Goal: Task Accomplishment & Management: Complete application form

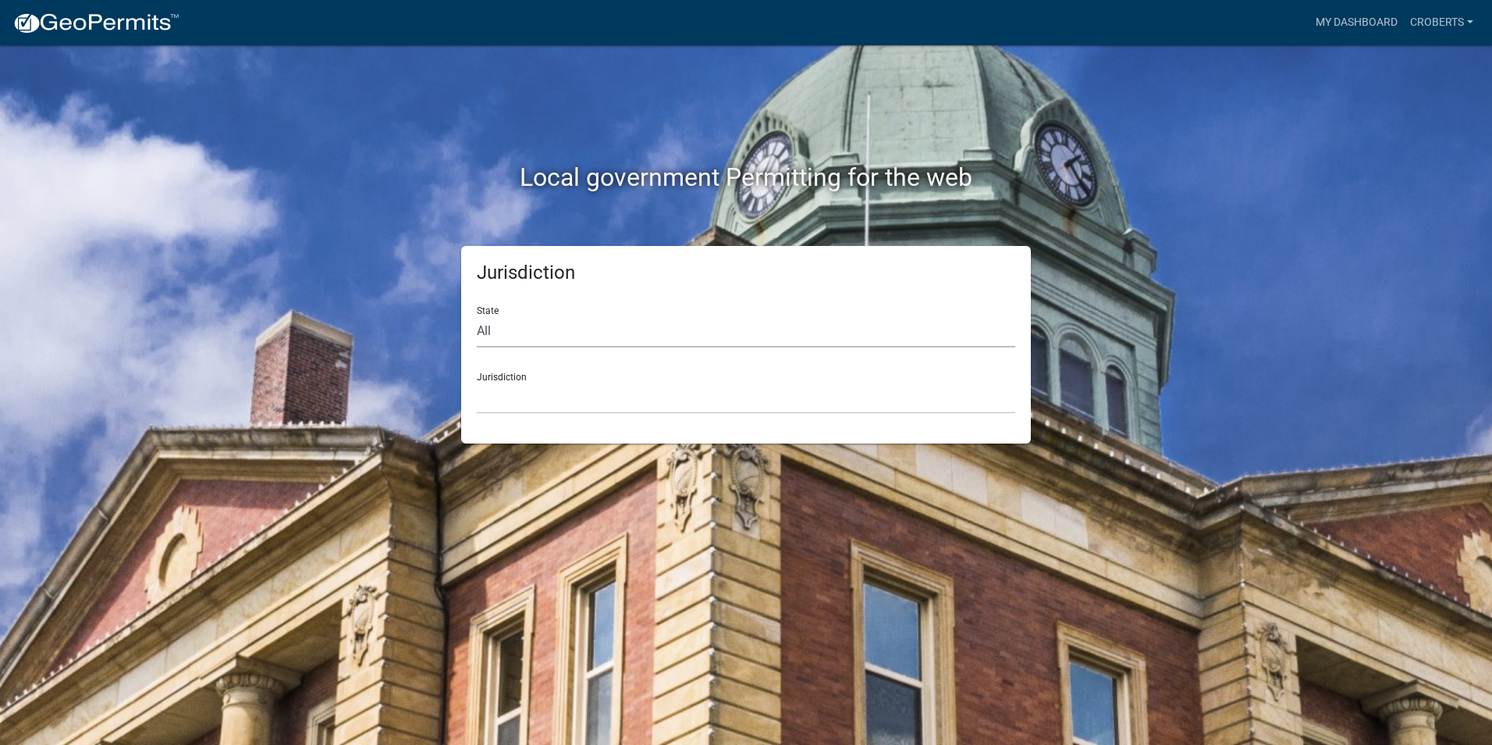
click at [495, 330] on select "All [US_STATE] [US_STATE] [US_STATE] [US_STATE] [US_STATE] [US_STATE] [US_STATE…" at bounding box center [746, 331] width 539 height 32
select select "[US_STATE]"
click at [477, 315] on select "All [US_STATE] [US_STATE] [US_STATE] [US_STATE] [US_STATE] [US_STATE] [US_STATE…" at bounding box center [746, 331] width 539 height 32
drag, startPoint x: 503, startPoint y: 348, endPoint x: 509, endPoint y: 401, distance: 53.4
click at [509, 401] on select "[GEOGRAPHIC_DATA], [US_STATE][PERSON_NAME][GEOGRAPHIC_DATA], [US_STATE][PERSON_…" at bounding box center [746, 398] width 539 height 32
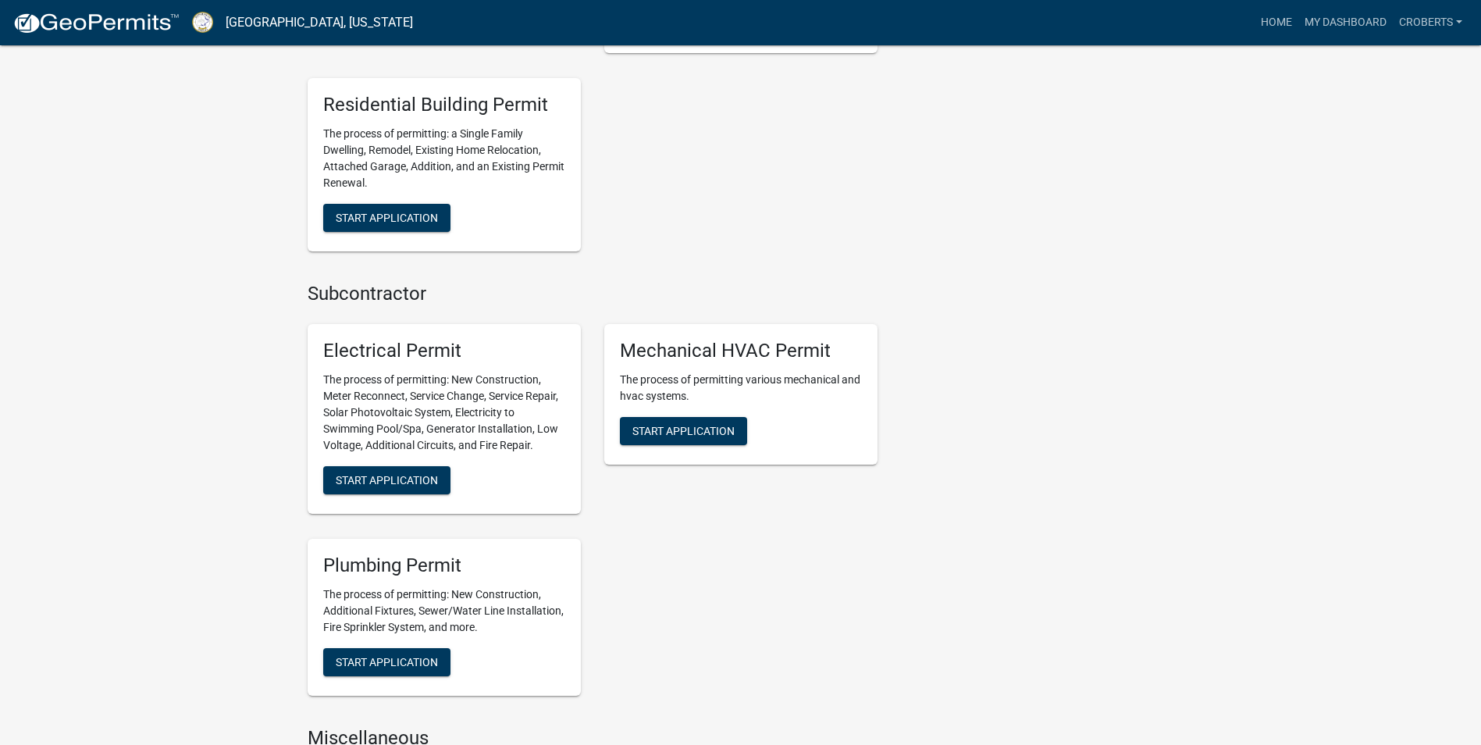
scroll to position [1302, 0]
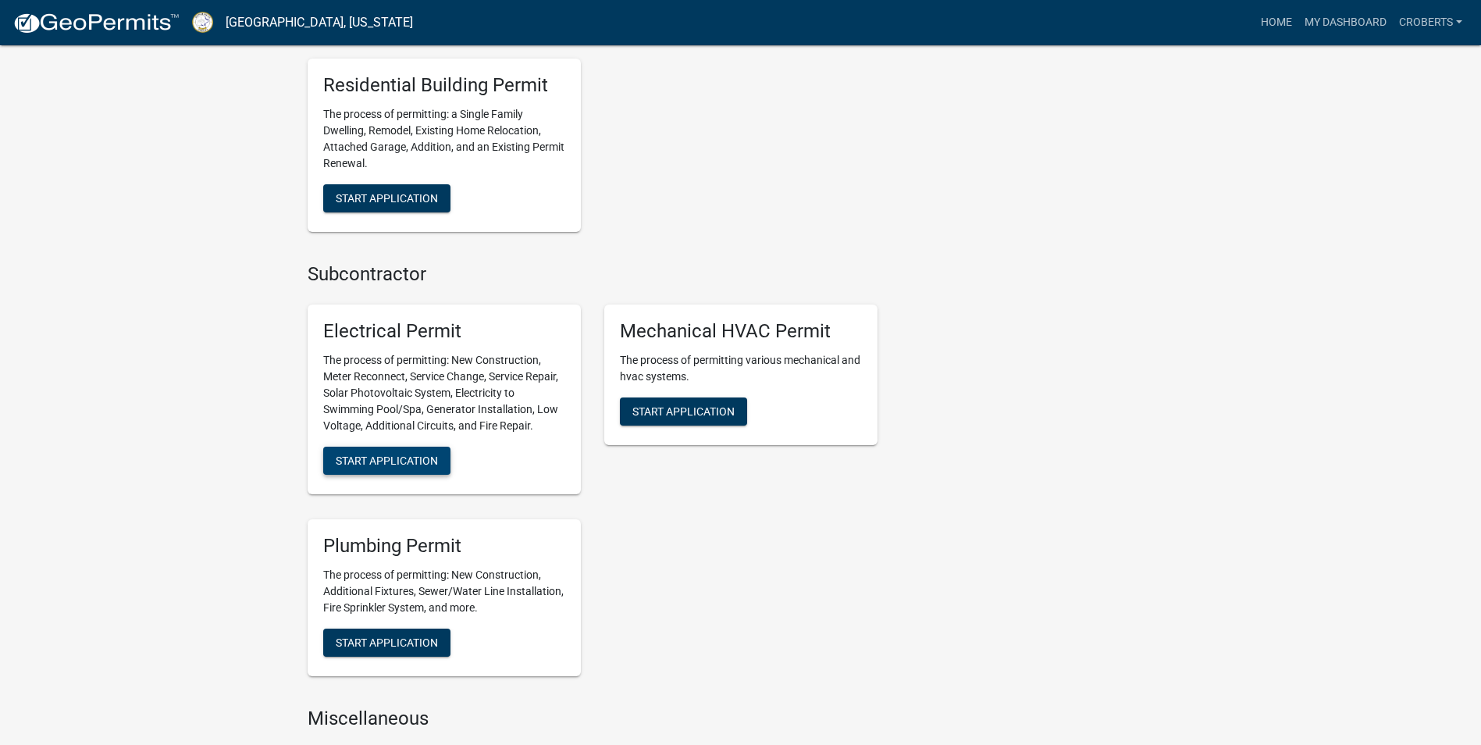
click at [381, 453] on span "Start Application" at bounding box center [387, 459] width 102 height 12
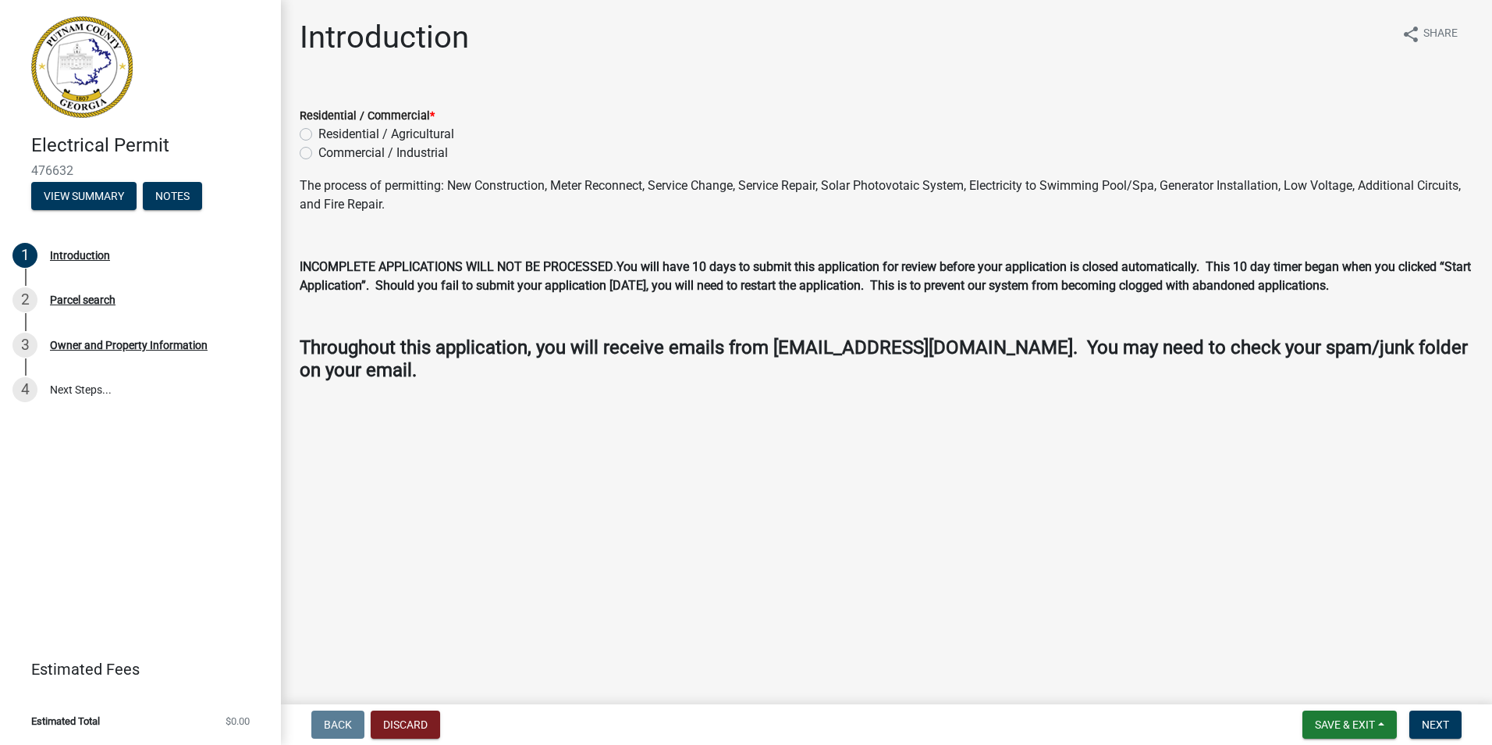
click at [318, 138] on label "Residential / Agricultural" at bounding box center [386, 134] width 136 height 19
click at [318, 135] on input "Residential / Agricultural" at bounding box center [323, 130] width 10 height 10
radio input "true"
click at [1431, 726] on span "Next" at bounding box center [1435, 724] width 27 height 12
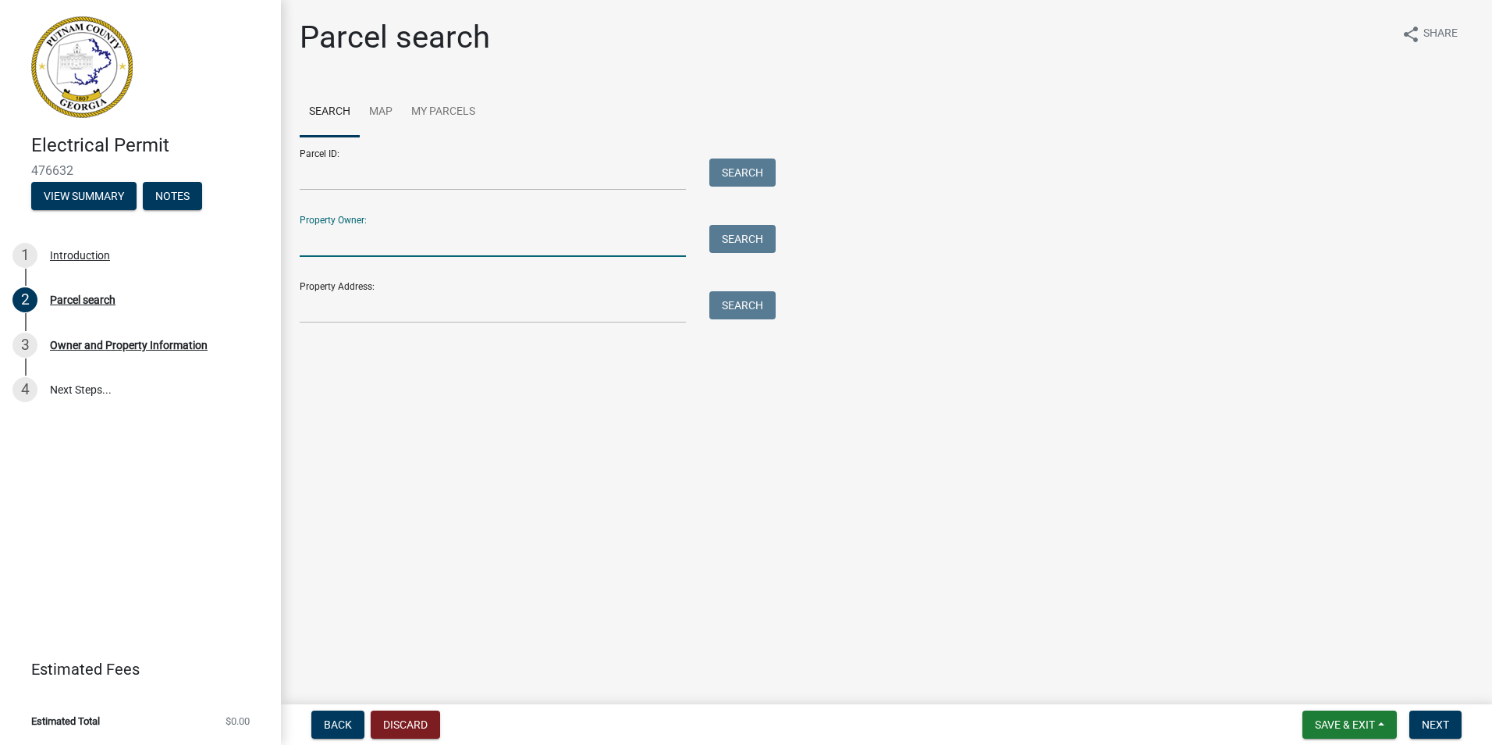
click at [324, 240] on input "Property Owner:" at bounding box center [493, 241] width 386 height 32
type input "g"
type input "[PERSON_NAME]"
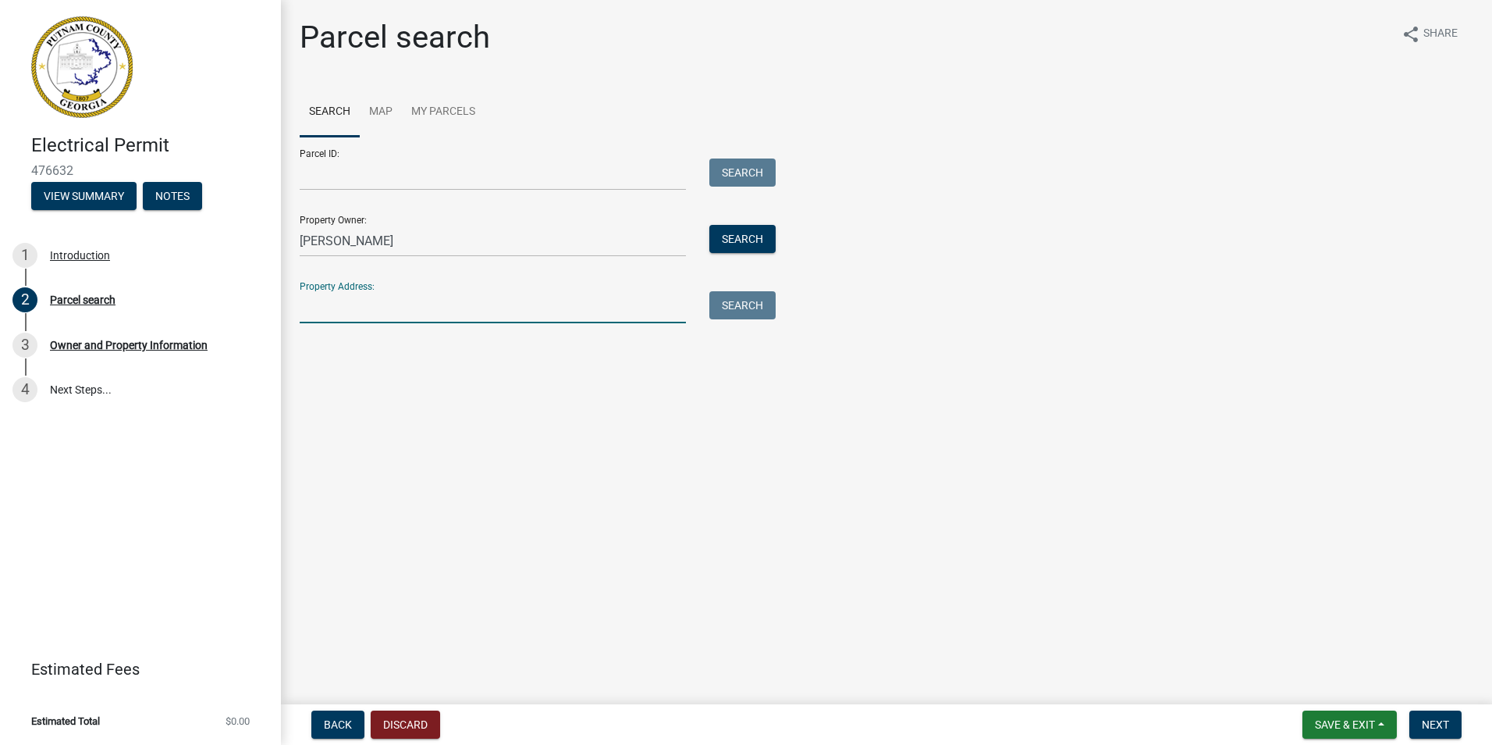
click at [348, 318] on input "Property Address:" at bounding box center [493, 307] width 386 height 32
click at [735, 240] on button "Search" at bounding box center [742, 239] width 66 height 28
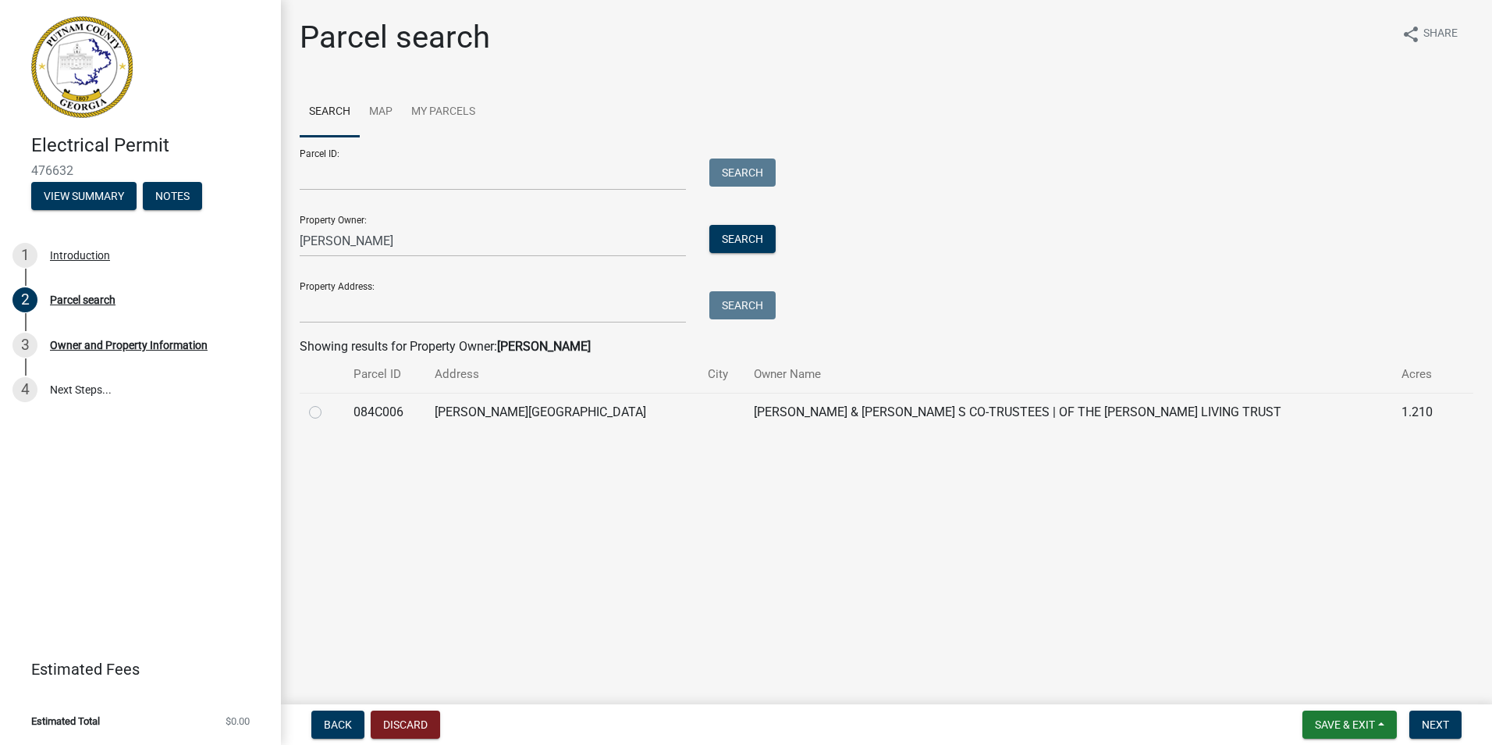
click at [328, 403] on label at bounding box center [328, 403] width 0 height 0
click at [328, 413] on input "radio" at bounding box center [333, 408] width 10 height 10
radio input "true"
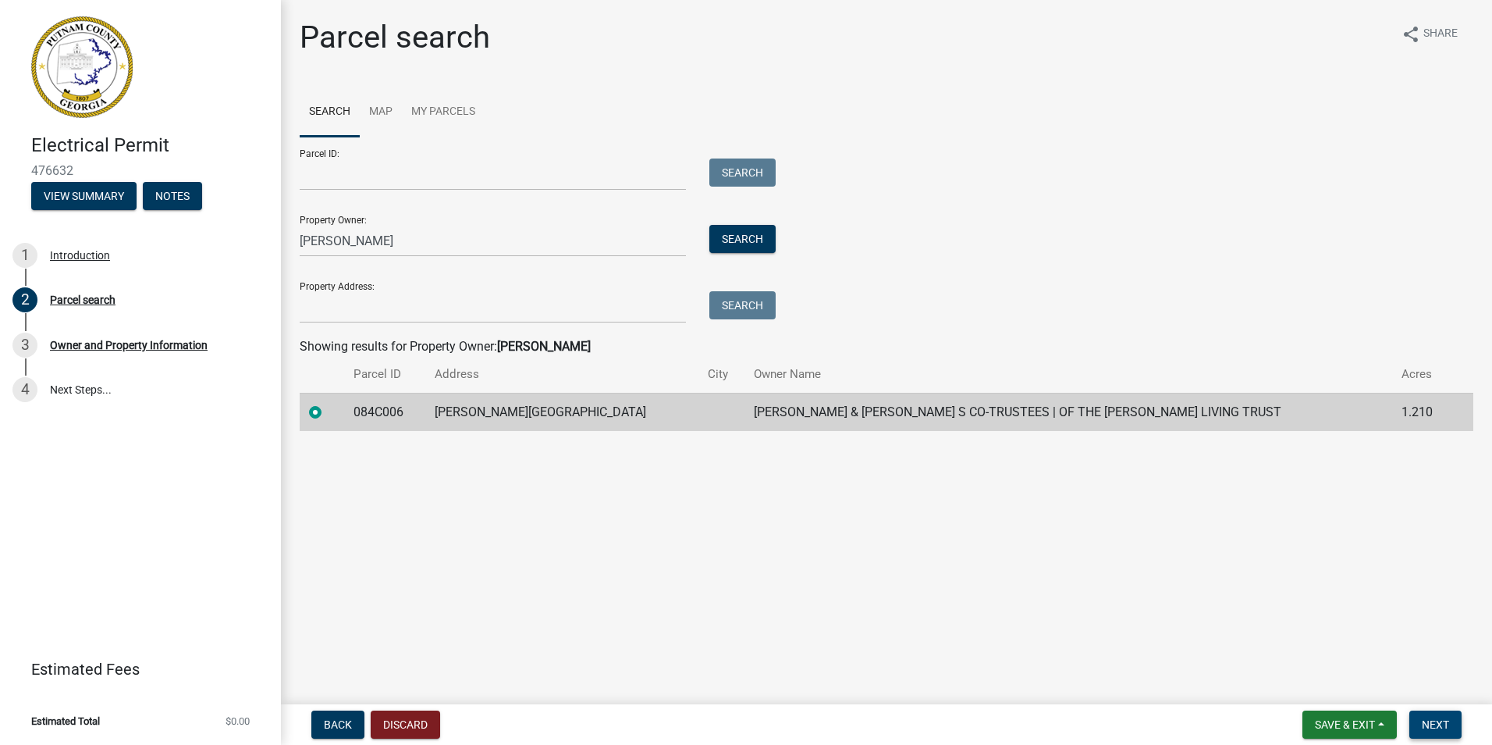
click at [1426, 724] on span "Next" at bounding box center [1435, 724] width 27 height 12
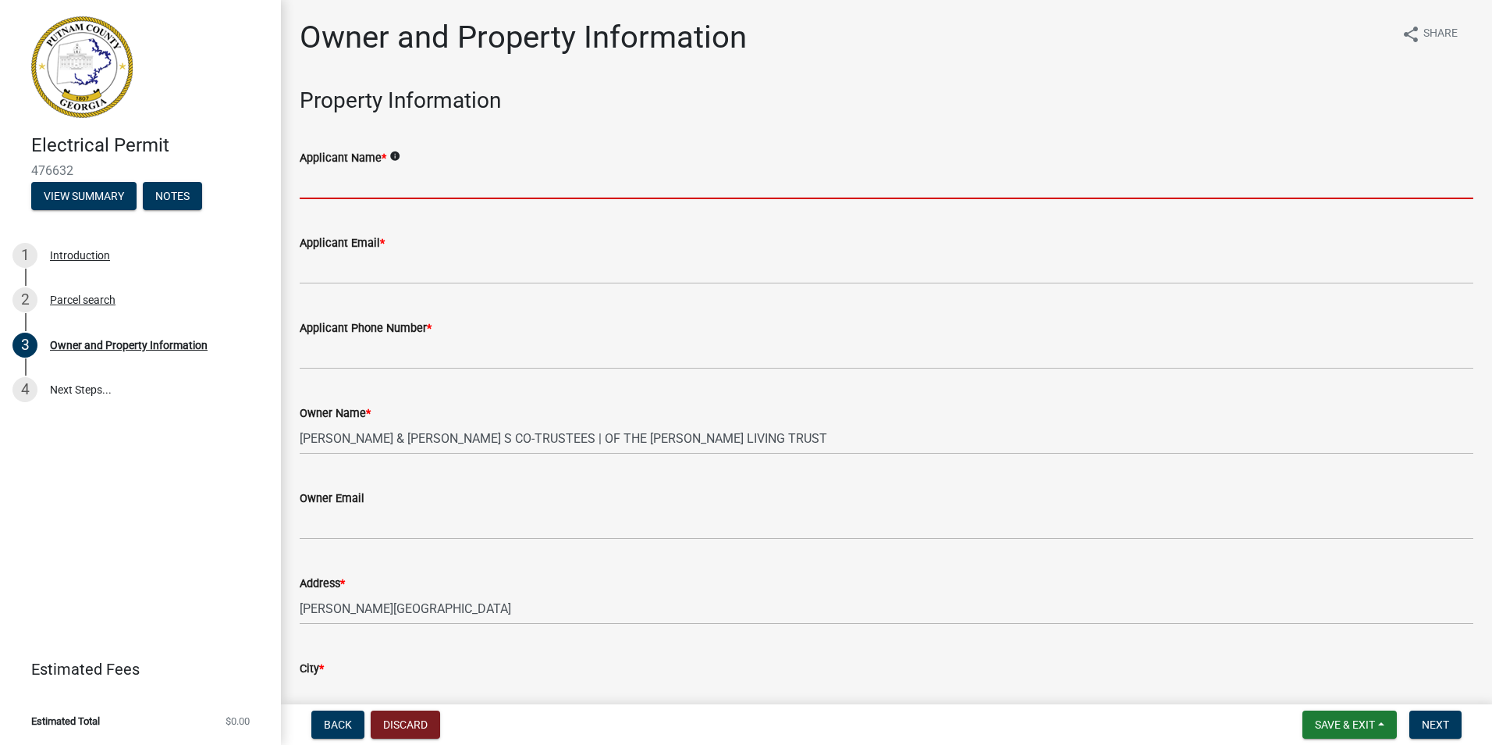
click at [336, 183] on input "Applicant Name *" at bounding box center [887, 183] width 1174 height 32
type input "[PERSON_NAME]/ [PERSON_NAME] Creek Custom Homes"
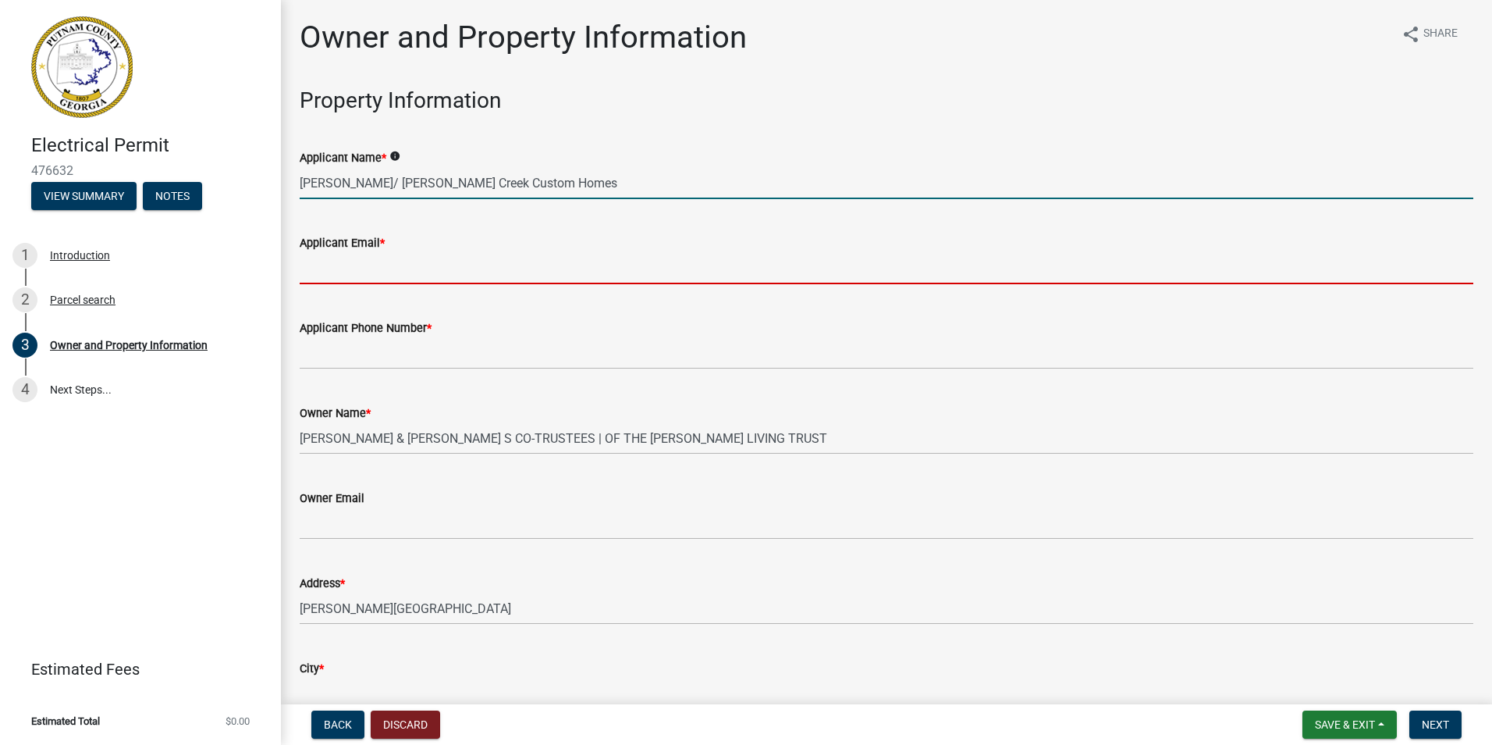
type input "[EMAIL_ADDRESS][DOMAIN_NAME]"
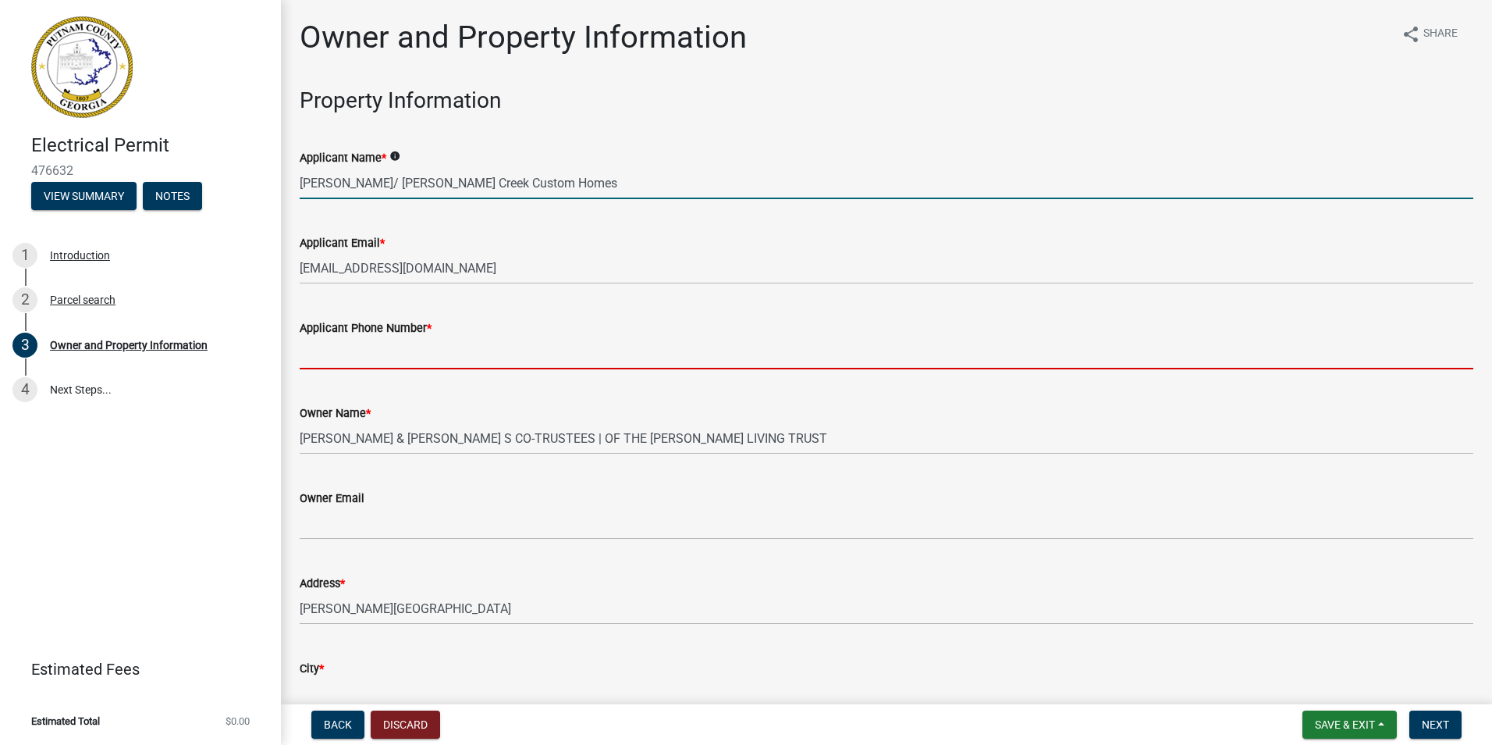
type input "7064730170"
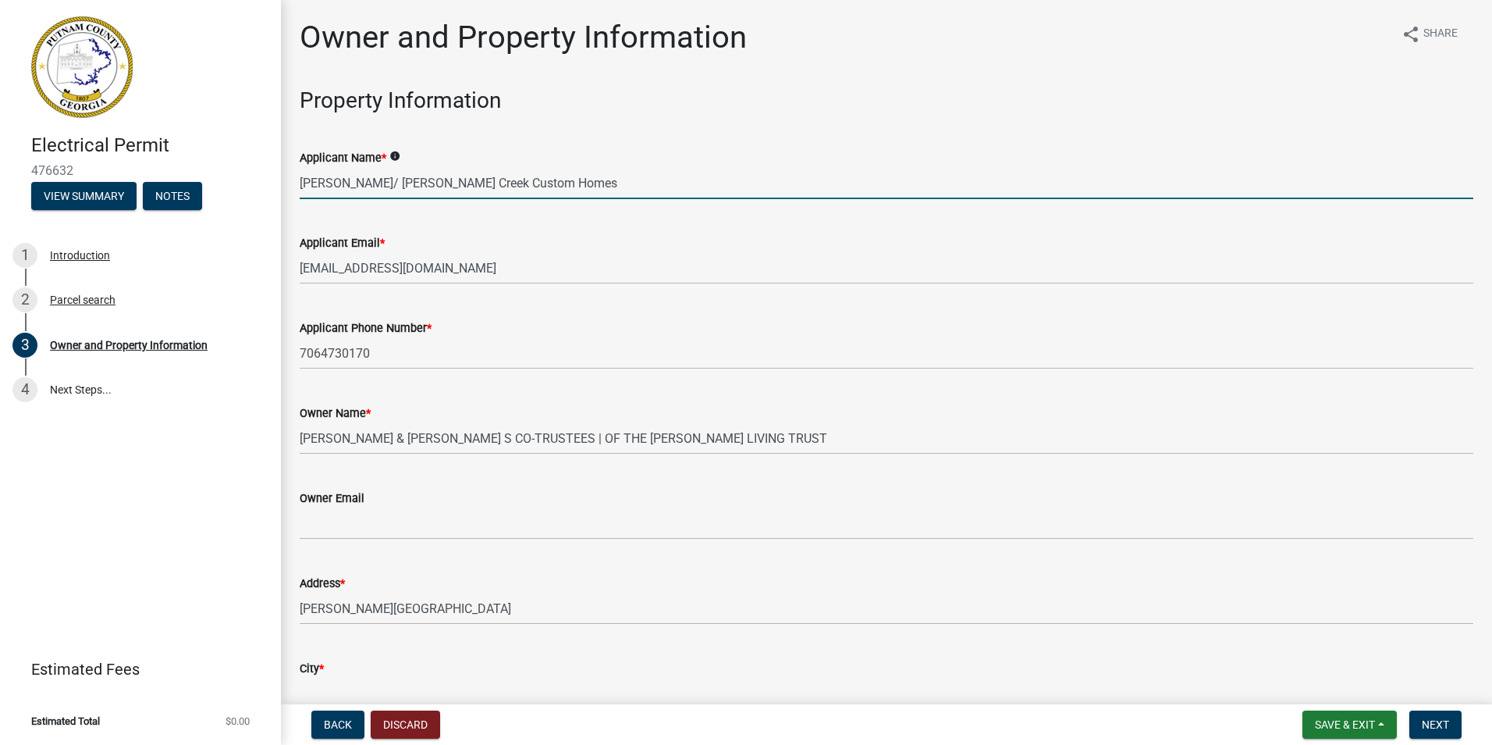
type input "Eatonton Ga 31024"
type input "[STREET_ADDRESS]"
type input "Eatonton Ga 31024"
type input "GA"
type input "31024"
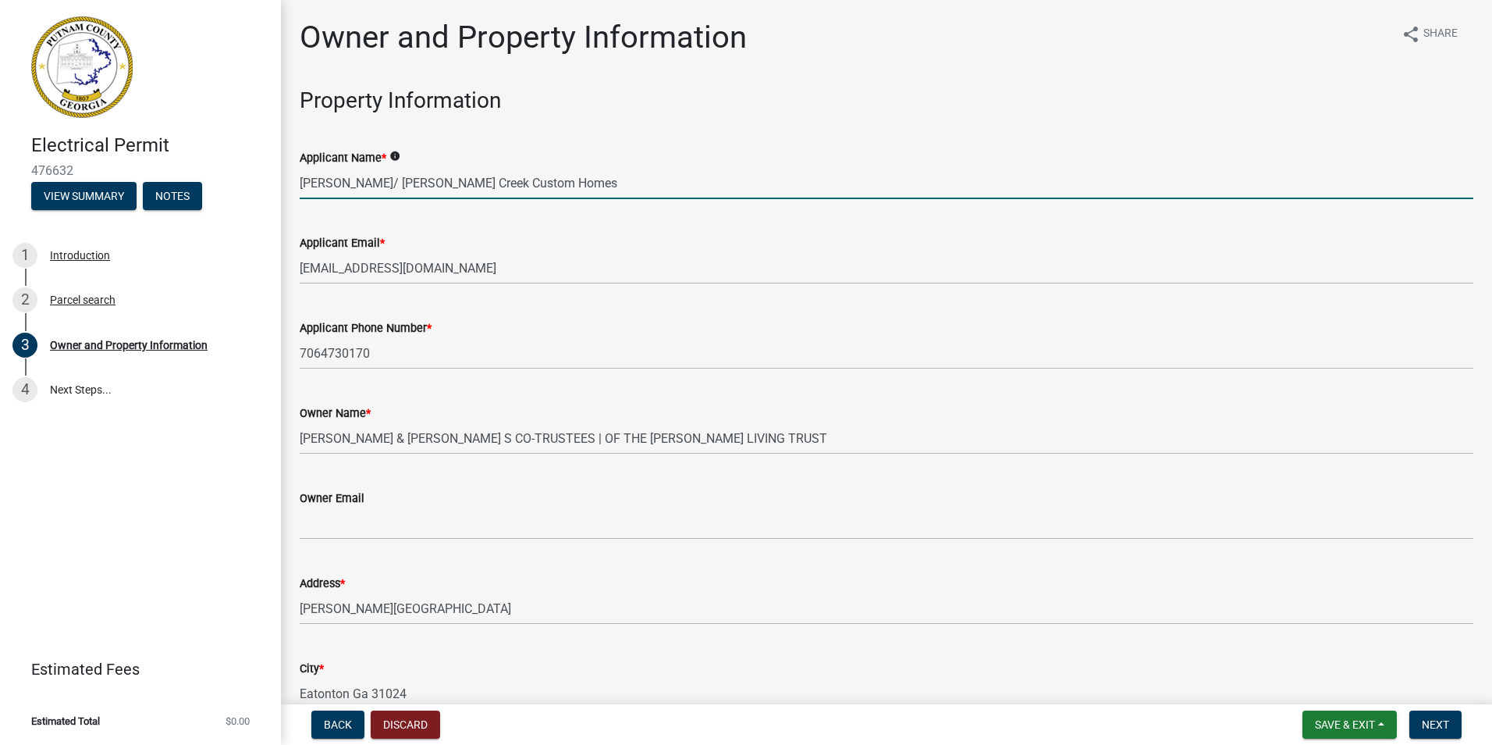
type input "Stone Creek Custom Homes LLC"
type input "7064730170"
type input "[STREET_ADDRESS]"
type input "Eatonton Ga 31024"
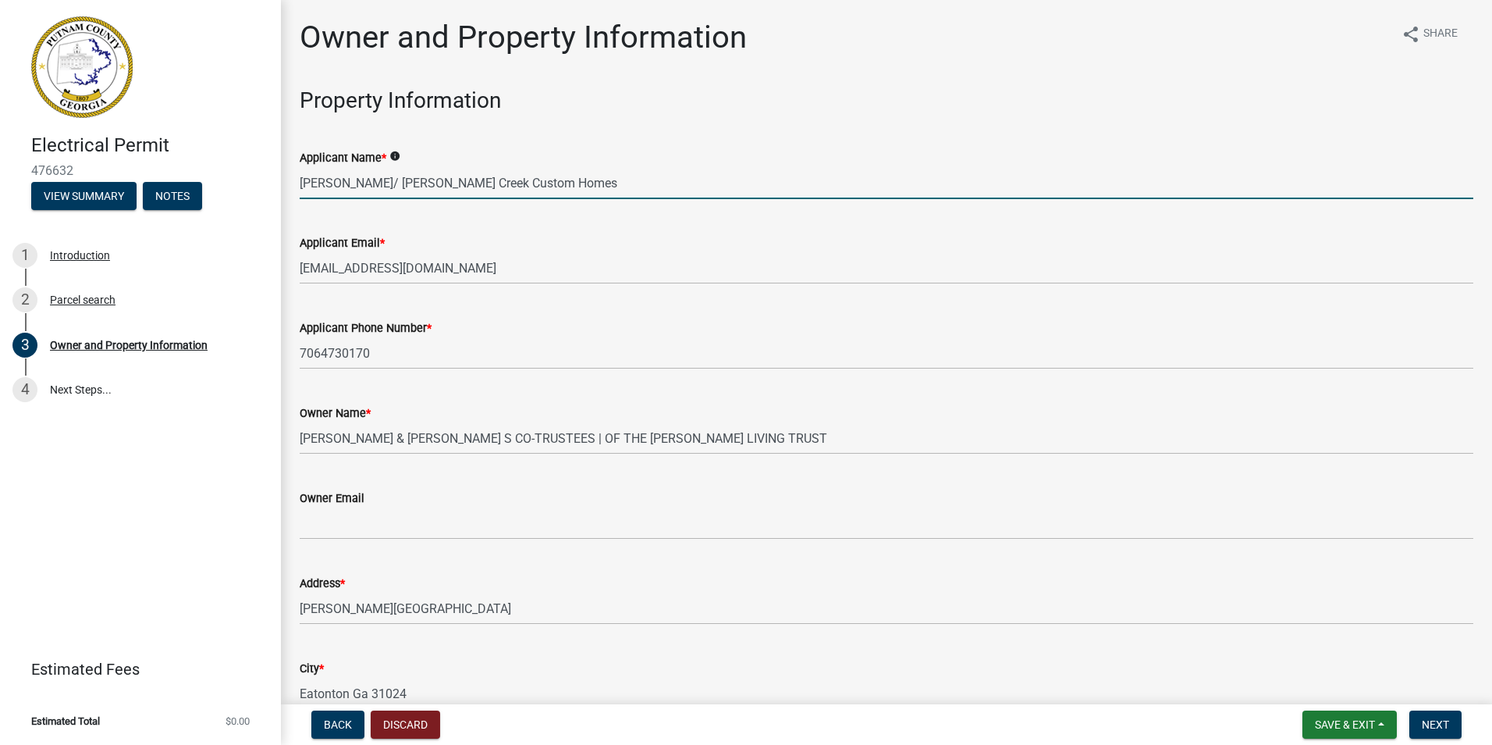
type input "GA"
type input "31024"
type input "[EMAIL_ADDRESS][DOMAIN_NAME]"
type input "RBI000446"
type input "[DATE]"
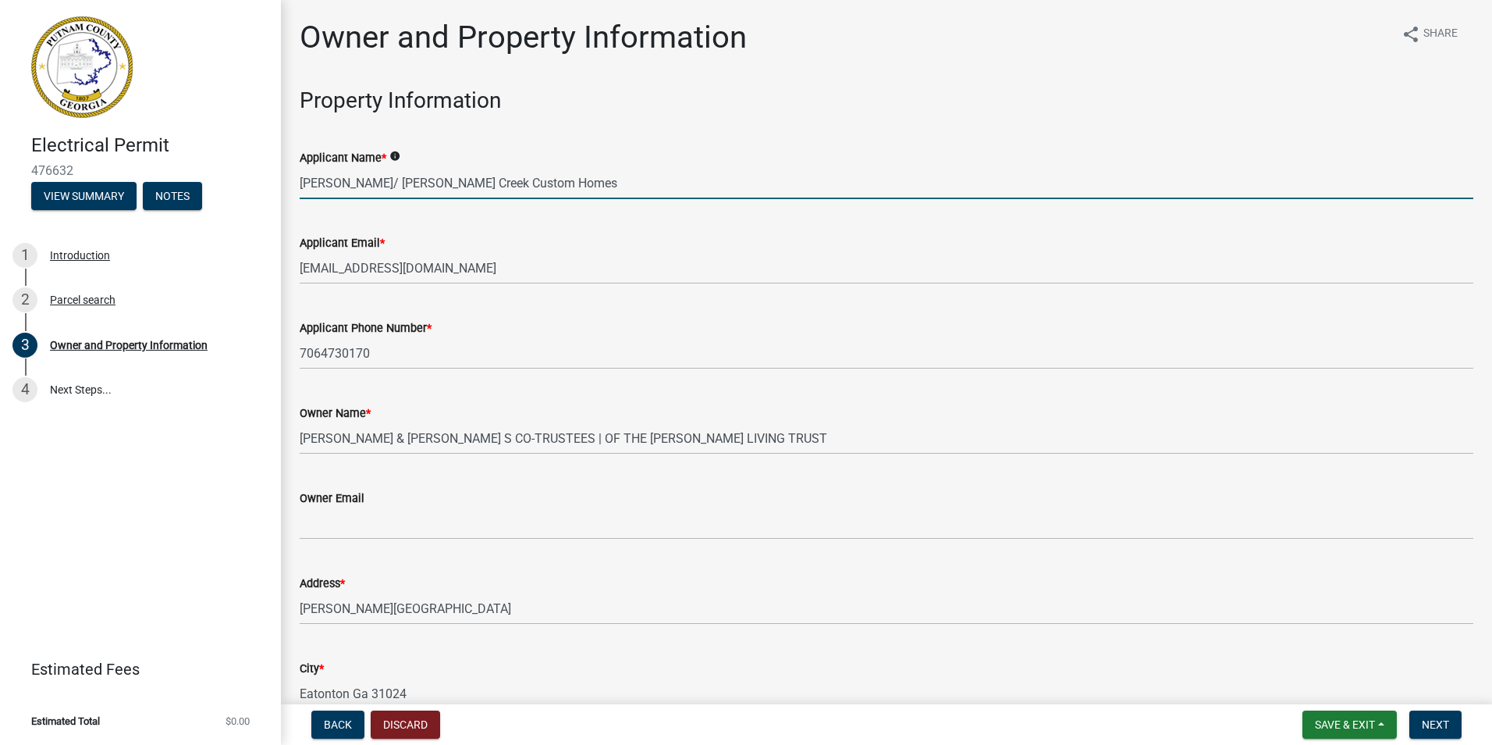
type input "2023-BLR-16"
type input "[PERSON_NAME]"
type input "[PHONE_NUMBER]"
select select "9"
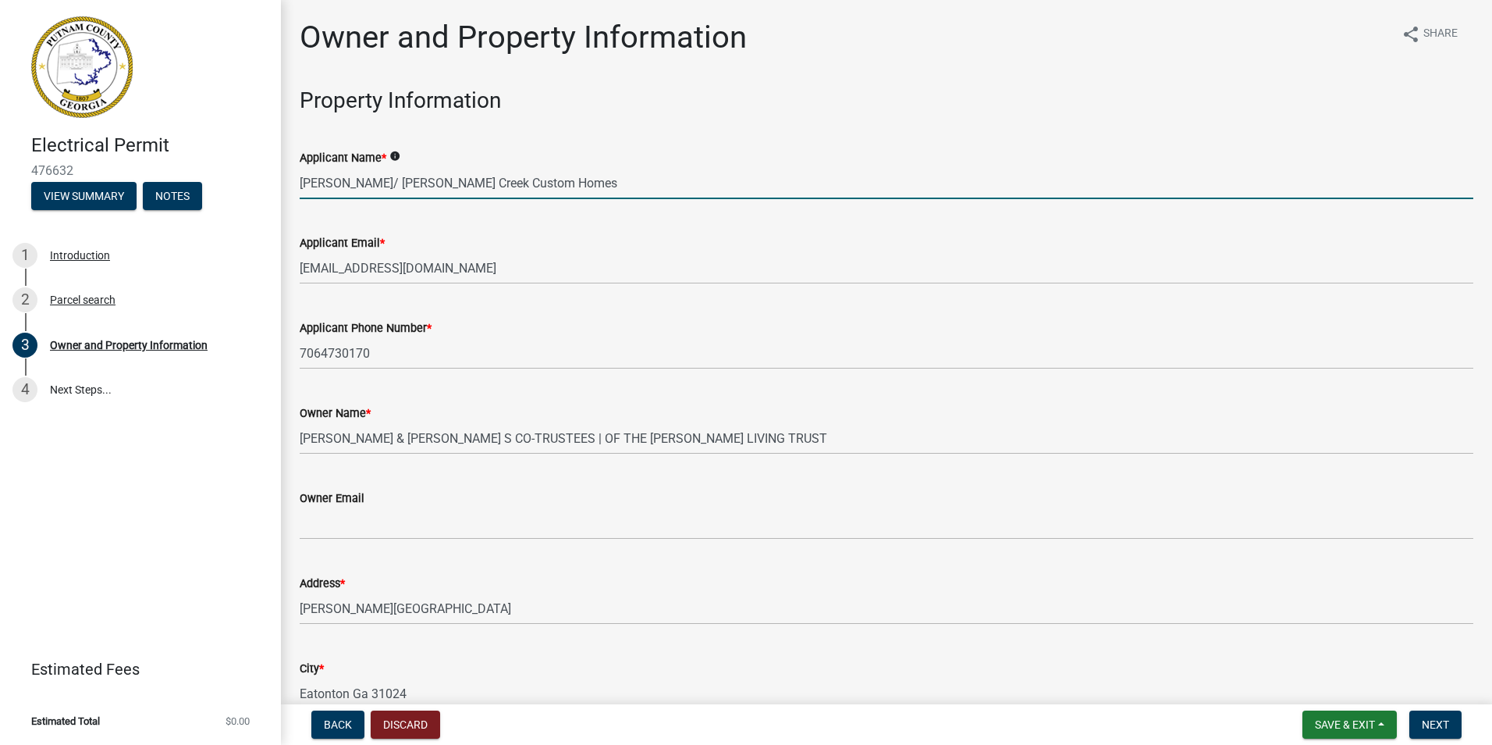
select select "2025"
select select "9"
select select "2025"
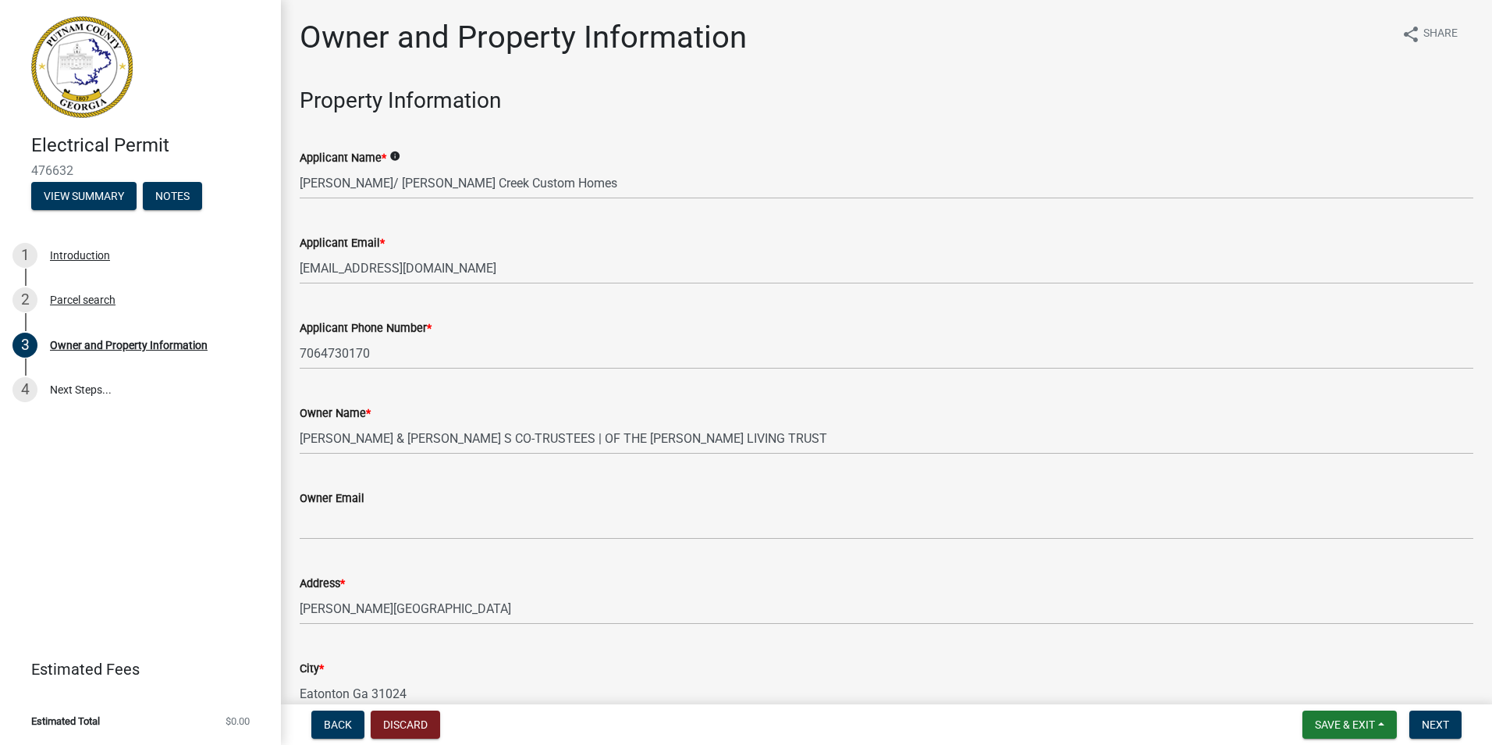
scroll to position [1823, 0]
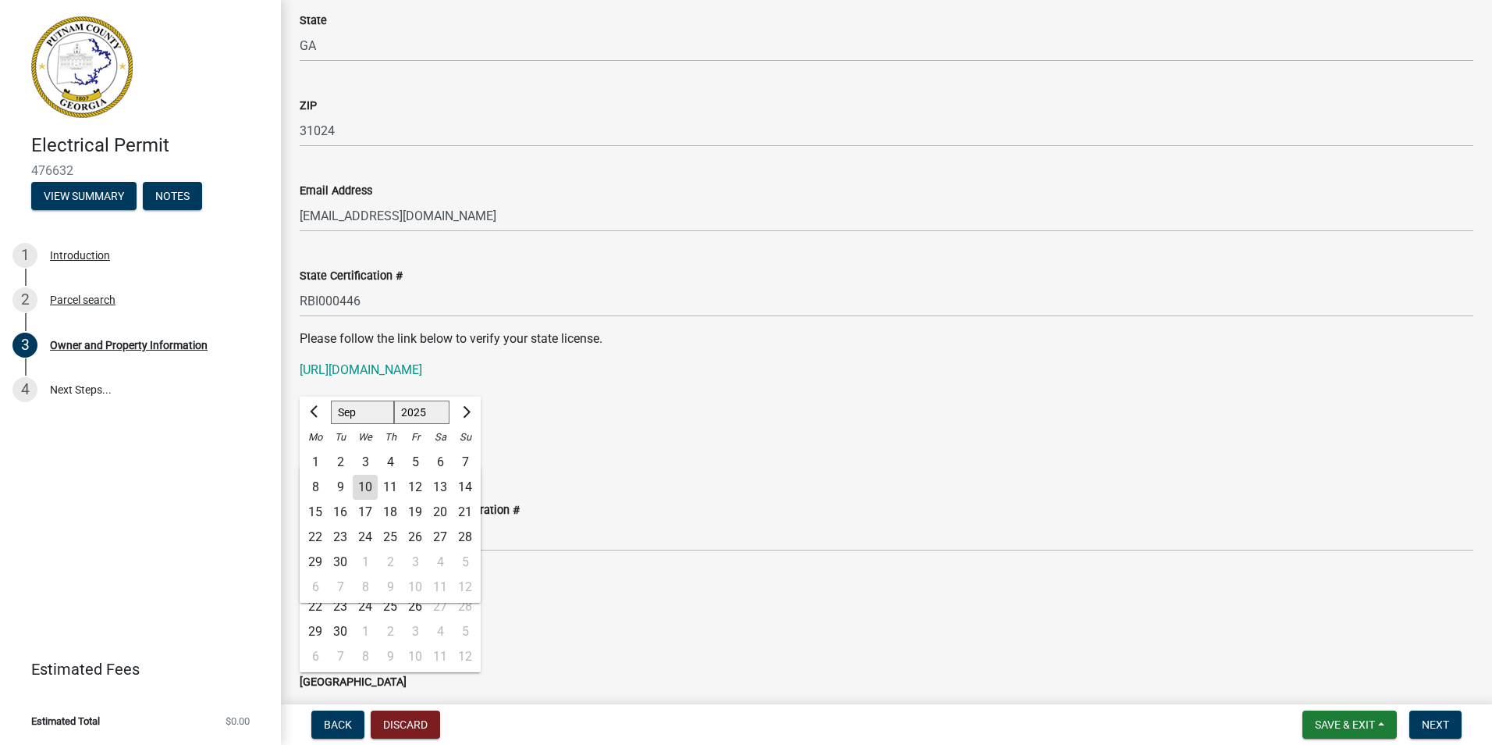
click at [367, 489] on div "10" at bounding box center [365, 487] width 25 height 25
type input "[DATE]"
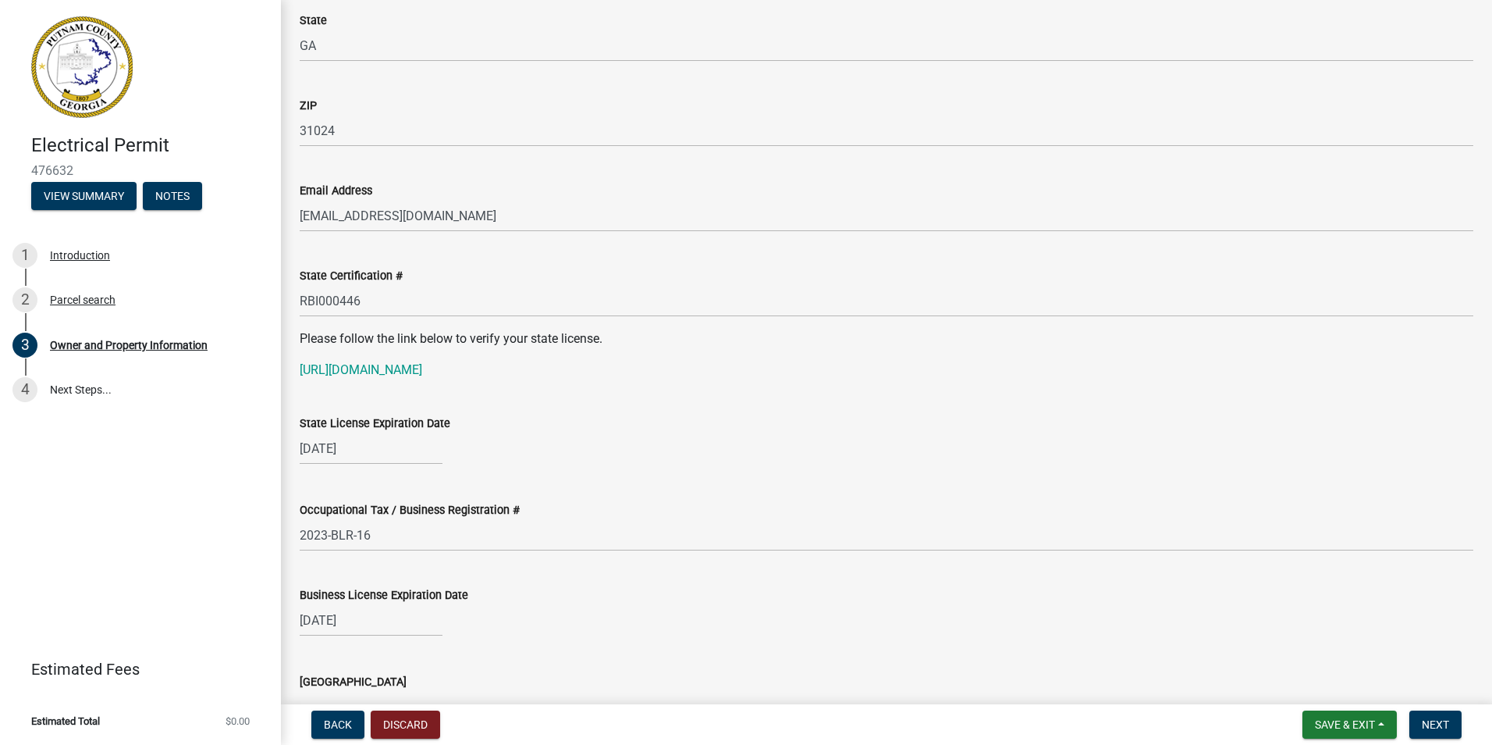
select select "9"
select select "2025"
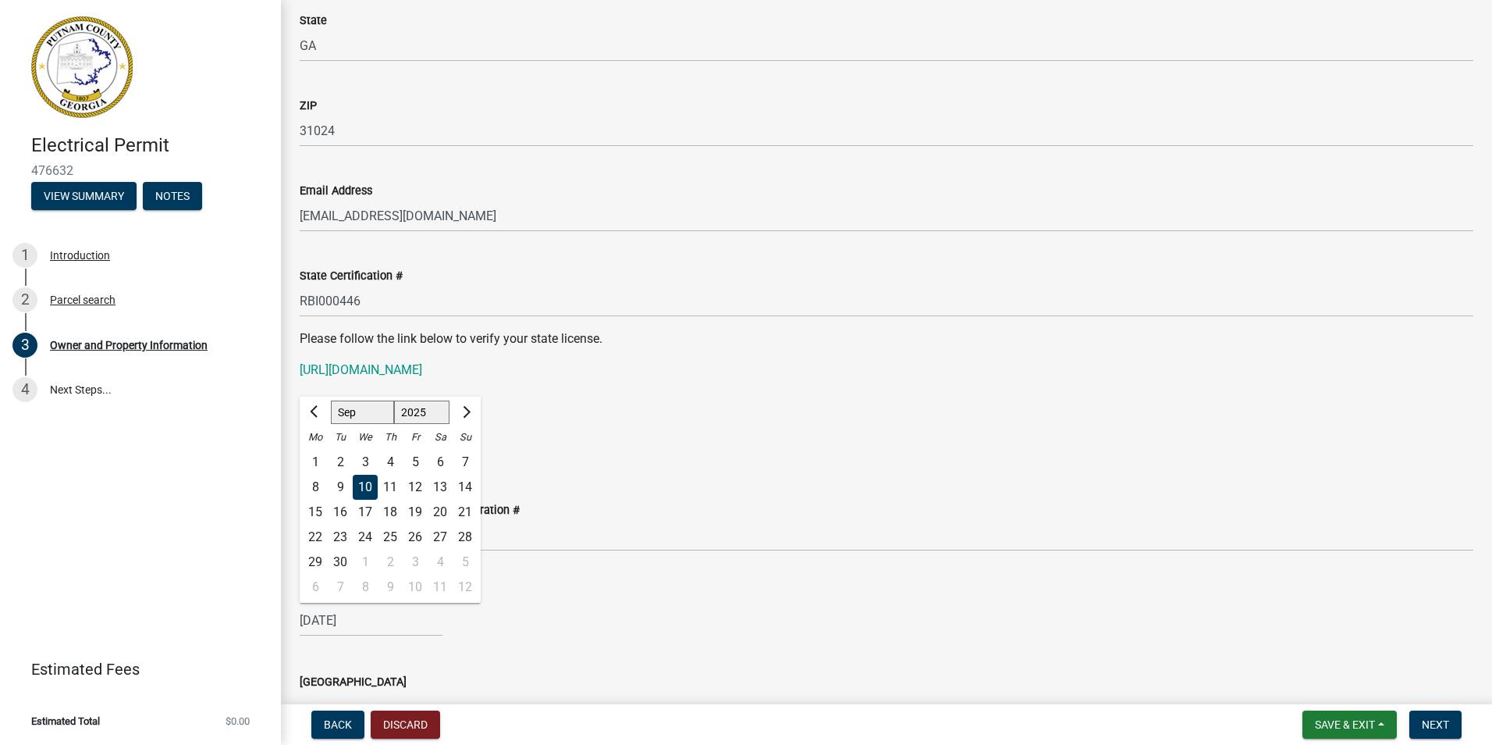
click at [334, 620] on div "[DATE] [PERSON_NAME] Apr May Jun [DATE] Aug Sep Oct Nov [DATE] 1526 1527 1528 1…" at bounding box center [371, 620] width 143 height 32
click at [310, 618] on input "[DATE]" at bounding box center [371, 620] width 143 height 32
click at [313, 618] on input "[DATE]" at bounding box center [371, 620] width 143 height 32
click at [331, 618] on input "[DATE]" at bounding box center [371, 620] width 143 height 32
type input "[DATE]"
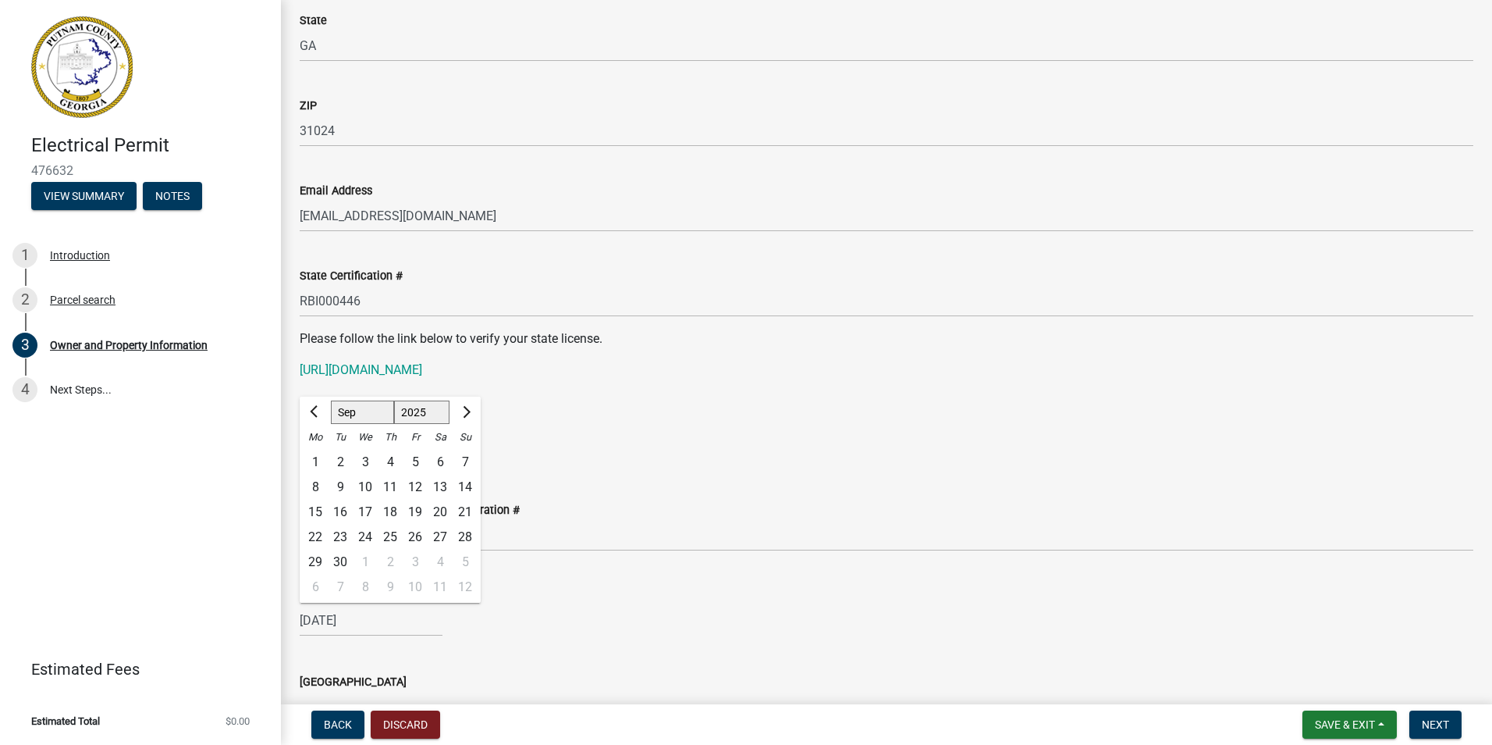
click at [876, 660] on div "Issuing County Putnam" at bounding box center [887, 686] width 1174 height 73
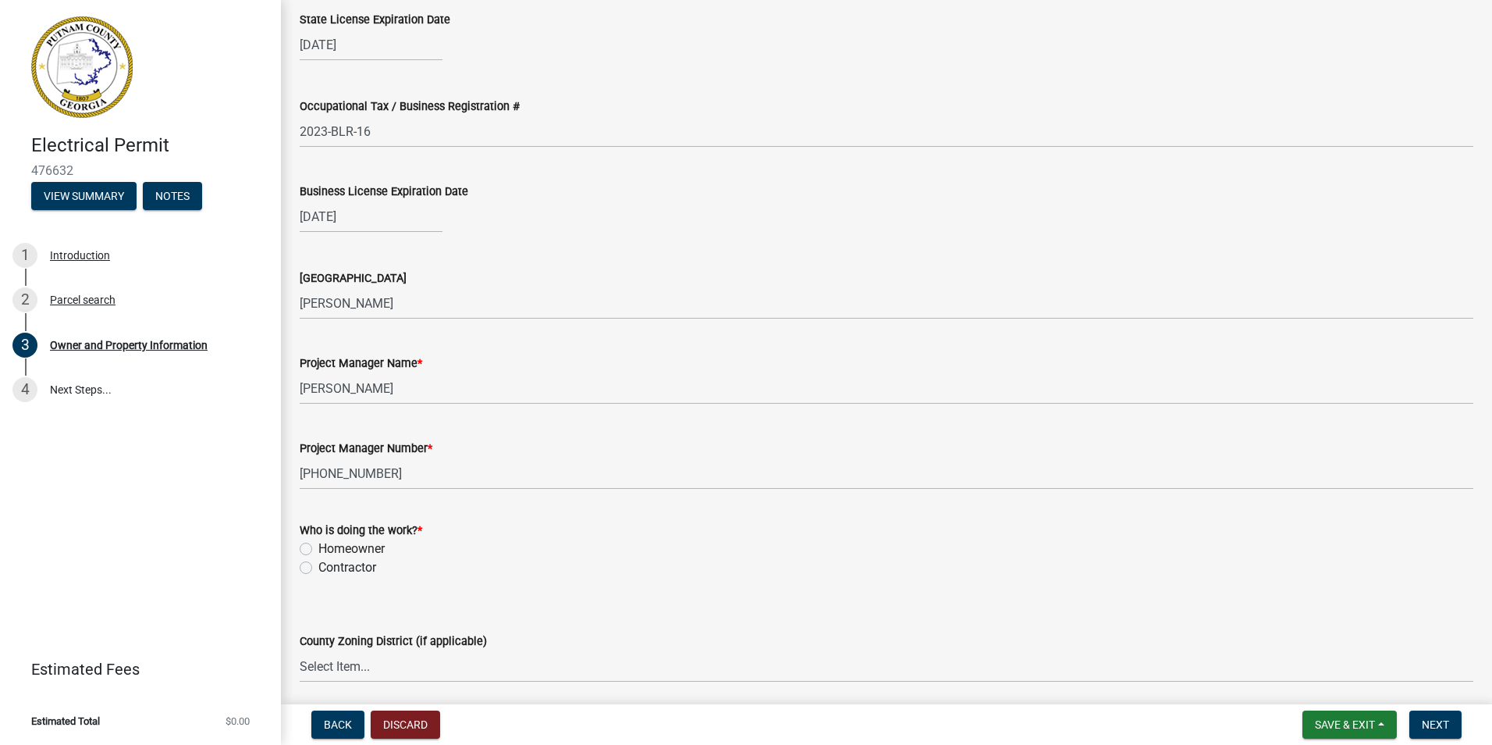
scroll to position [2239, 0]
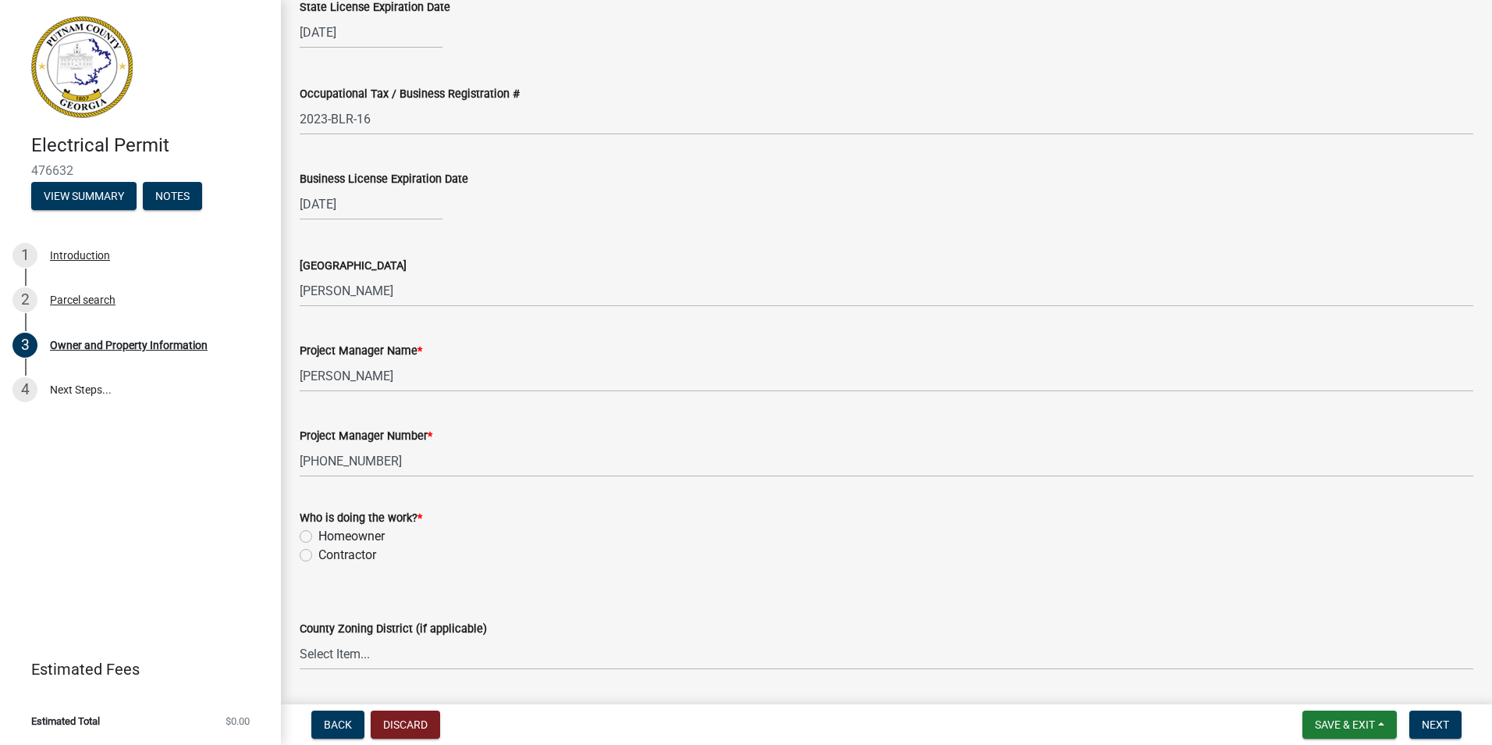
click at [318, 555] on label "Contractor" at bounding box center [347, 555] width 58 height 19
click at [318, 555] on input "Contractor" at bounding box center [323, 551] width 10 height 10
radio input "true"
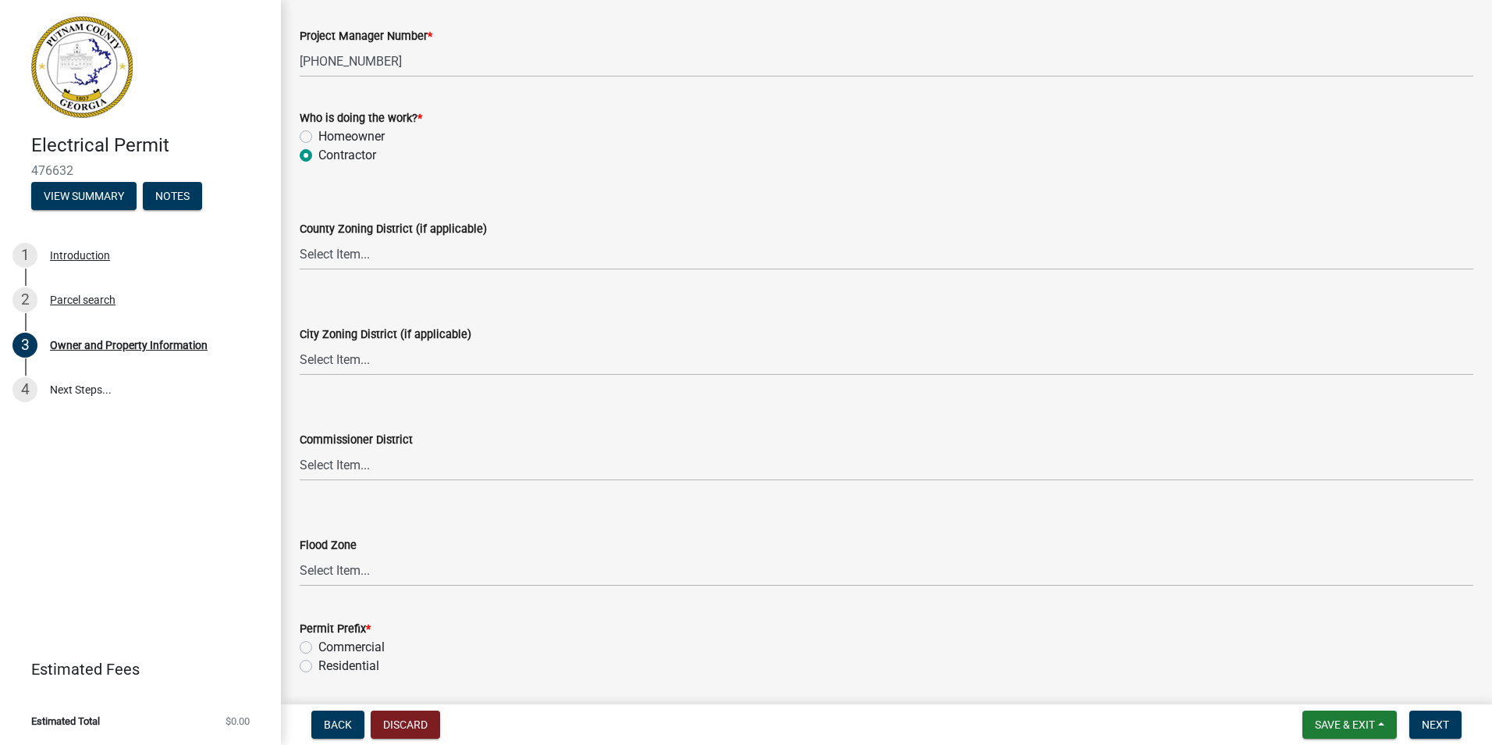
scroll to position [2691, 0]
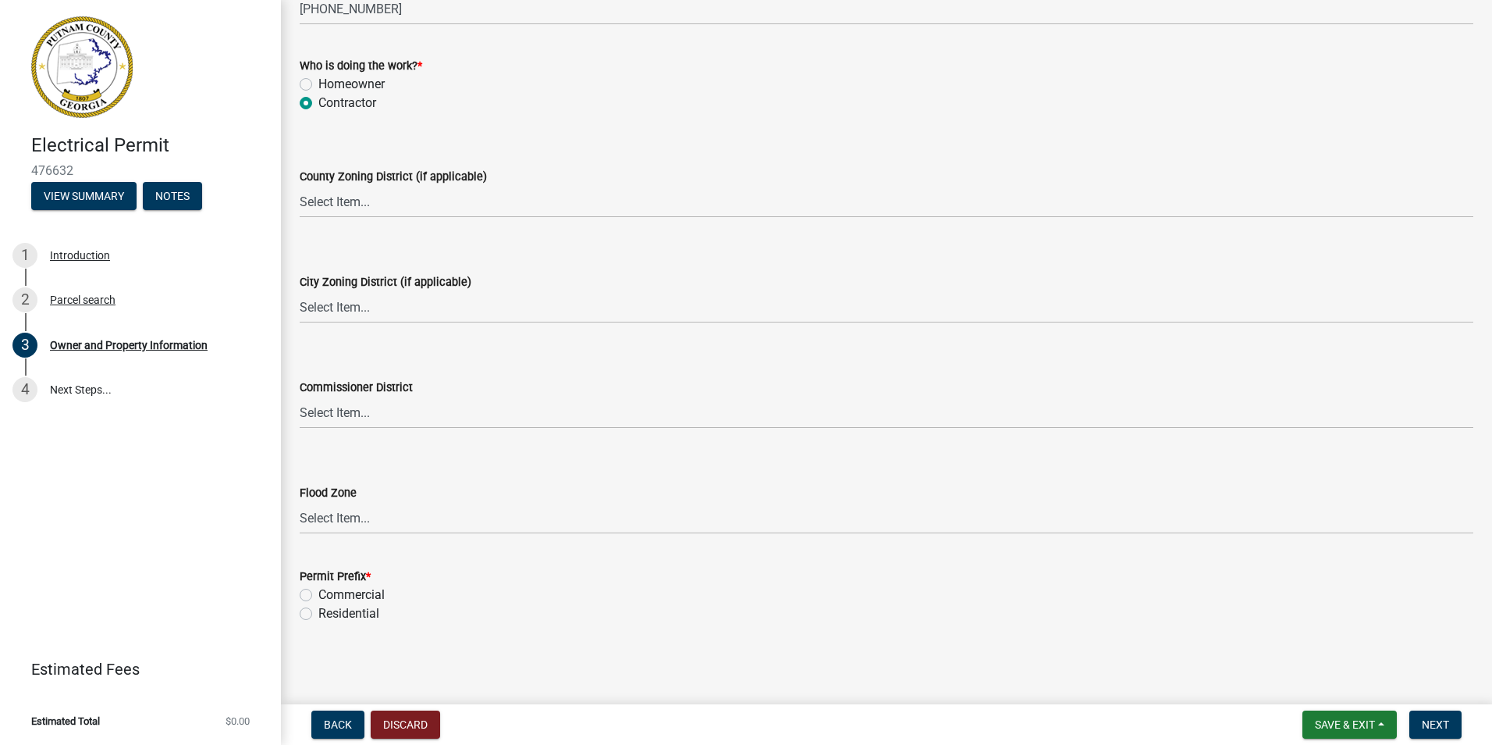
click at [318, 615] on label "Residential" at bounding box center [348, 613] width 61 height 19
click at [318, 614] on input "Residential" at bounding box center [323, 609] width 10 height 10
radio input "true"
click at [1417, 719] on button "Next" at bounding box center [1436, 724] width 52 height 28
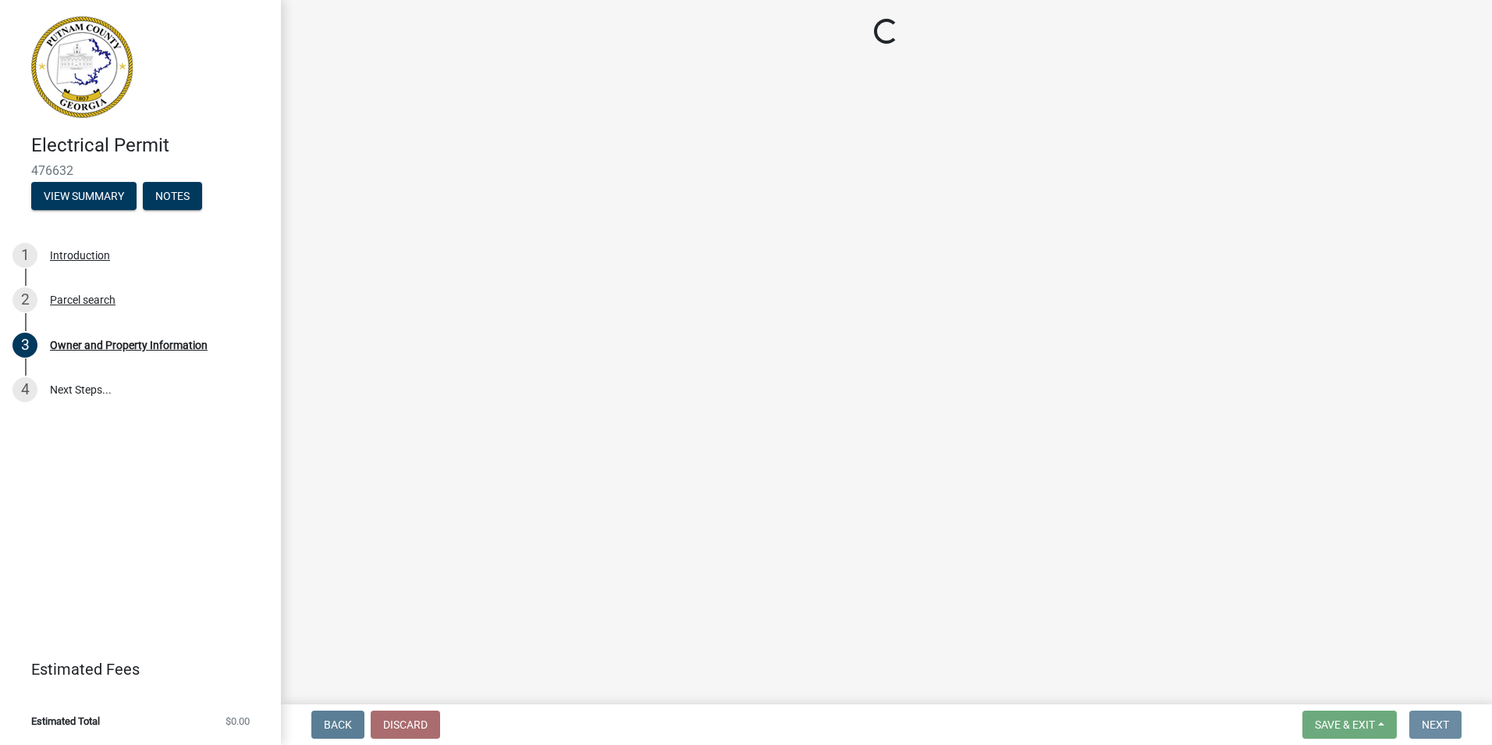
scroll to position [0, 0]
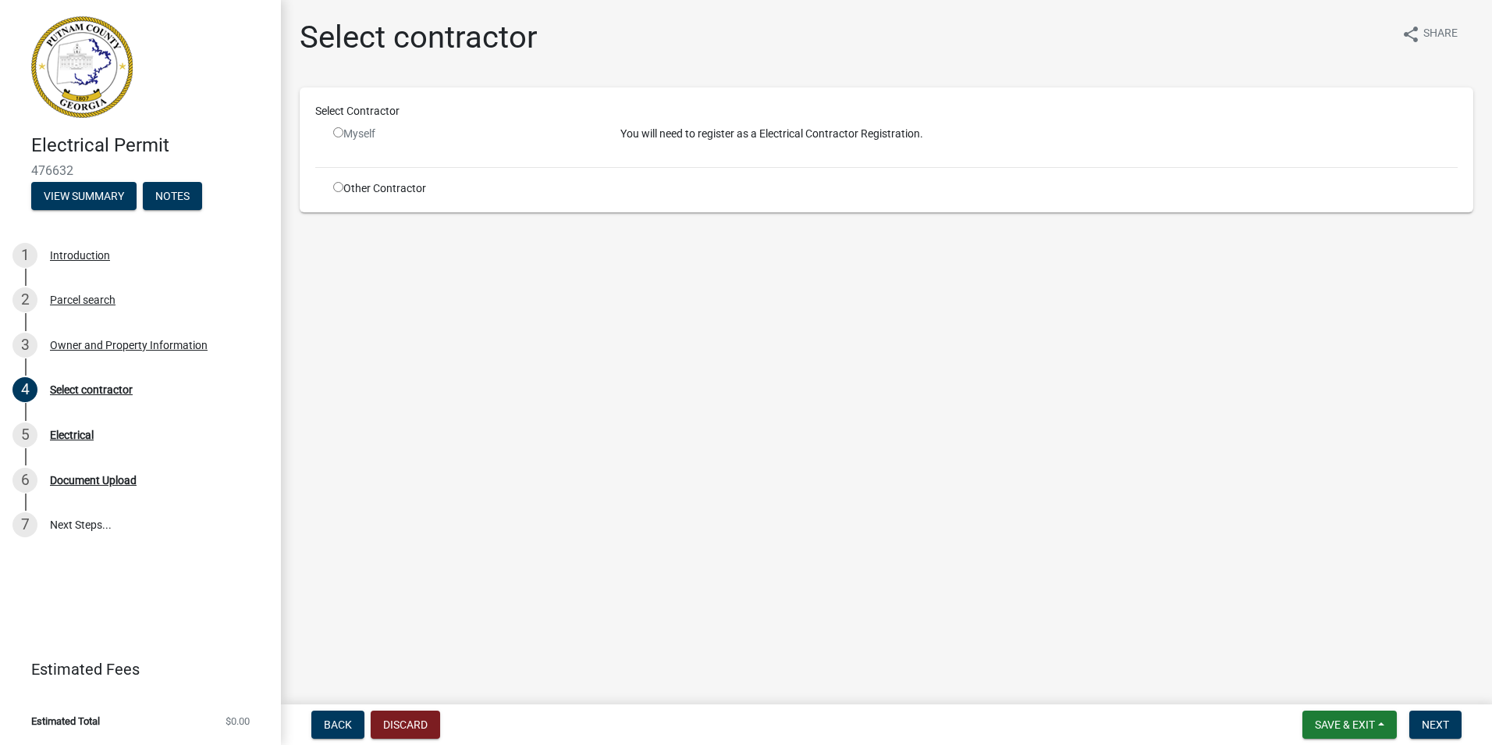
click at [335, 131] on input "radio" at bounding box center [338, 132] width 10 height 10
click at [336, 133] on input "radio" at bounding box center [338, 132] width 10 height 10
radio input "false"
click at [336, 187] on input "radio" at bounding box center [338, 187] width 10 height 10
radio input "true"
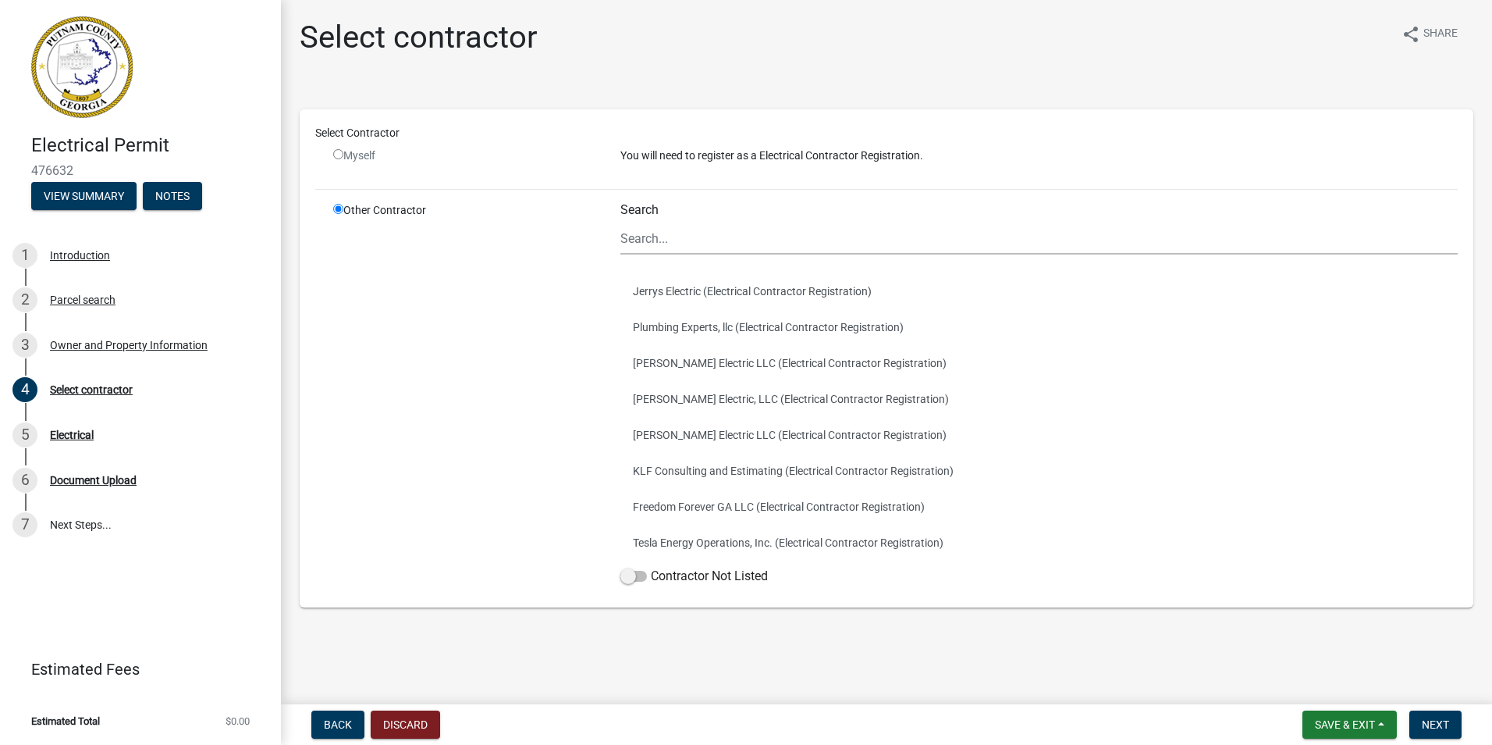
click at [336, 154] on input "radio" at bounding box center [338, 154] width 10 height 10
radio input "false"
radio input "true"
click at [336, 154] on input "radio" at bounding box center [338, 154] width 10 height 10
radio input "false"
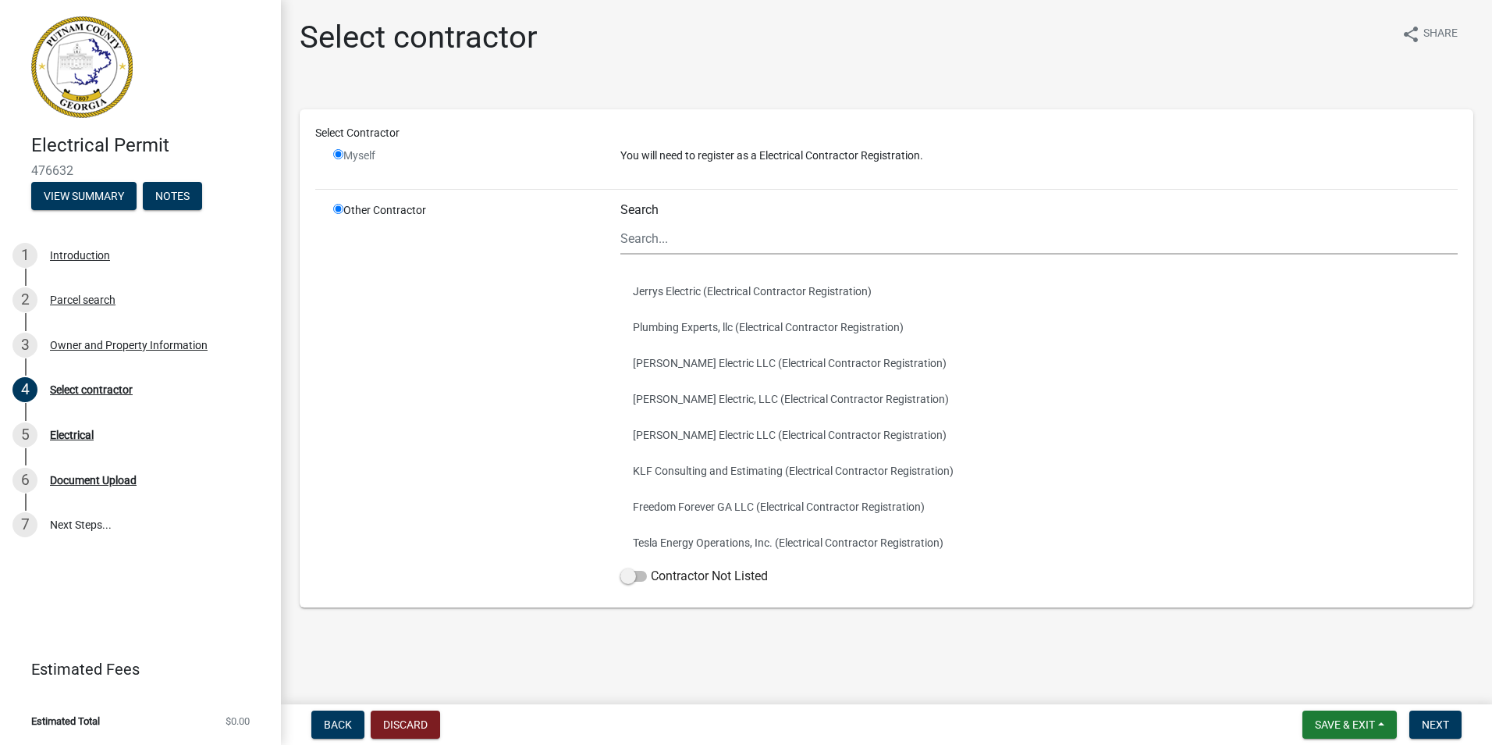
radio input "true"
click at [336, 154] on input "radio" at bounding box center [338, 154] width 10 height 10
radio input "false"
radio input "true"
click at [681, 244] on input "Search" at bounding box center [1038, 238] width 837 height 32
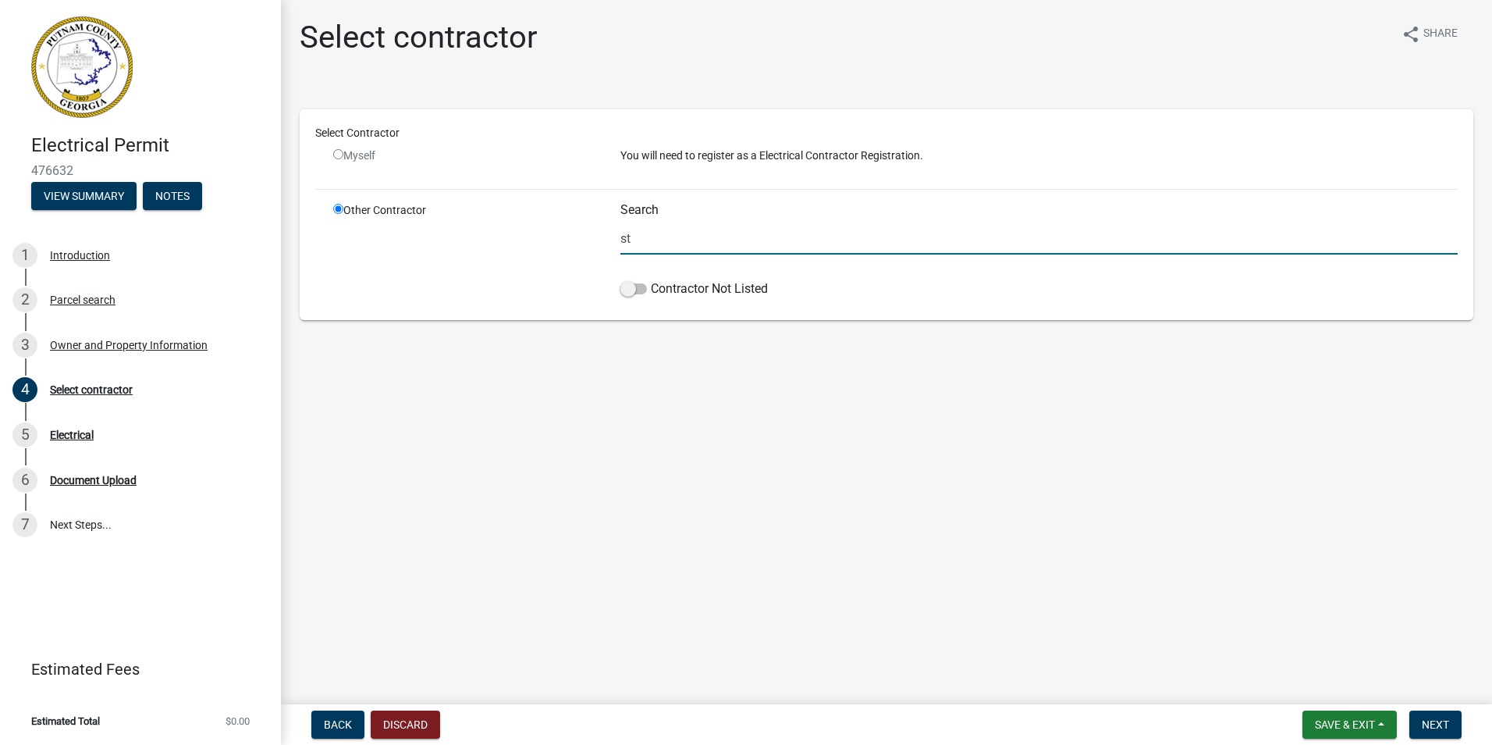
type input "s"
type input "Prosouth Electrical"
click at [624, 285] on span at bounding box center [633, 288] width 27 height 11
click at [651, 279] on input "Contractor Not Listed" at bounding box center [651, 279] width 0 height 0
click at [1424, 723] on span "Next" at bounding box center [1435, 724] width 27 height 12
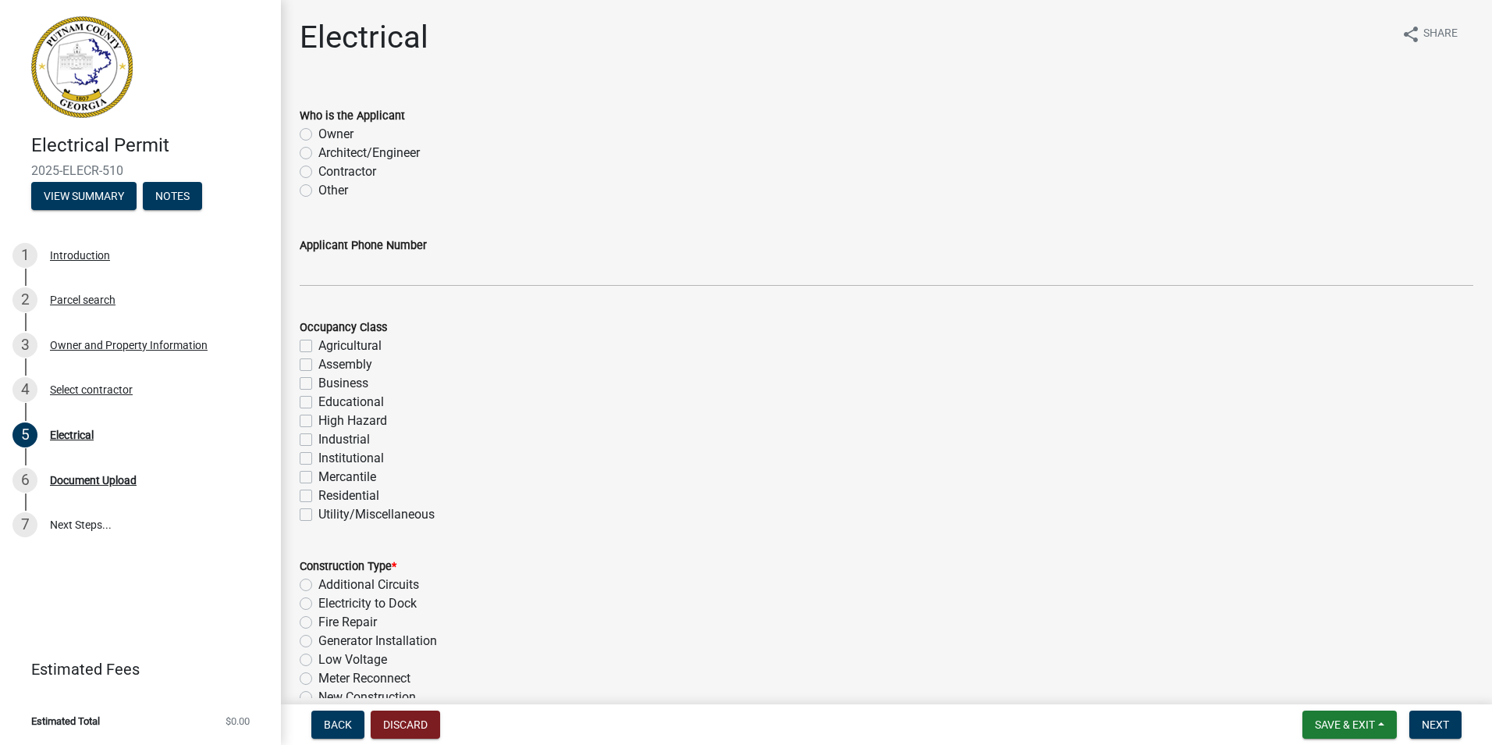
click at [318, 169] on label "Contractor" at bounding box center [347, 171] width 58 height 19
click at [318, 169] on input "Contractor" at bounding box center [323, 167] width 10 height 10
radio input "true"
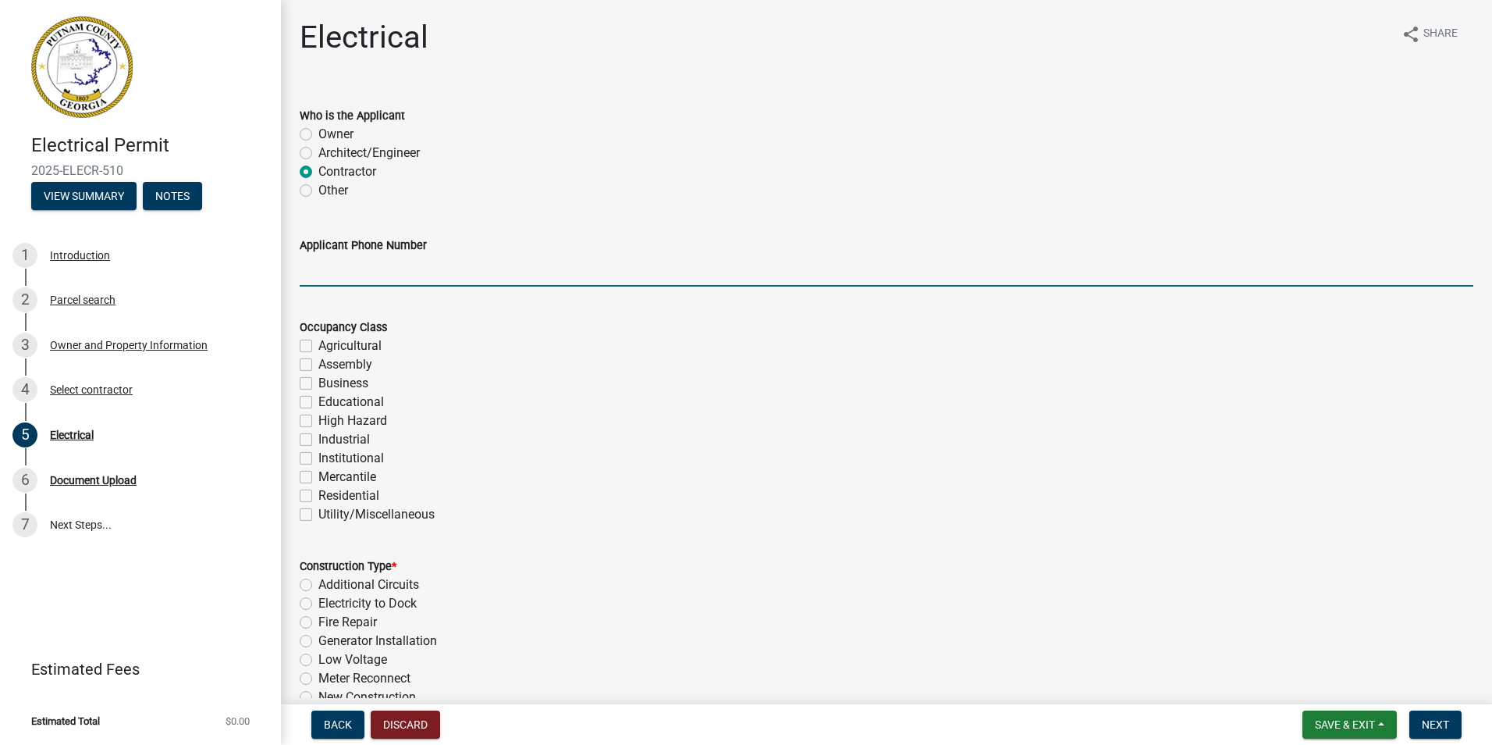
click at [363, 278] on input "Applicant Phone Number" at bounding box center [887, 270] width 1174 height 32
type input "7064730170"
type input "729000"
type input "1.21"
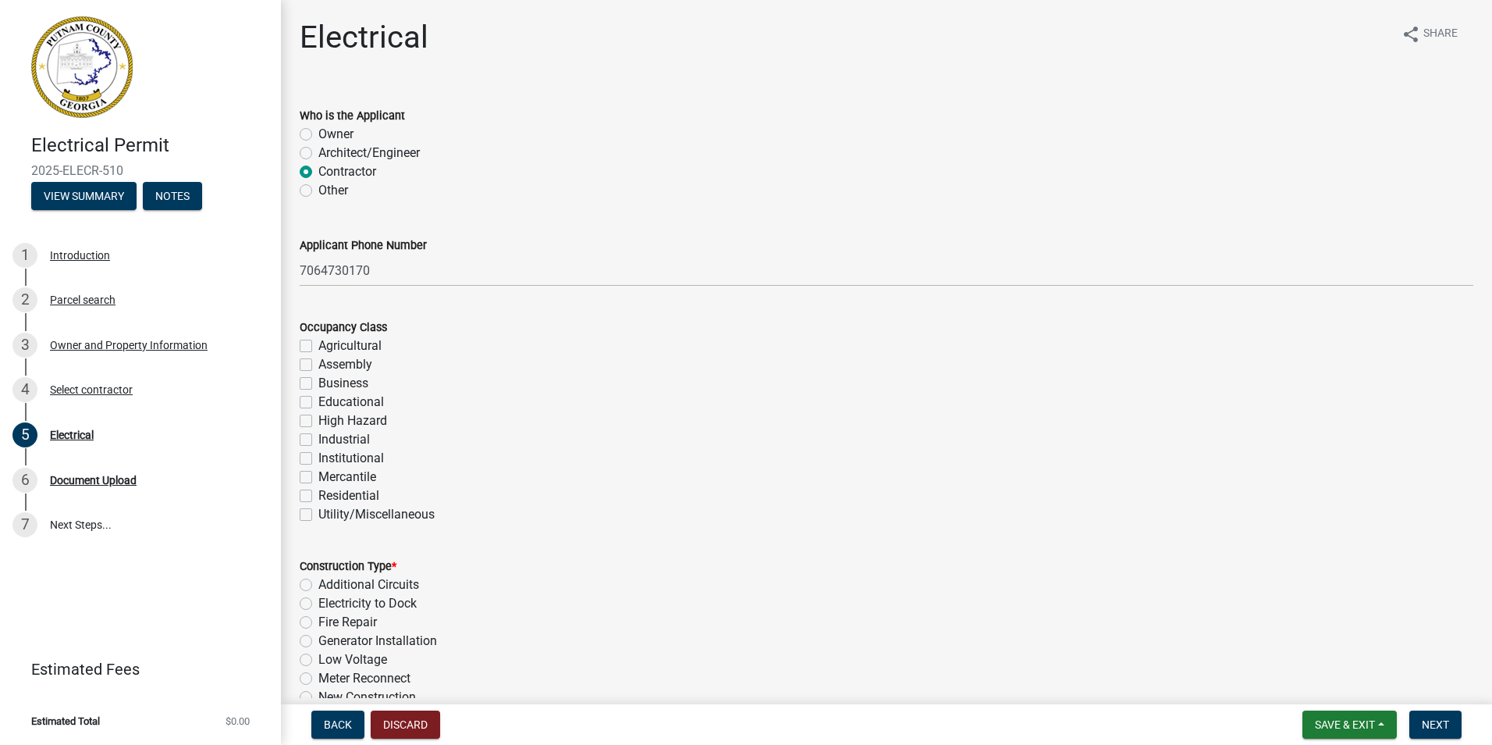
click at [318, 492] on label "Residential" at bounding box center [348, 495] width 61 height 19
click at [318, 492] on input "Residential" at bounding box center [323, 491] width 10 height 10
checkbox input "true"
checkbox input "false"
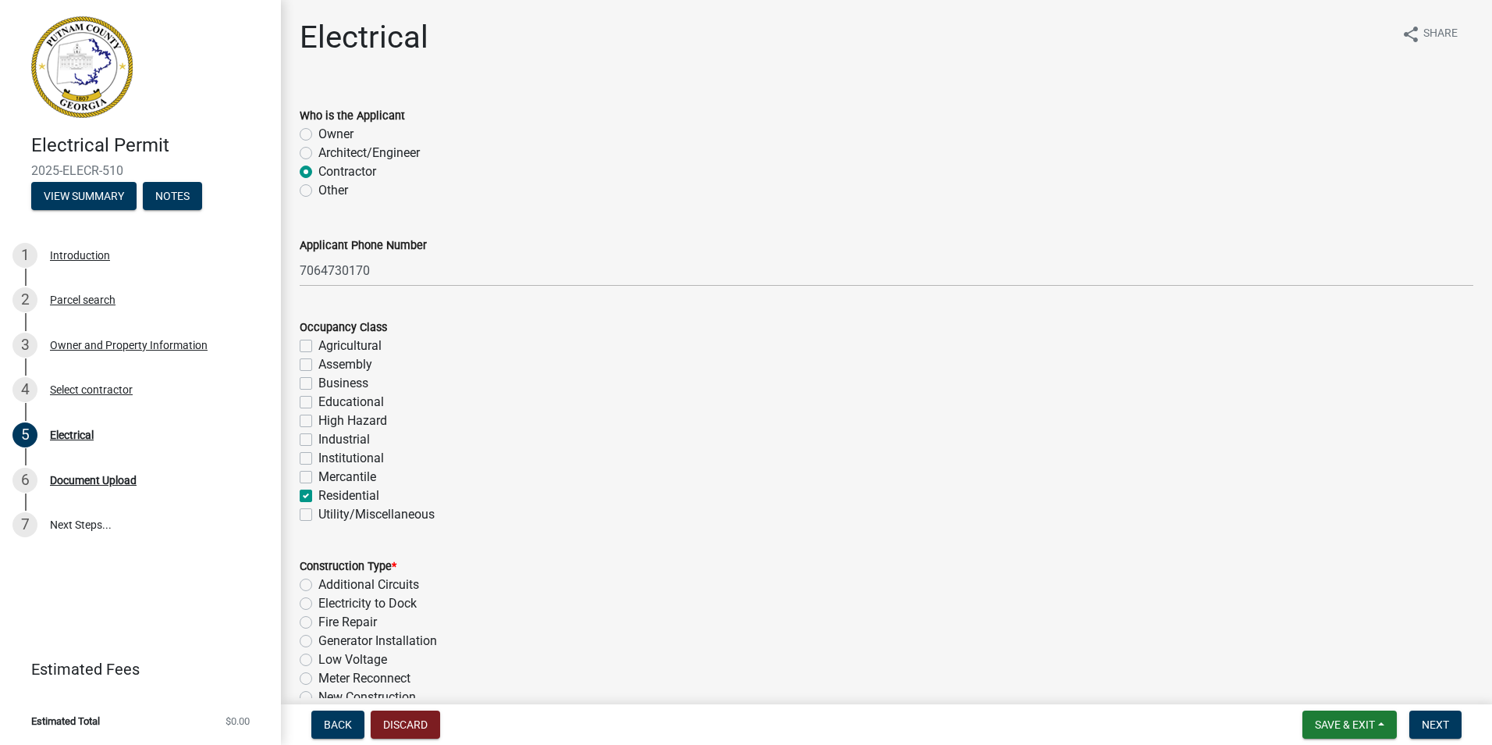
checkbox input "false"
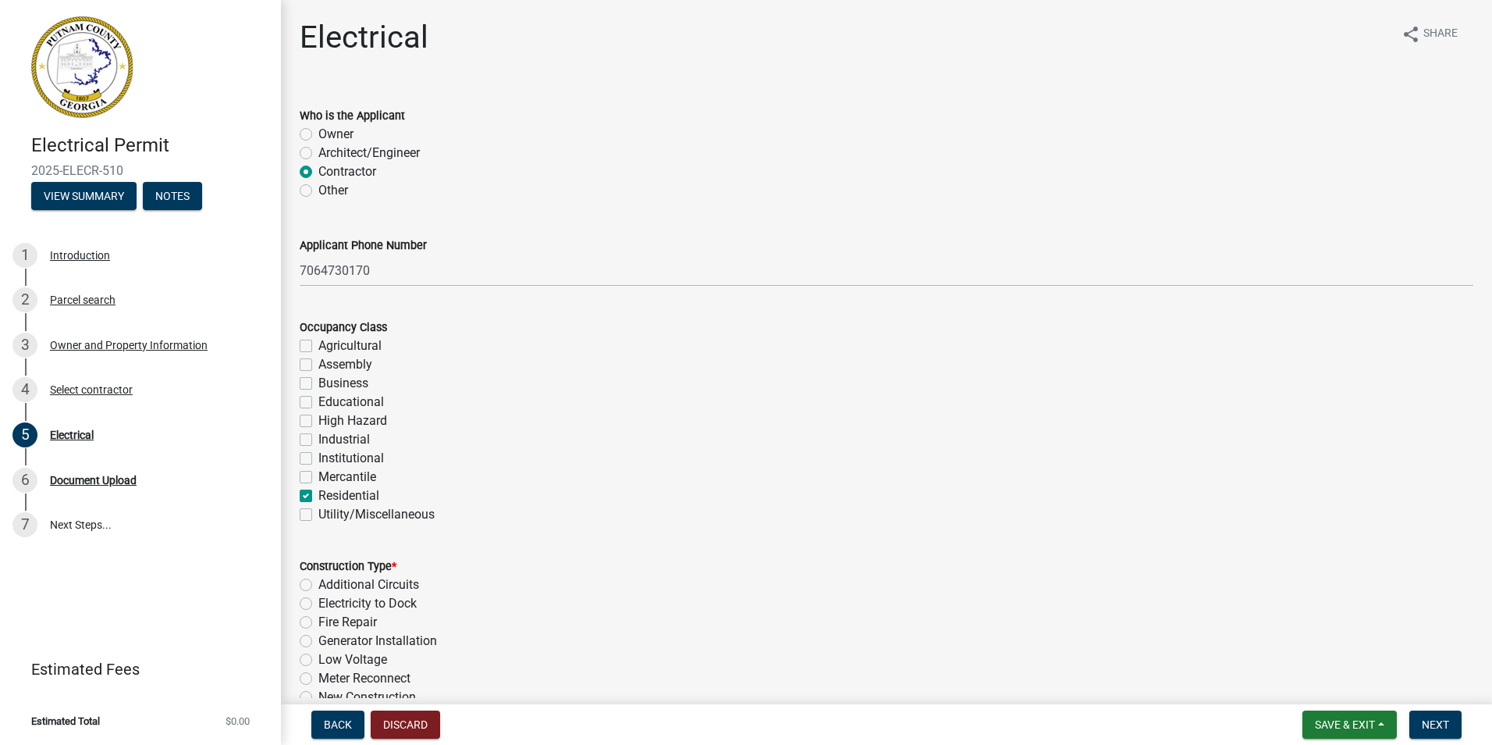
checkbox input "false"
checkbox input "true"
checkbox input "false"
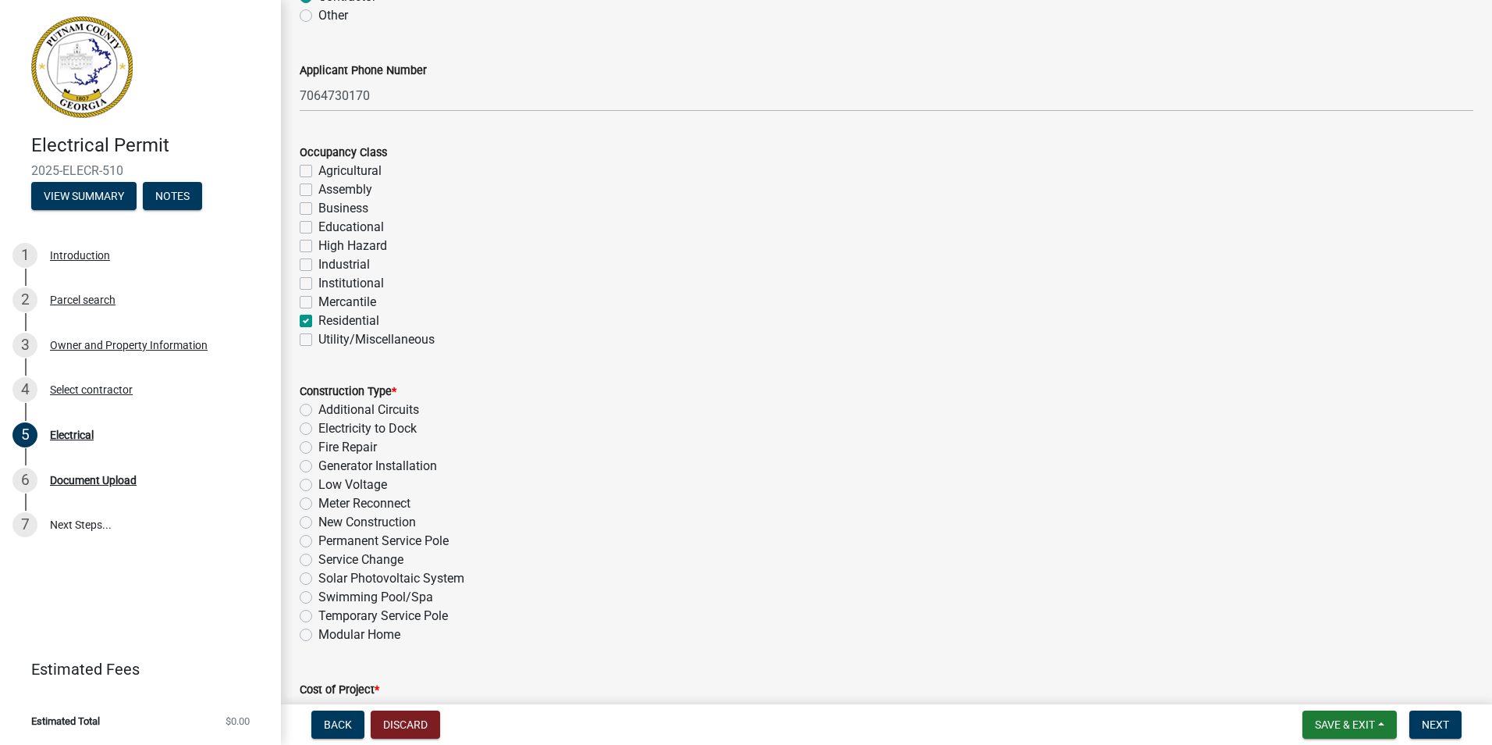
scroll to position [190, 0]
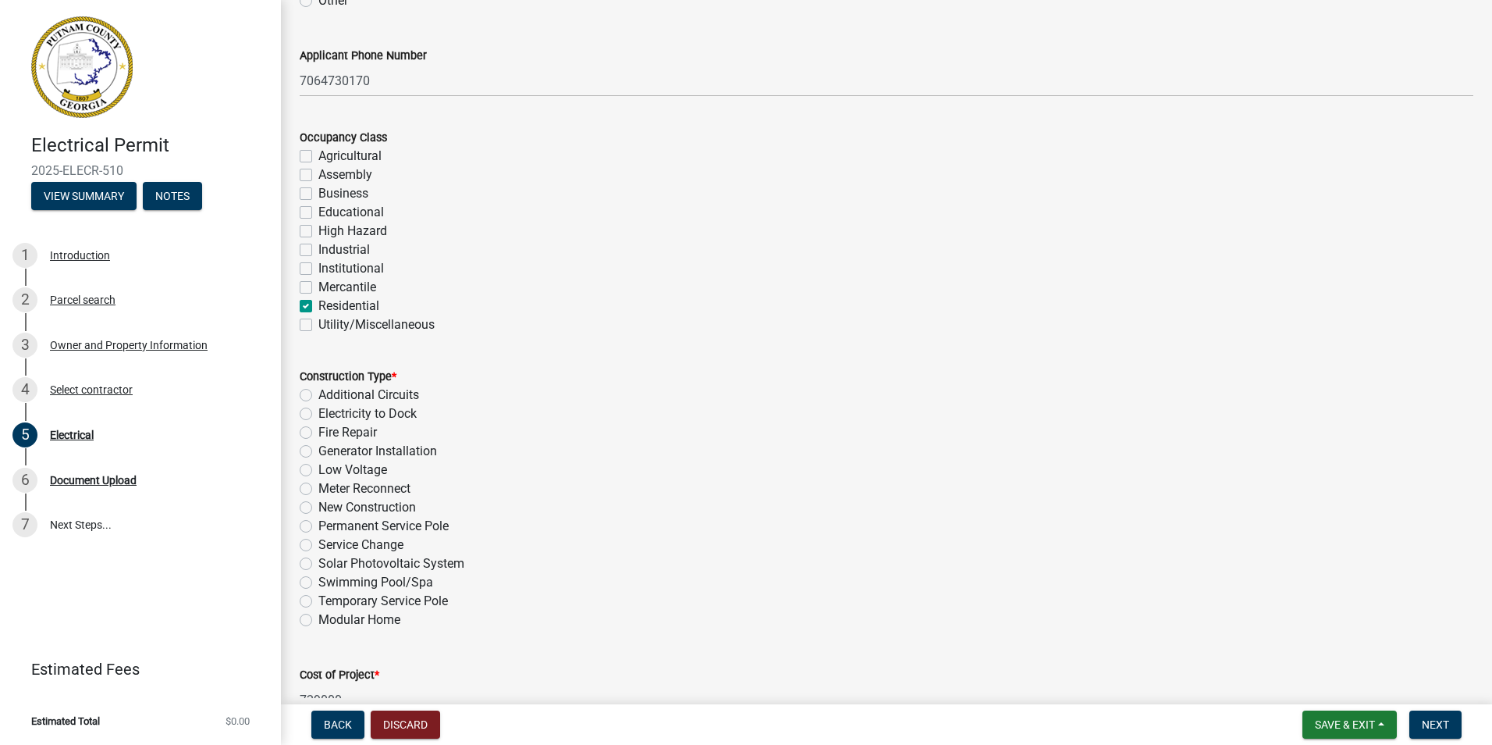
click at [318, 599] on label "Temporary Service Pole" at bounding box center [383, 601] width 130 height 19
click at [318, 599] on input "Temporary Service Pole" at bounding box center [323, 597] width 10 height 10
radio input "true"
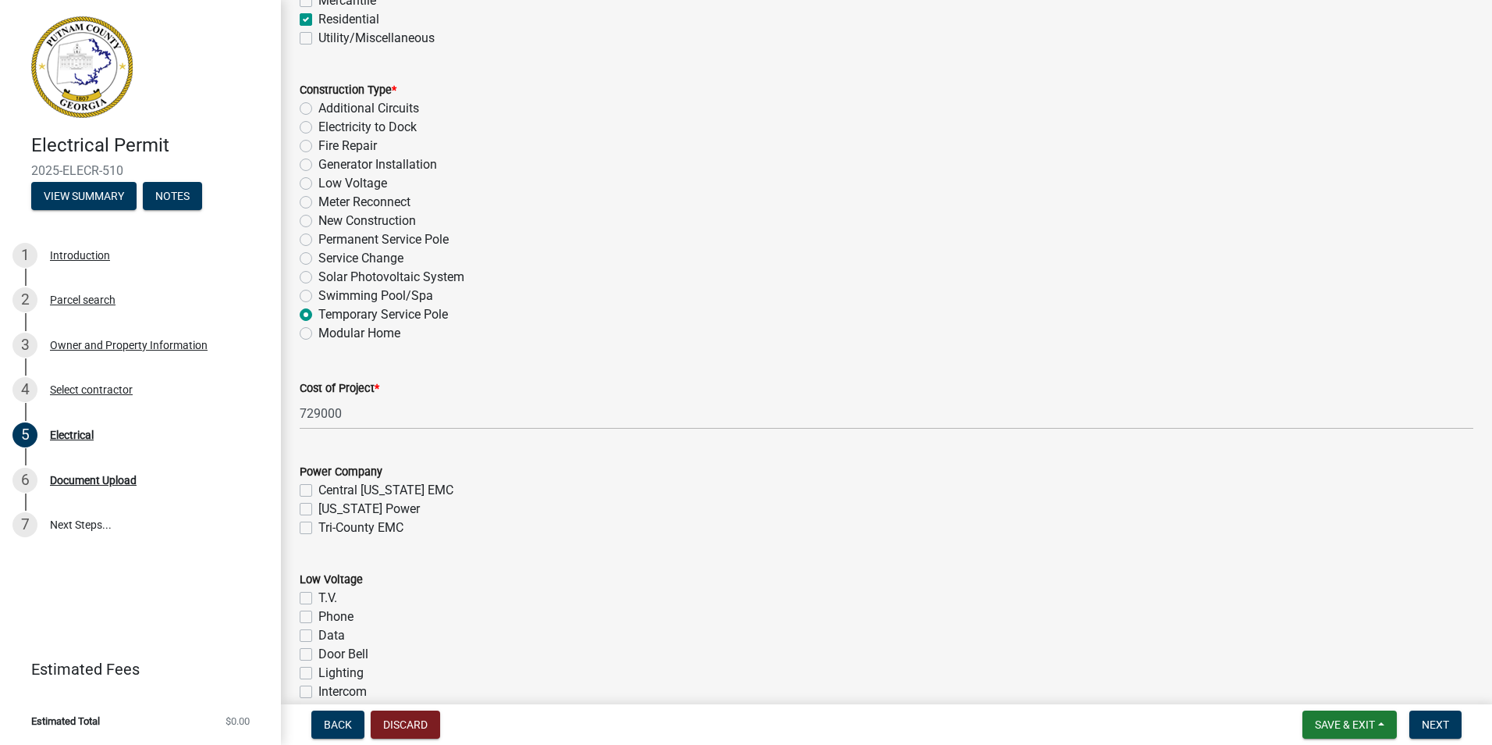
scroll to position [482, 0]
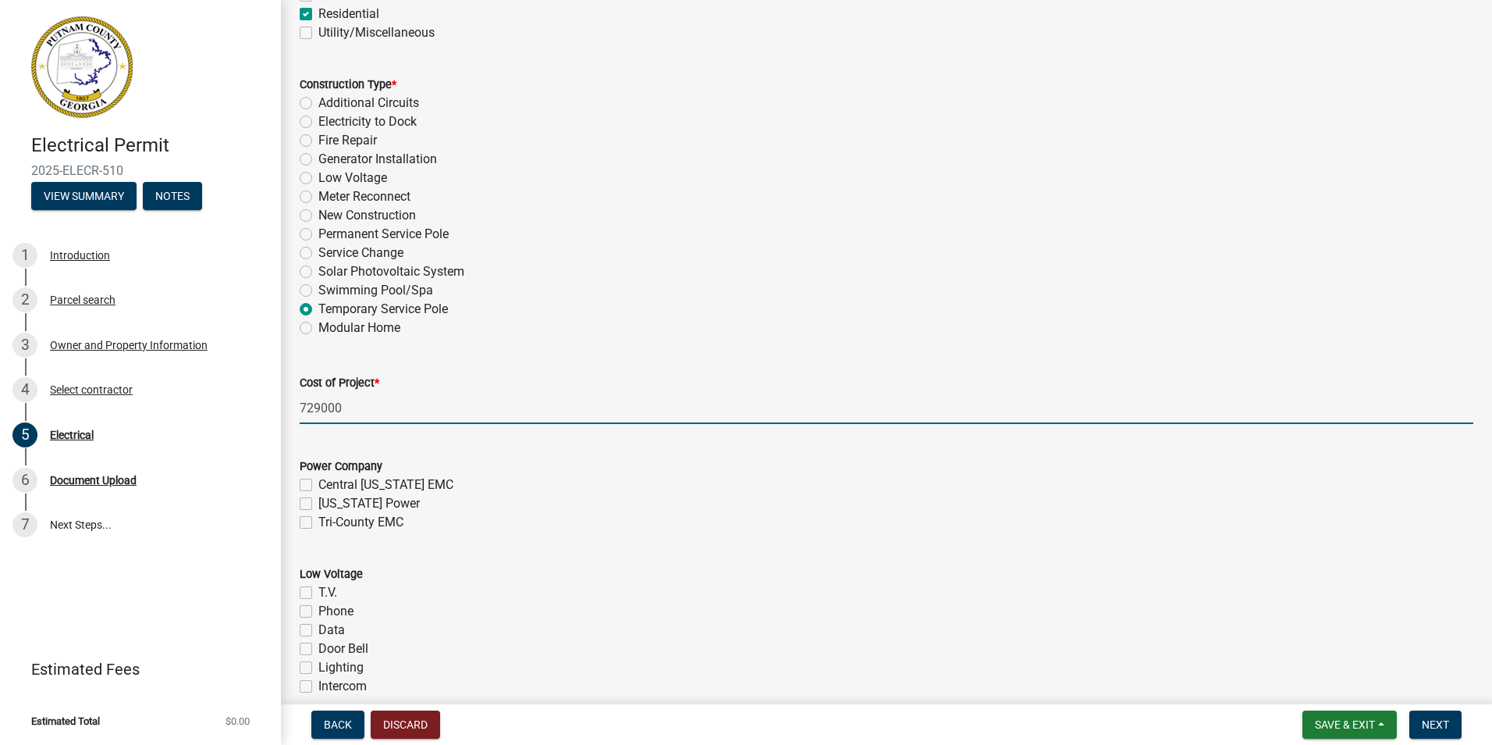
click at [326, 407] on input "729000" at bounding box center [887, 408] width 1174 height 32
type input "200"
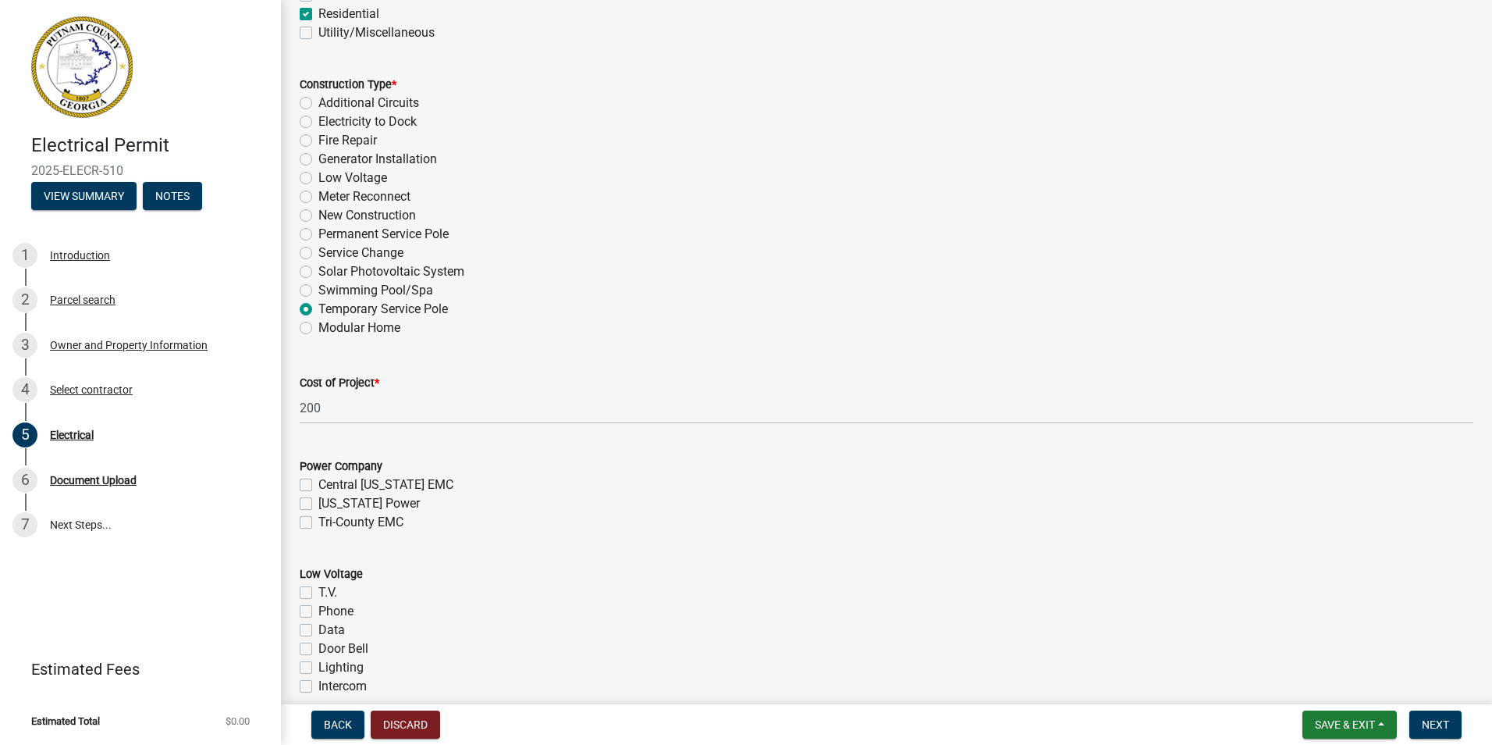
click at [318, 502] on label "[US_STATE] Power" at bounding box center [368, 503] width 101 height 19
click at [318, 502] on input "[US_STATE] Power" at bounding box center [323, 499] width 10 height 10
checkbox input "true"
checkbox input "false"
checkbox input "true"
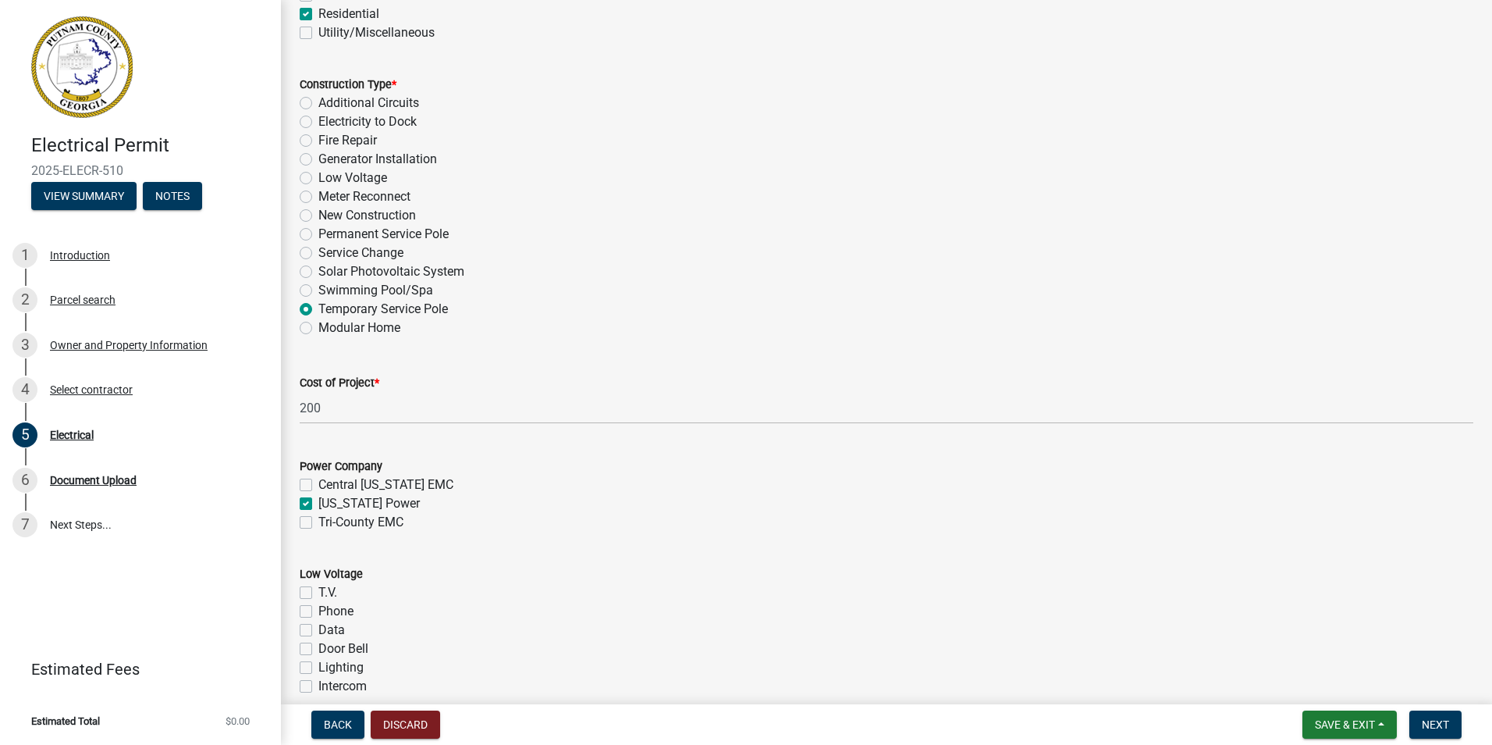
checkbox input "false"
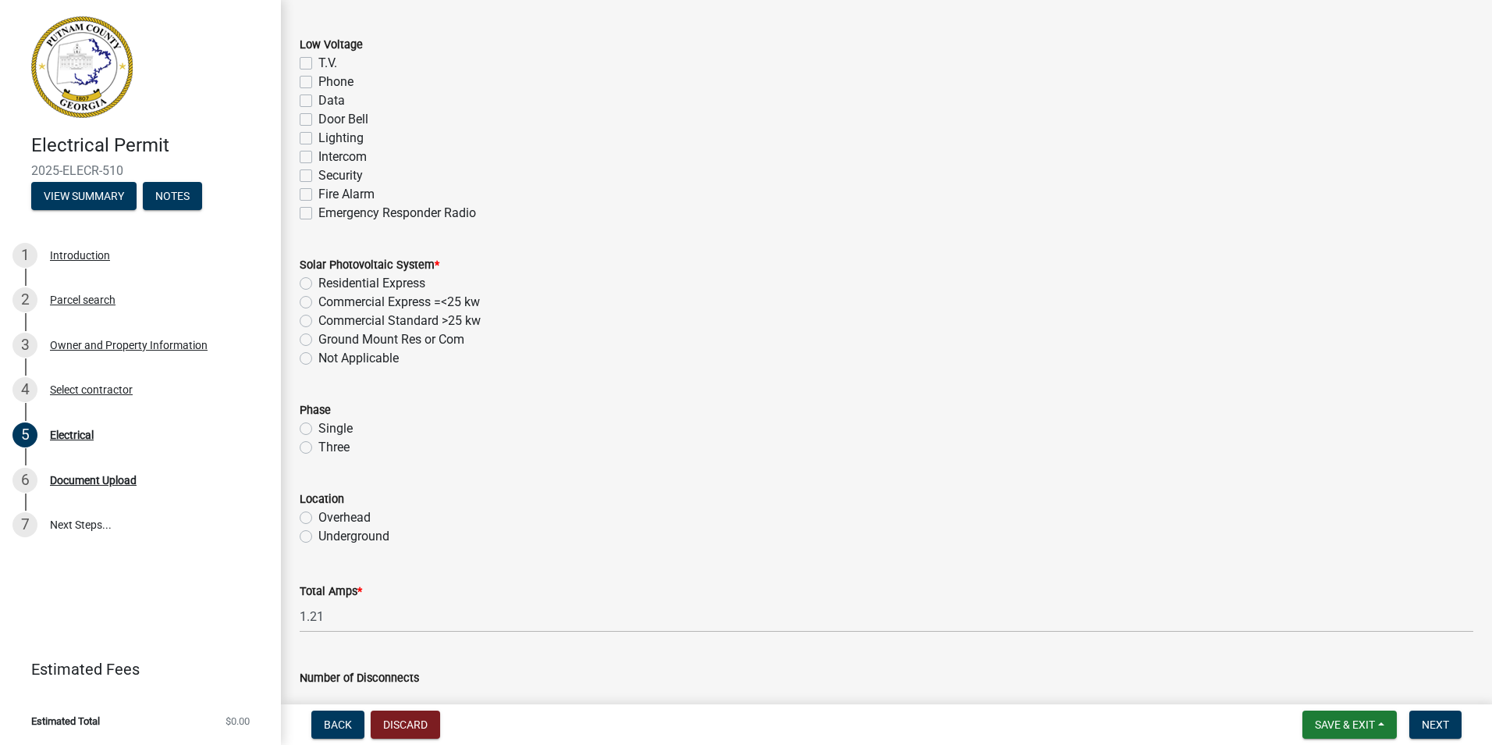
scroll to position [1041, 0]
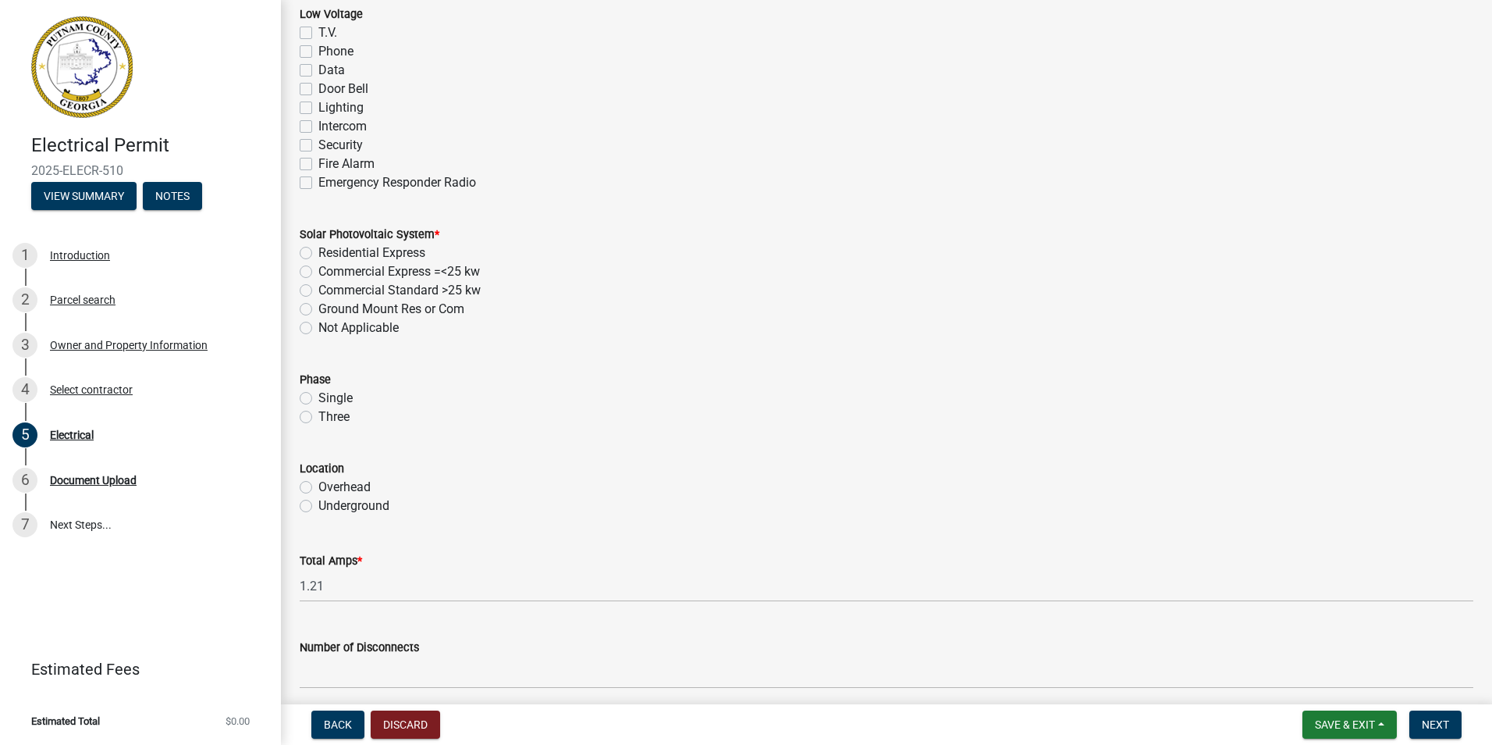
click at [318, 327] on label "Not Applicable" at bounding box center [358, 327] width 80 height 19
click at [318, 327] on input "Not Applicable" at bounding box center [323, 323] width 10 height 10
radio input "true"
click at [318, 399] on label "Single" at bounding box center [335, 398] width 34 height 19
click at [318, 399] on input "Single" at bounding box center [323, 394] width 10 height 10
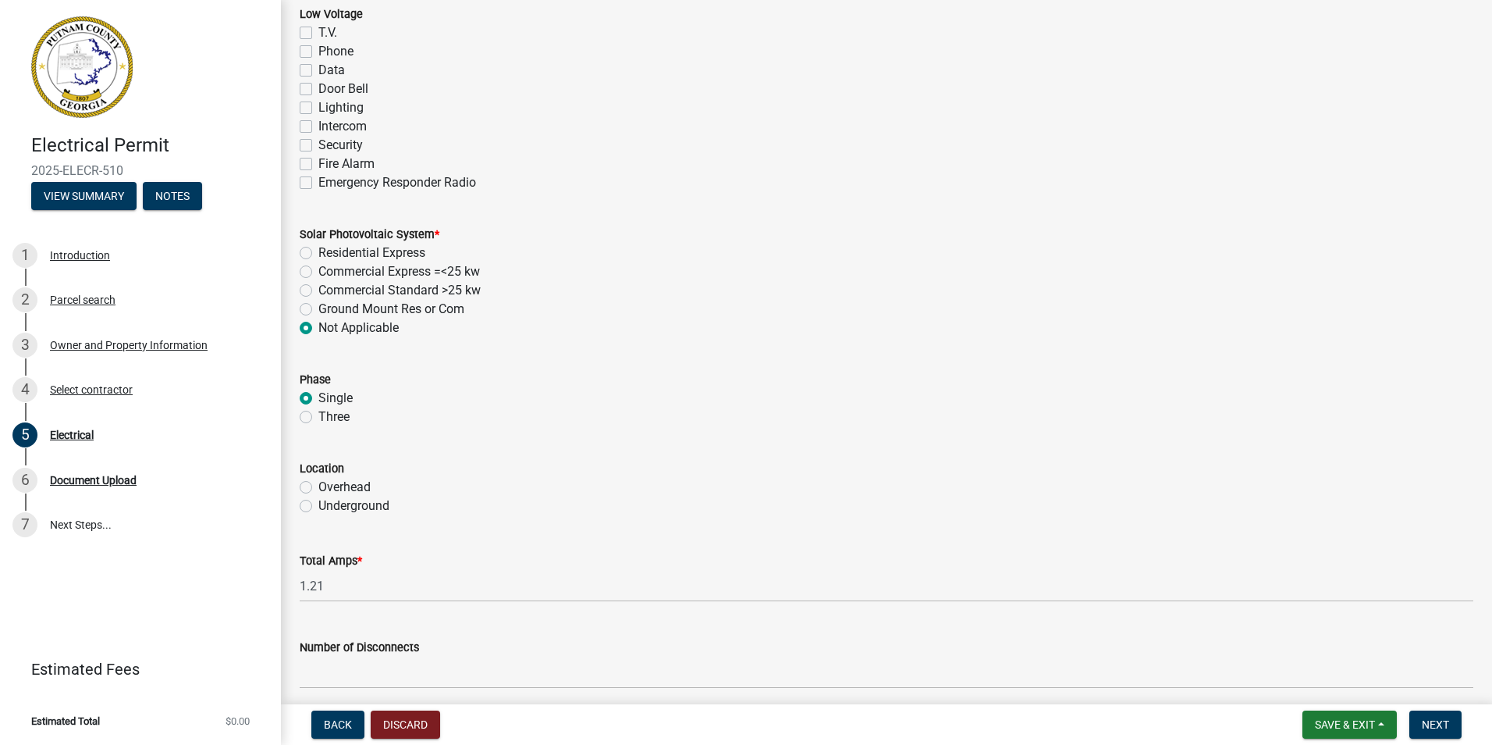
radio input "true"
click at [318, 486] on label "Overhead" at bounding box center [344, 487] width 52 height 19
click at [318, 486] on input "Overhead" at bounding box center [323, 483] width 10 height 10
radio input "true"
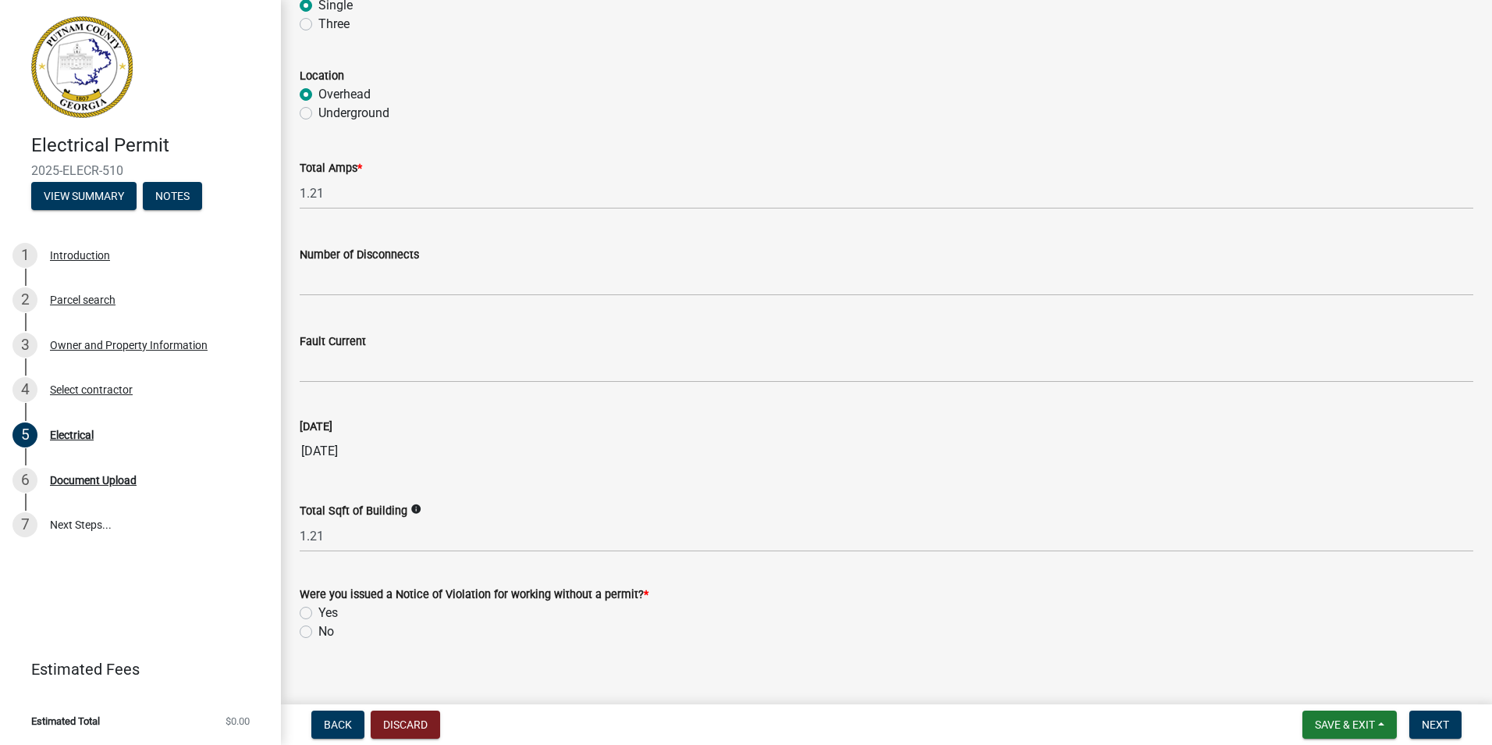
scroll to position [1452, 0]
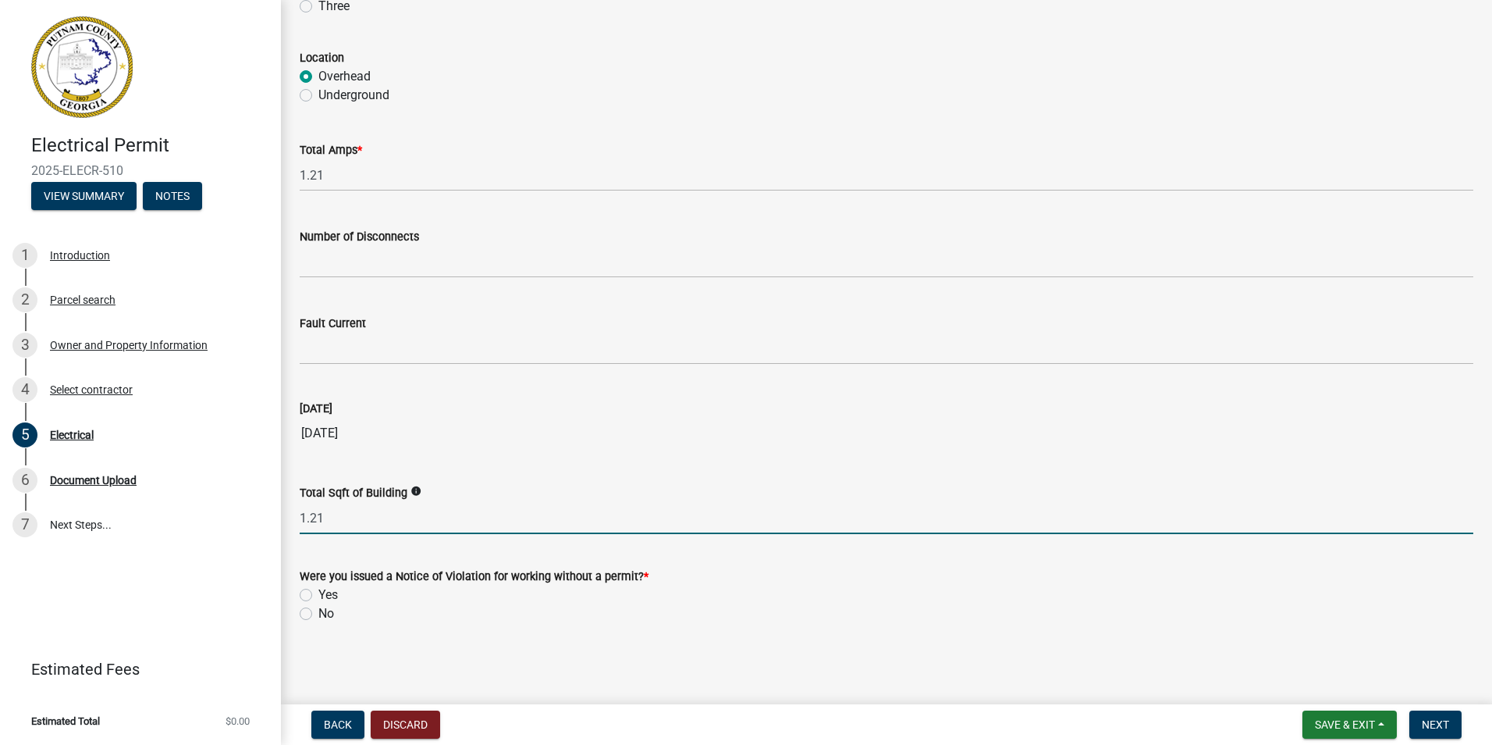
click at [322, 517] on input "1.21" at bounding box center [887, 518] width 1174 height 32
type input "1"
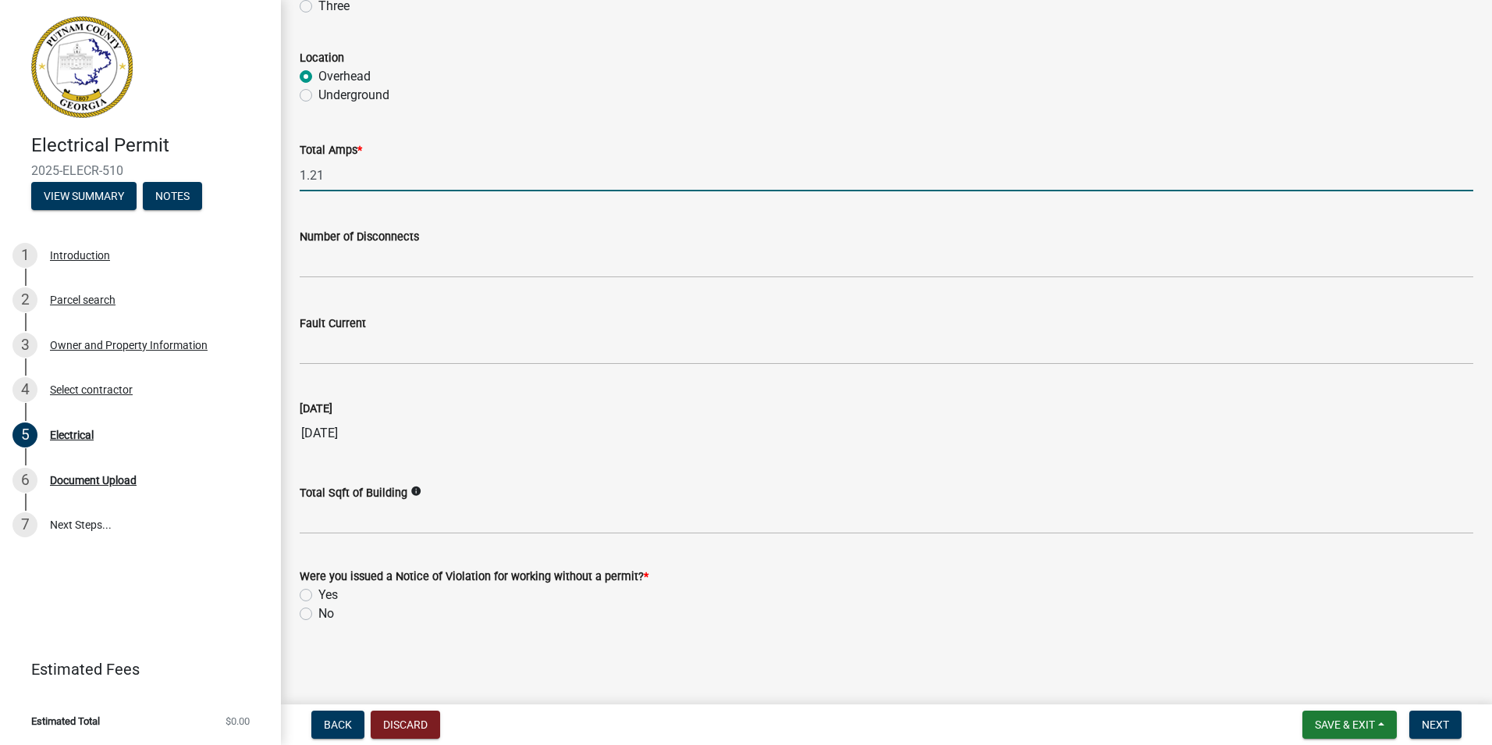
click at [325, 172] on input "1.21" at bounding box center [887, 175] width 1174 height 32
type input "1"
type input "200"
click at [318, 618] on label "No" at bounding box center [326, 613] width 16 height 19
click at [318, 614] on input "No" at bounding box center [323, 609] width 10 height 10
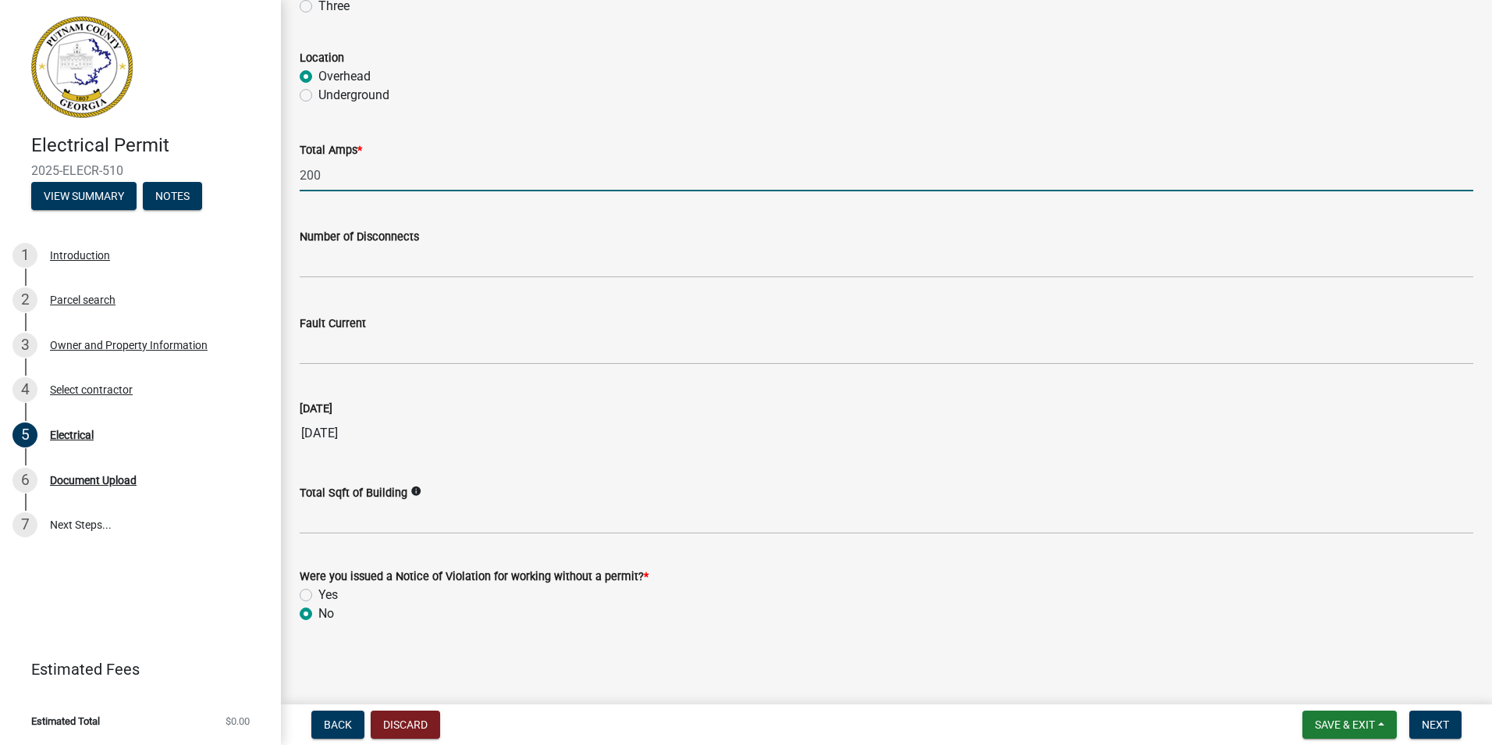
radio input "true"
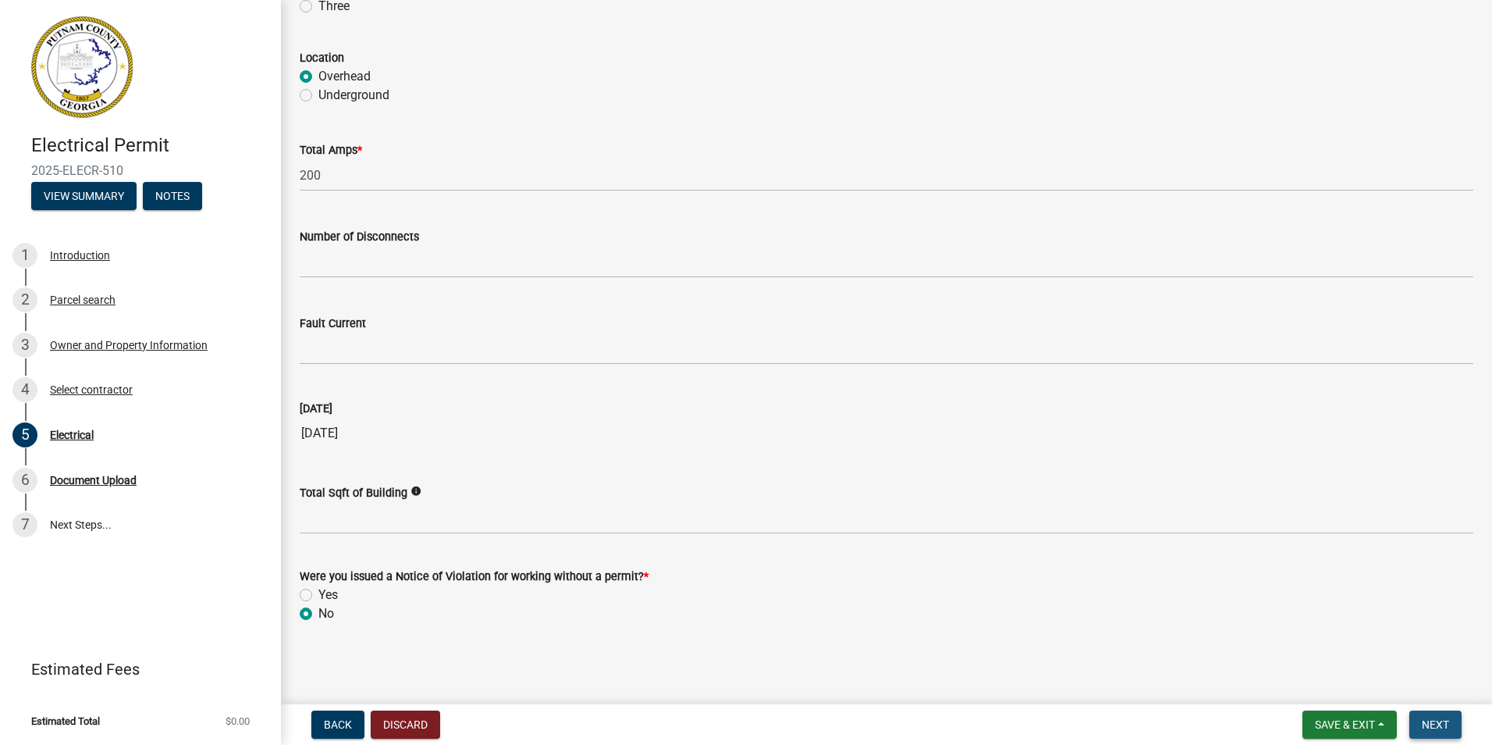
click at [1446, 723] on span "Next" at bounding box center [1435, 724] width 27 height 12
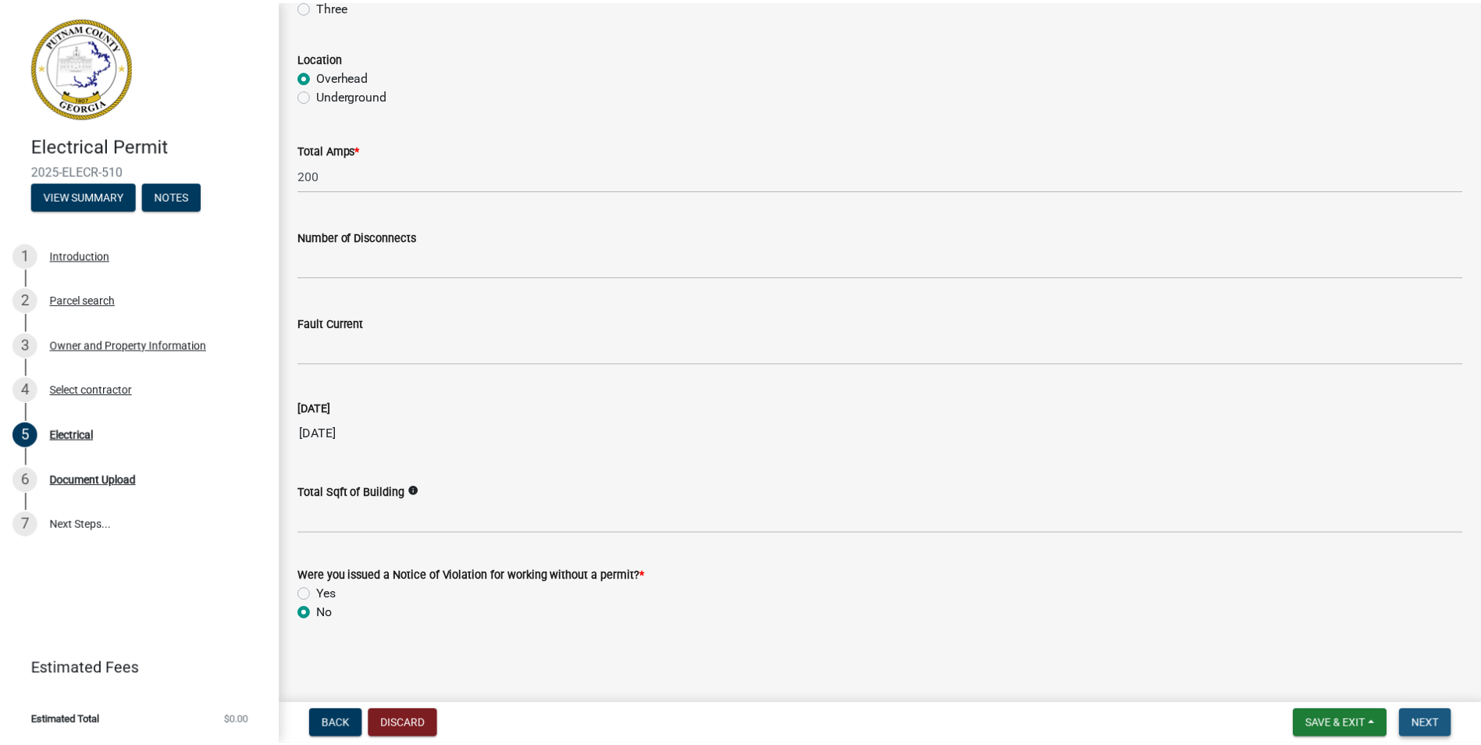
scroll to position [0, 0]
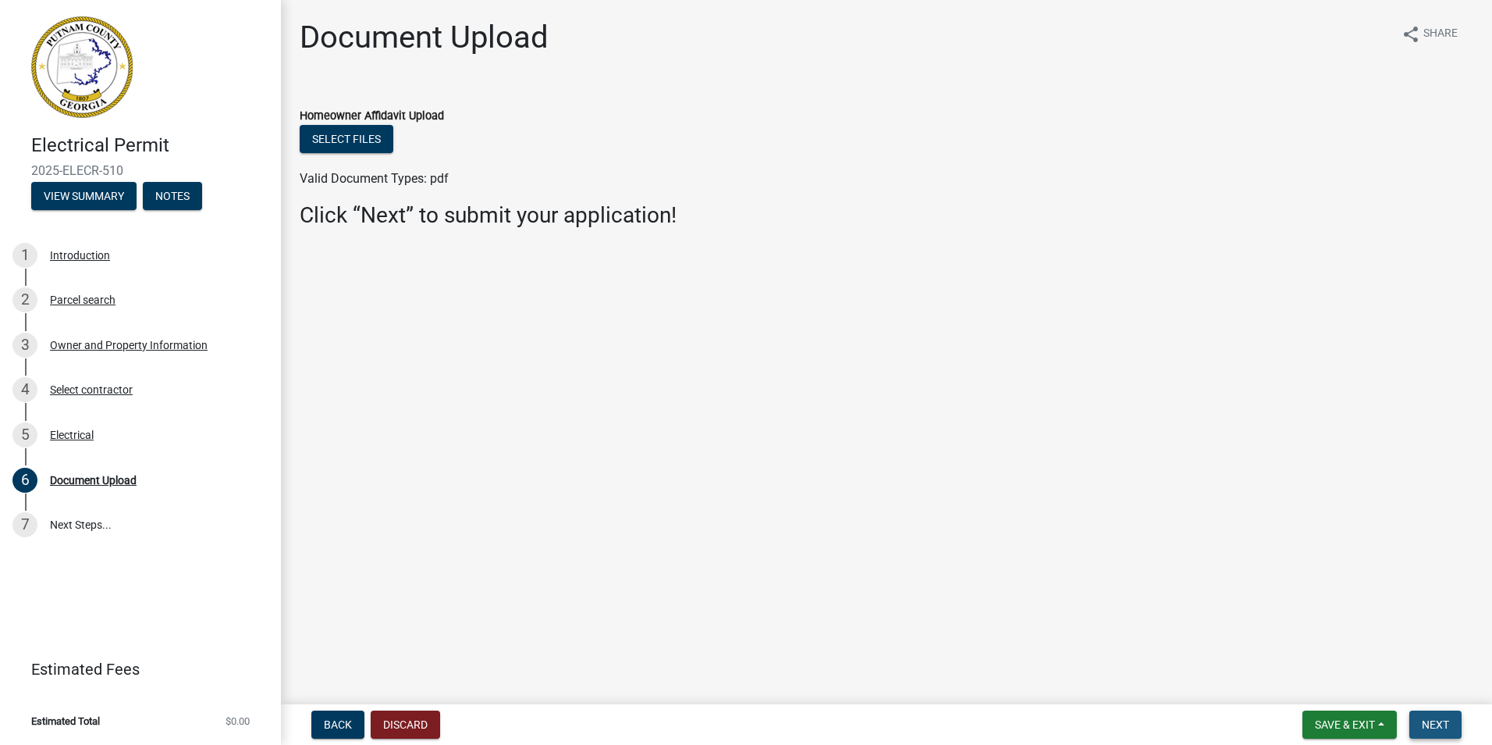
click at [1419, 721] on button "Next" at bounding box center [1436, 724] width 52 height 28
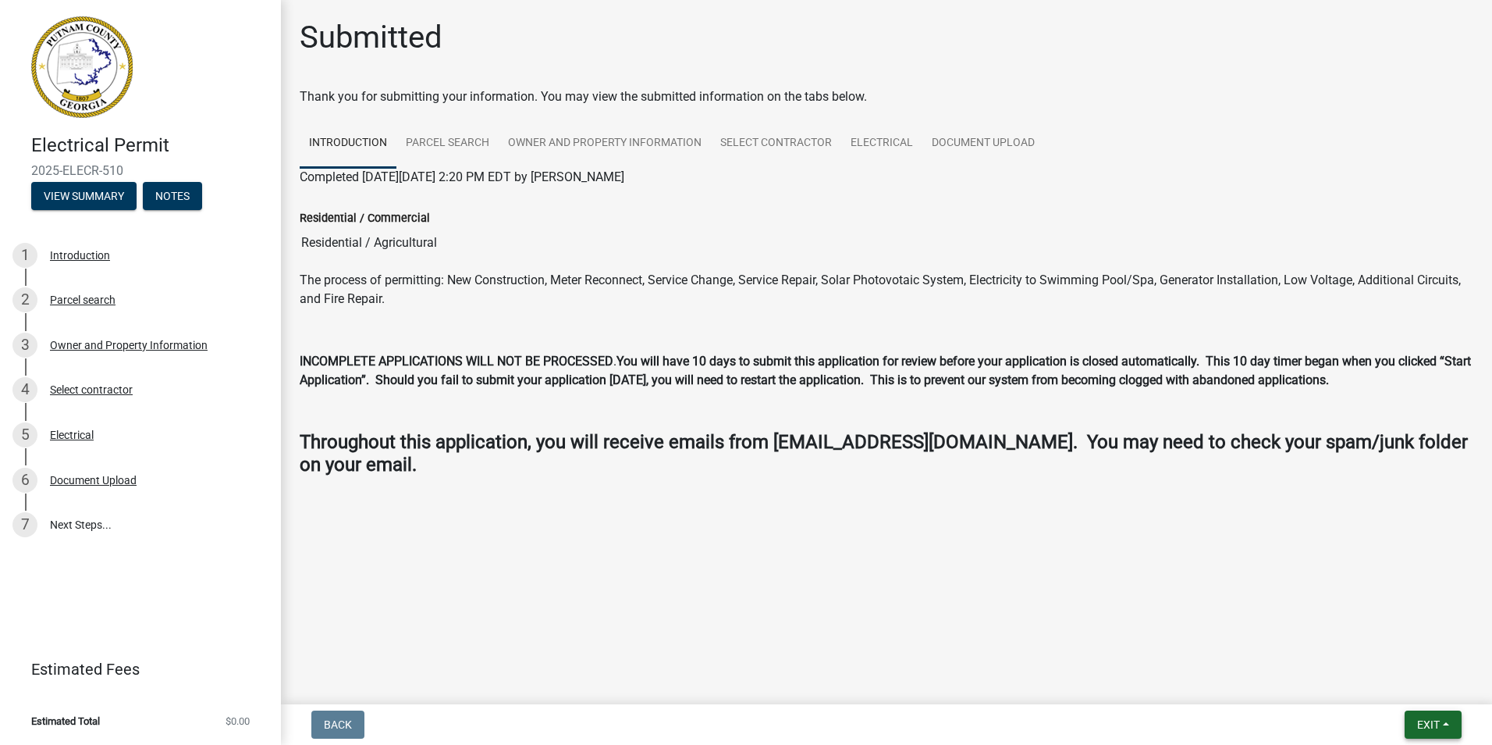
click at [1419, 721] on span "Exit" at bounding box center [1428, 724] width 23 height 12
click at [1388, 692] on button "Save & Exit" at bounding box center [1399, 683] width 125 height 37
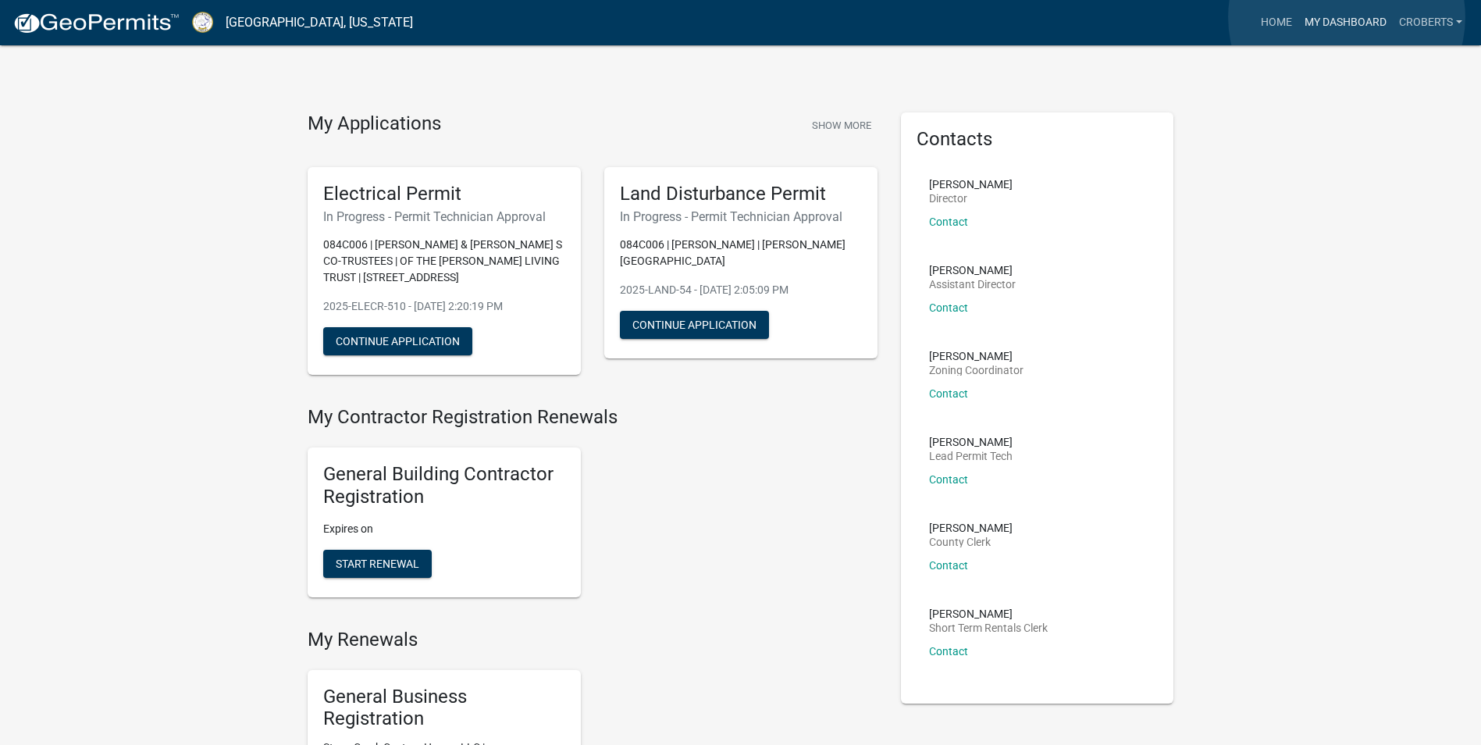
click at [1346, 17] on link "My Dashboard" at bounding box center [1345, 23] width 94 height 30
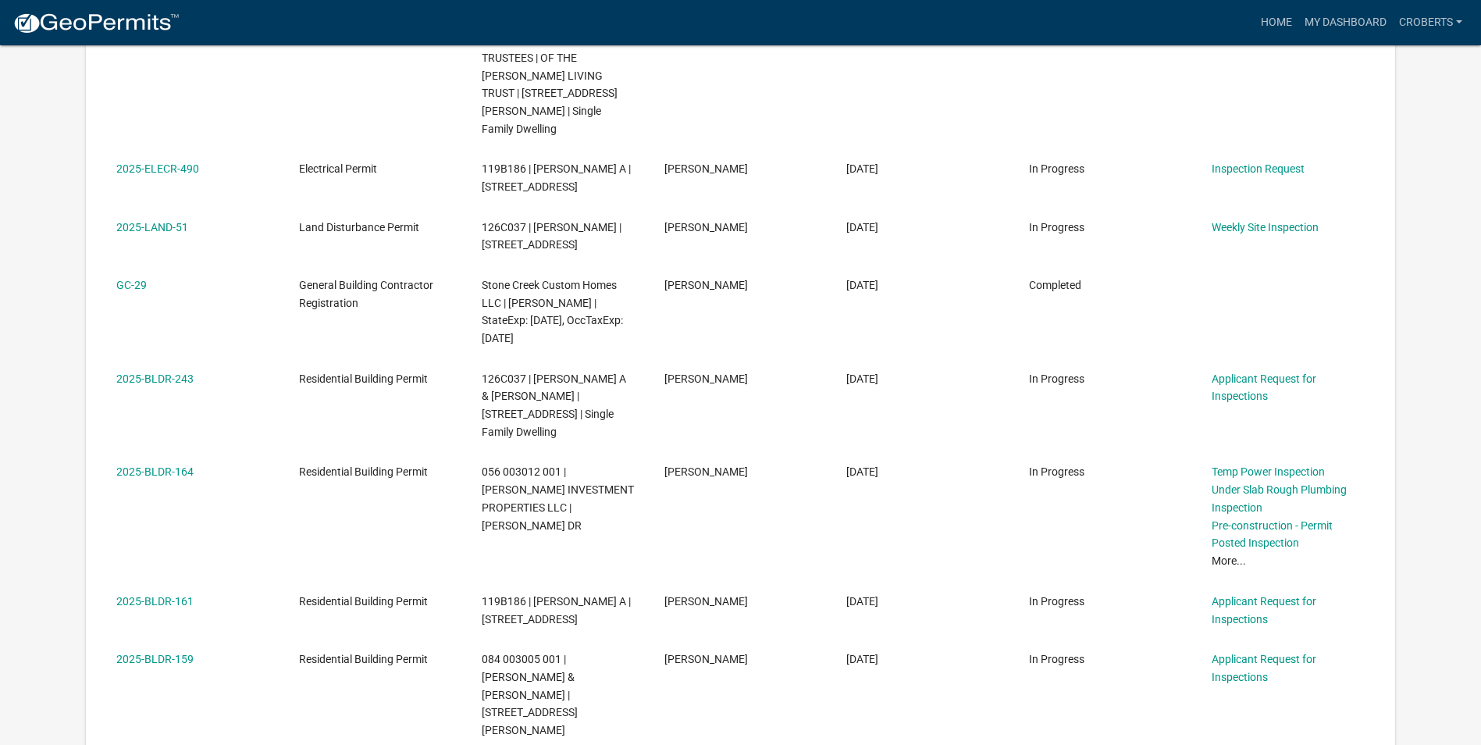
scroll to position [567, 0]
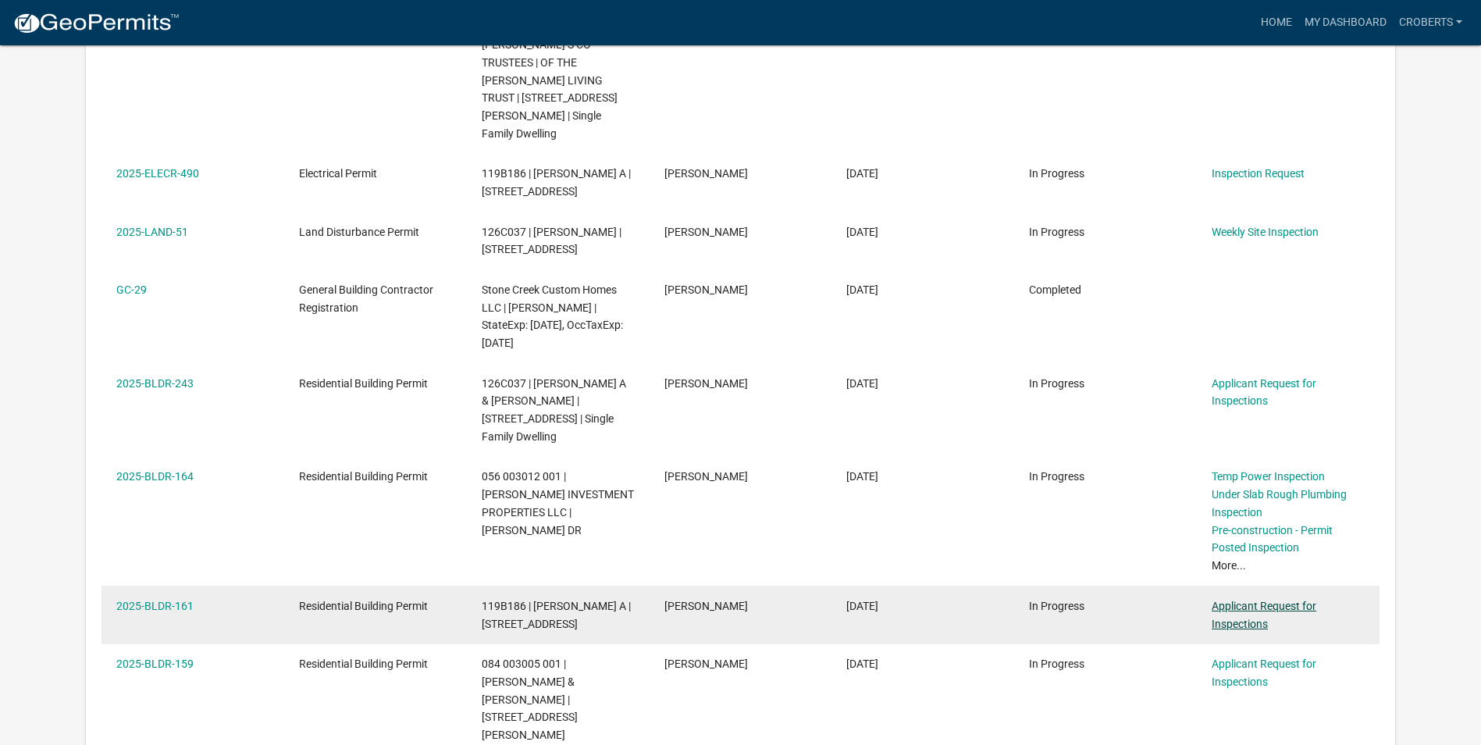
click at [1249, 599] on link "Applicant Request for Inspections" at bounding box center [1263, 614] width 105 height 30
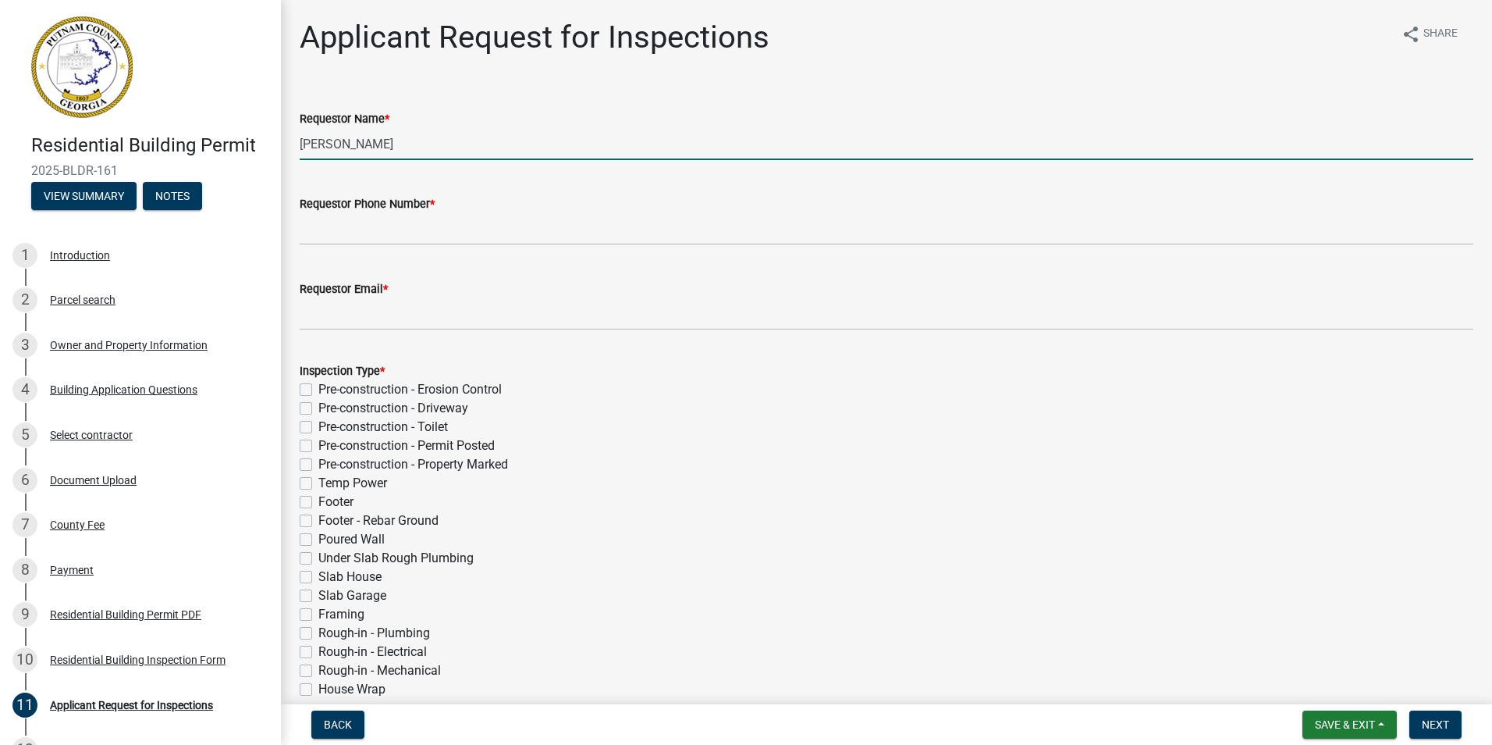
click at [398, 144] on input "[PERSON_NAME]" at bounding box center [887, 144] width 1174 height 32
type input "C"
type input "[PERSON_NAME]"
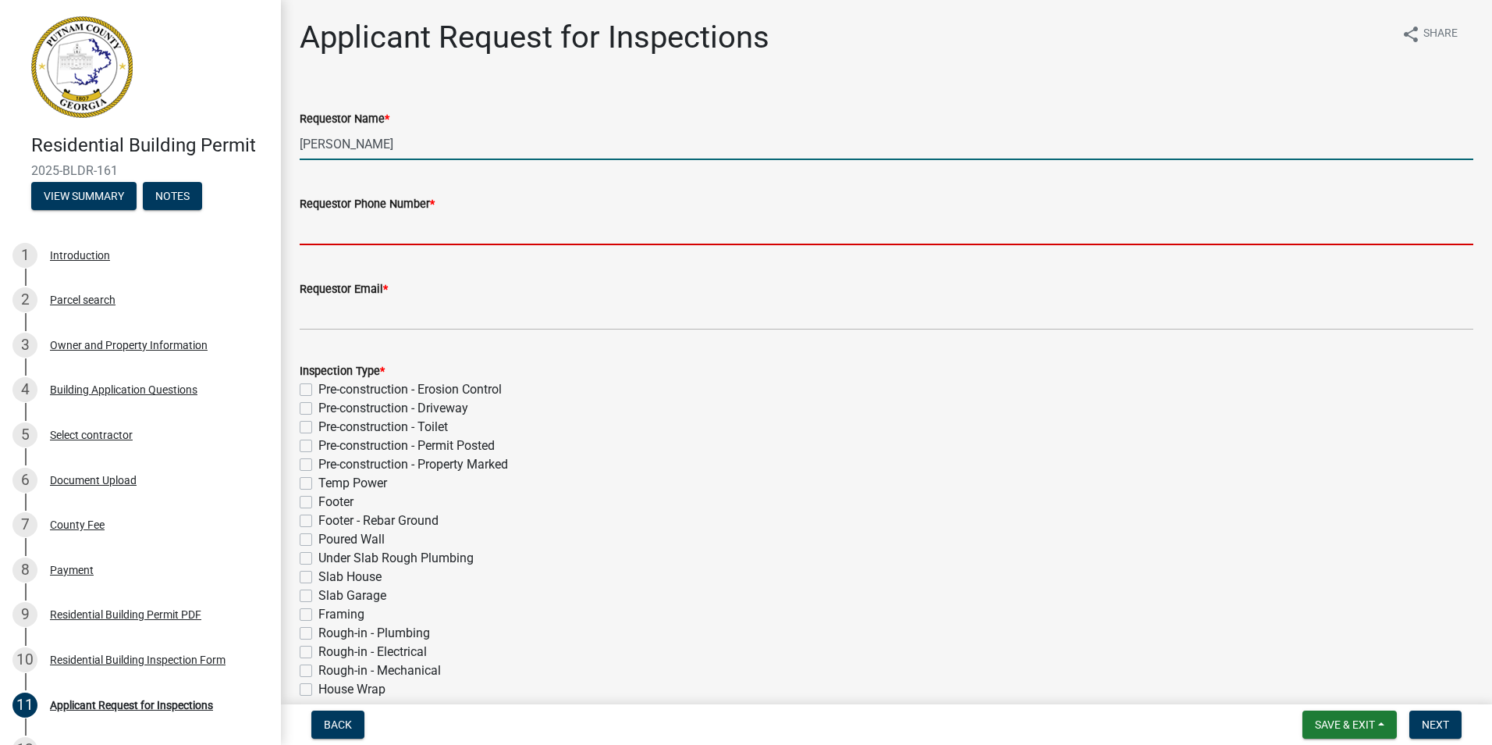
type input "7064730170"
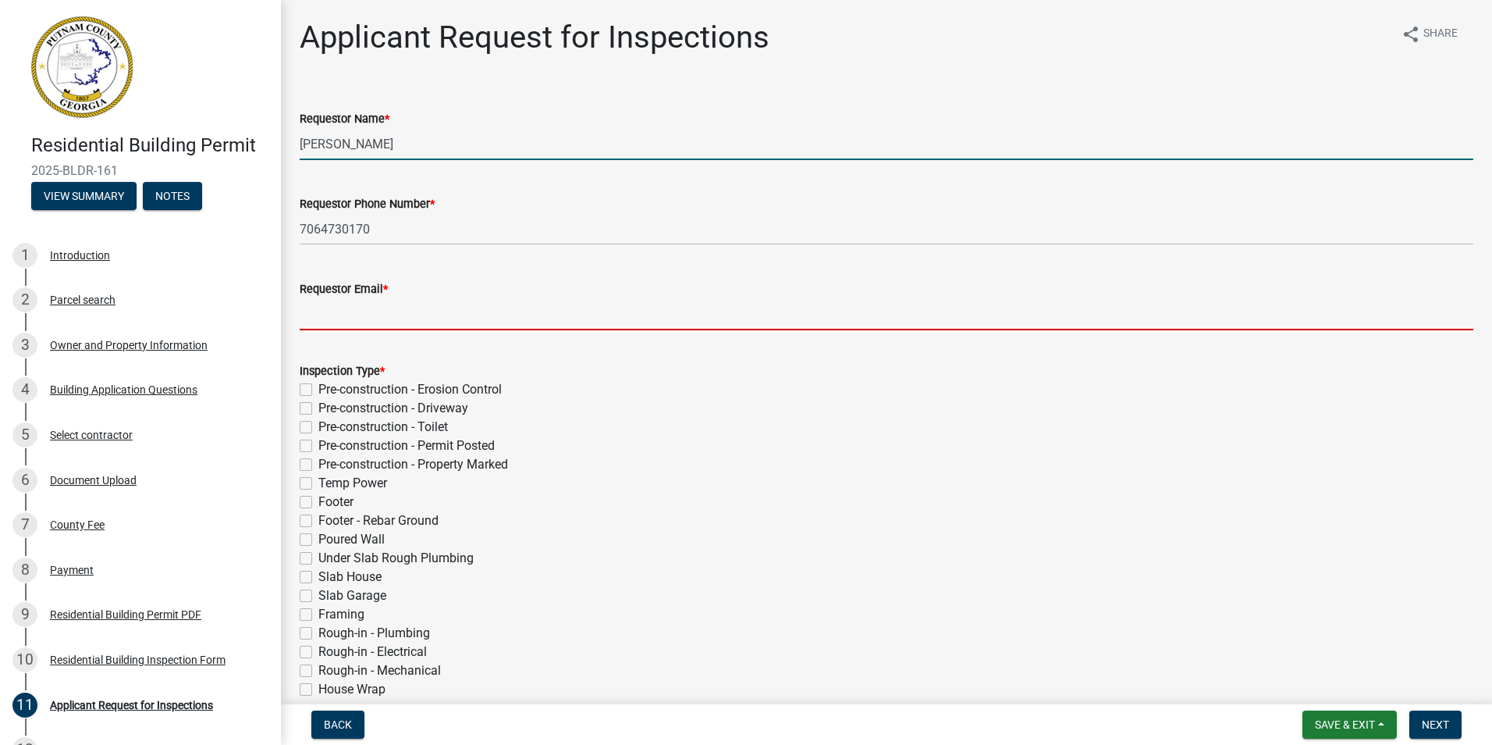
type input "[EMAIL_ADDRESS][DOMAIN_NAME]"
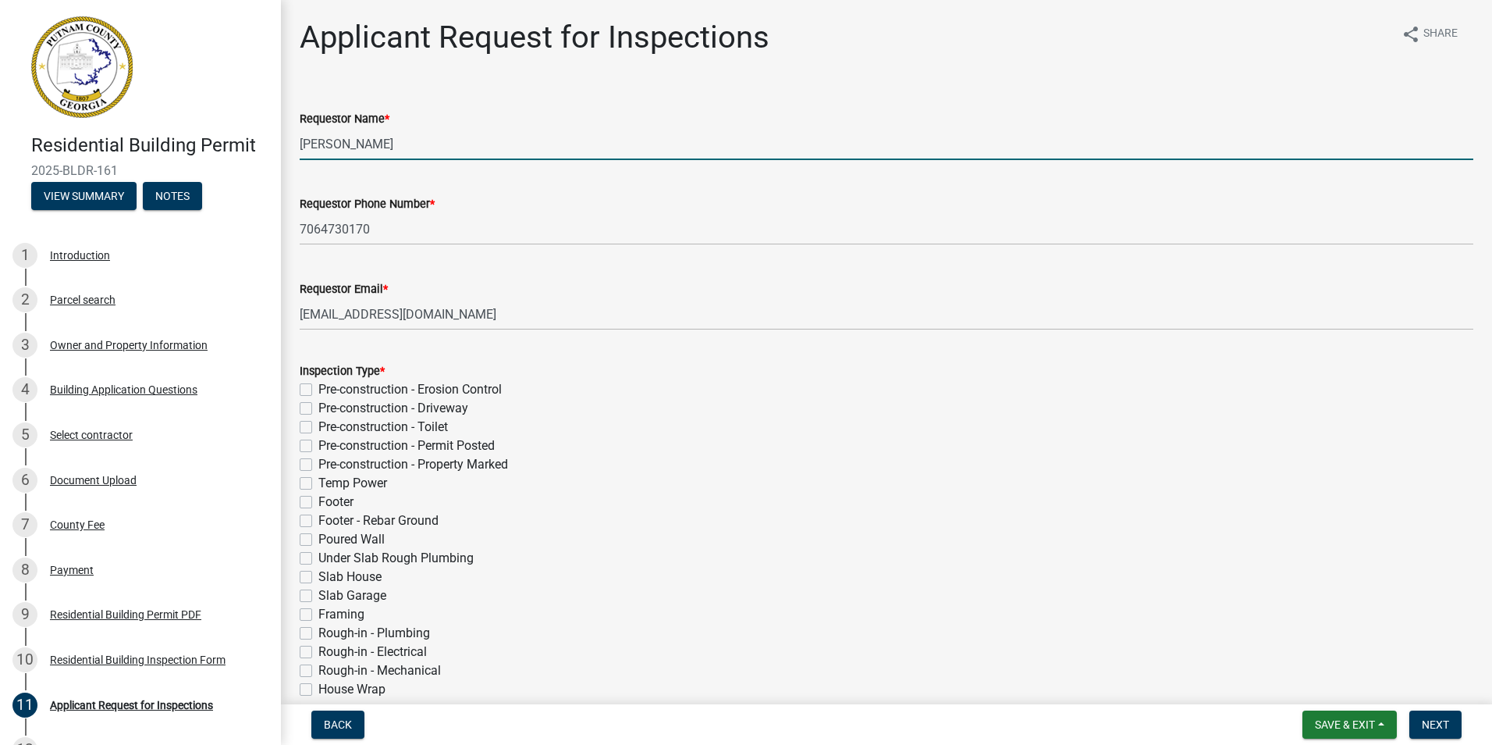
scroll to position [495, 0]
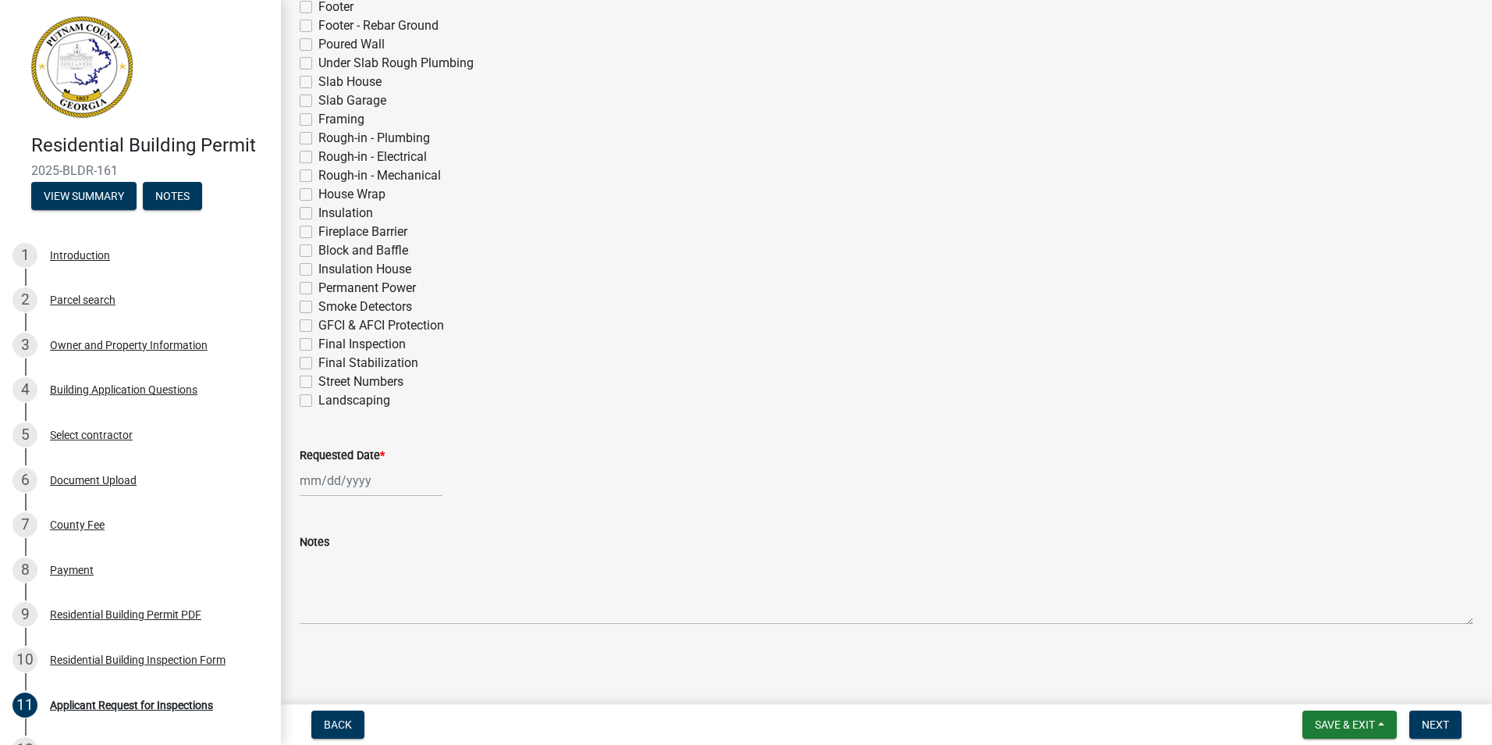
select select "9"
select select "2025"
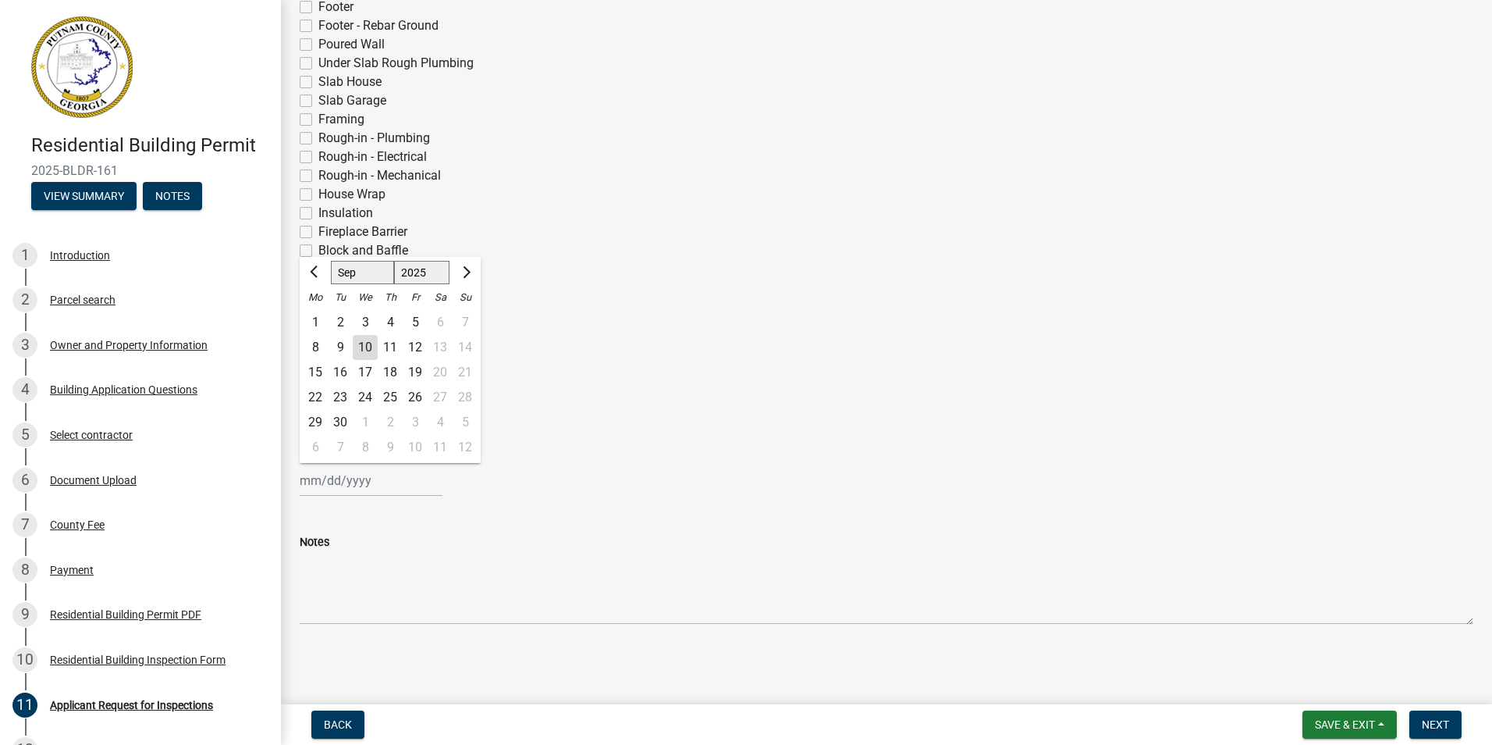
click at [357, 343] on div "10" at bounding box center [365, 347] width 25 height 25
type input "[DATE]"
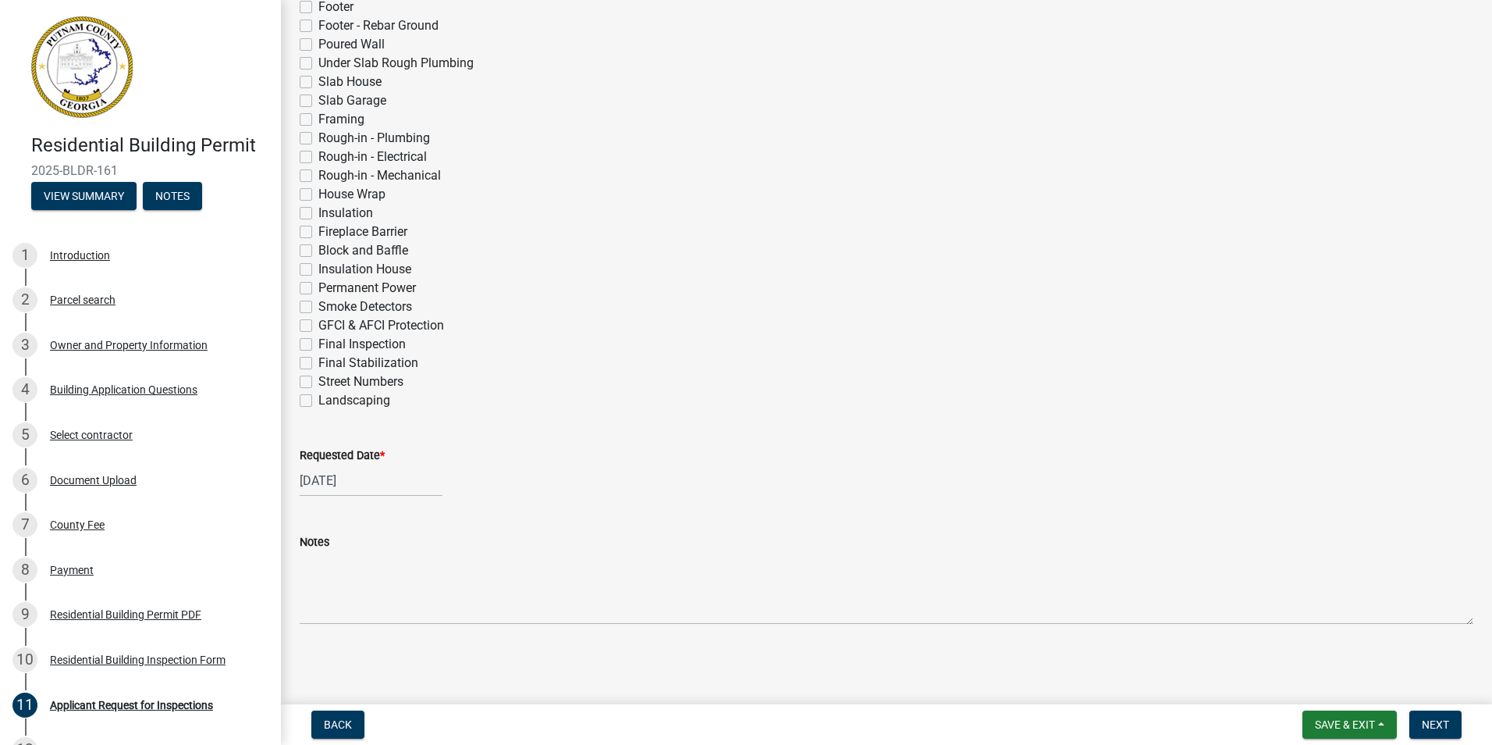
click at [318, 190] on label "House Wrap" at bounding box center [351, 194] width 67 height 19
click at [318, 190] on input "House Wrap" at bounding box center [323, 190] width 10 height 10
checkbox input "true"
checkbox input "false"
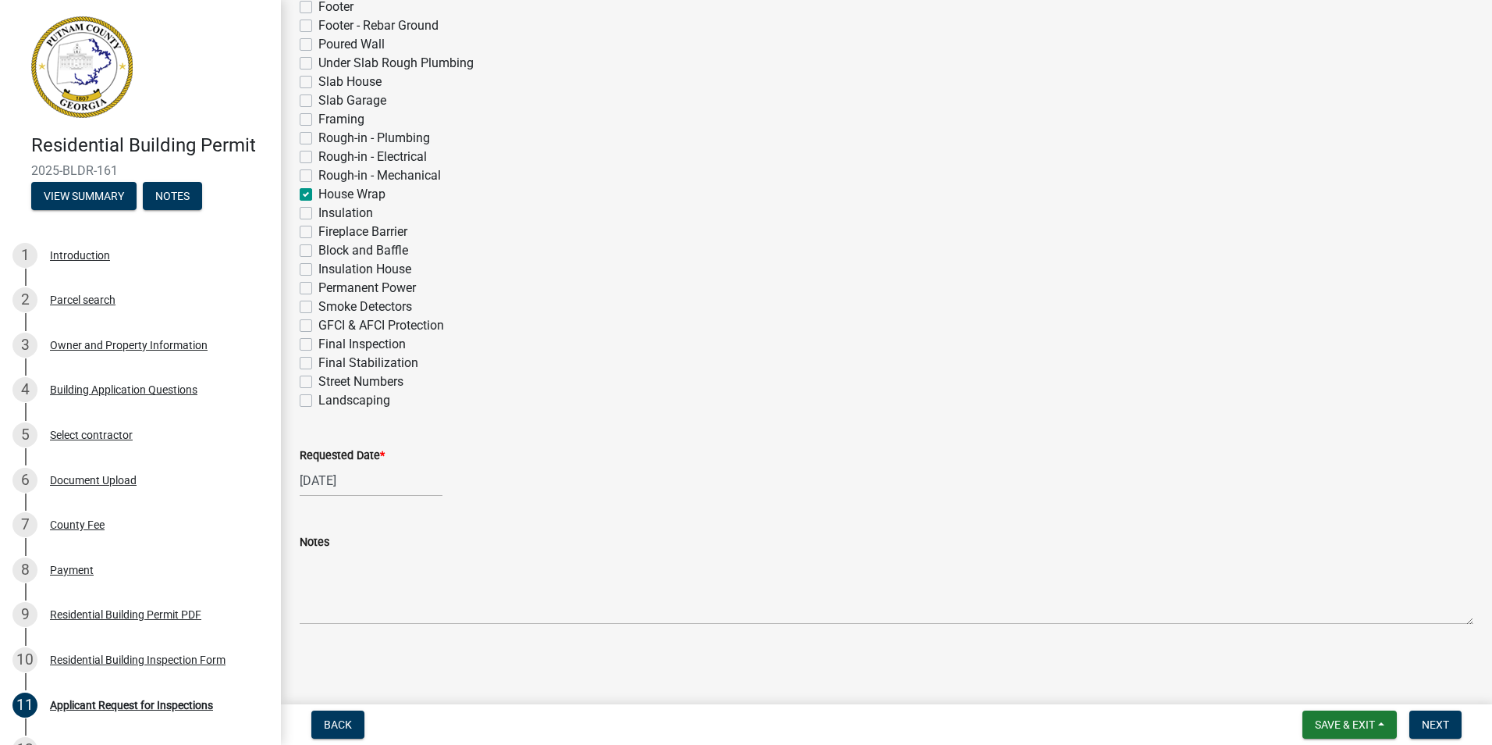
checkbox input "false"
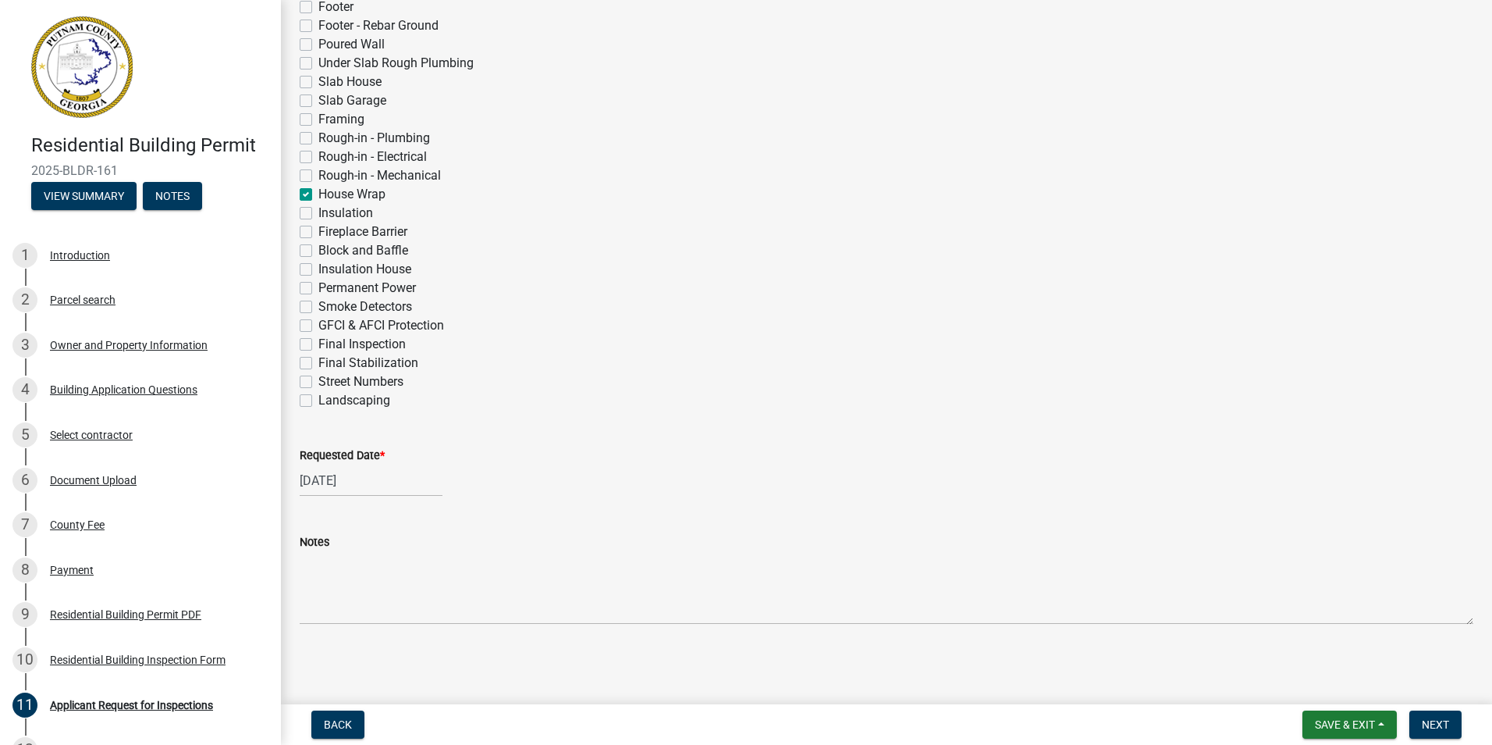
checkbox input "false"
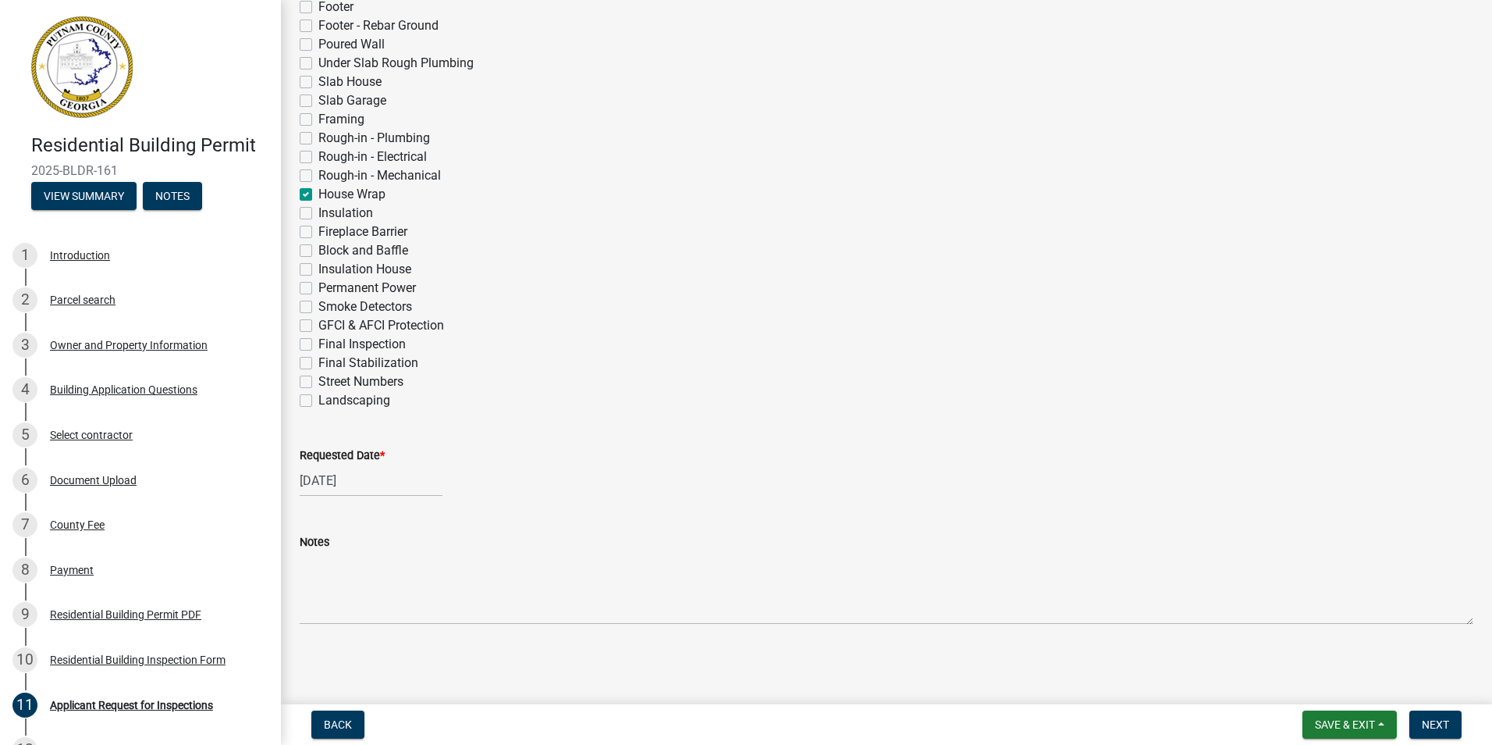
checkbox input "false"
checkbox input "true"
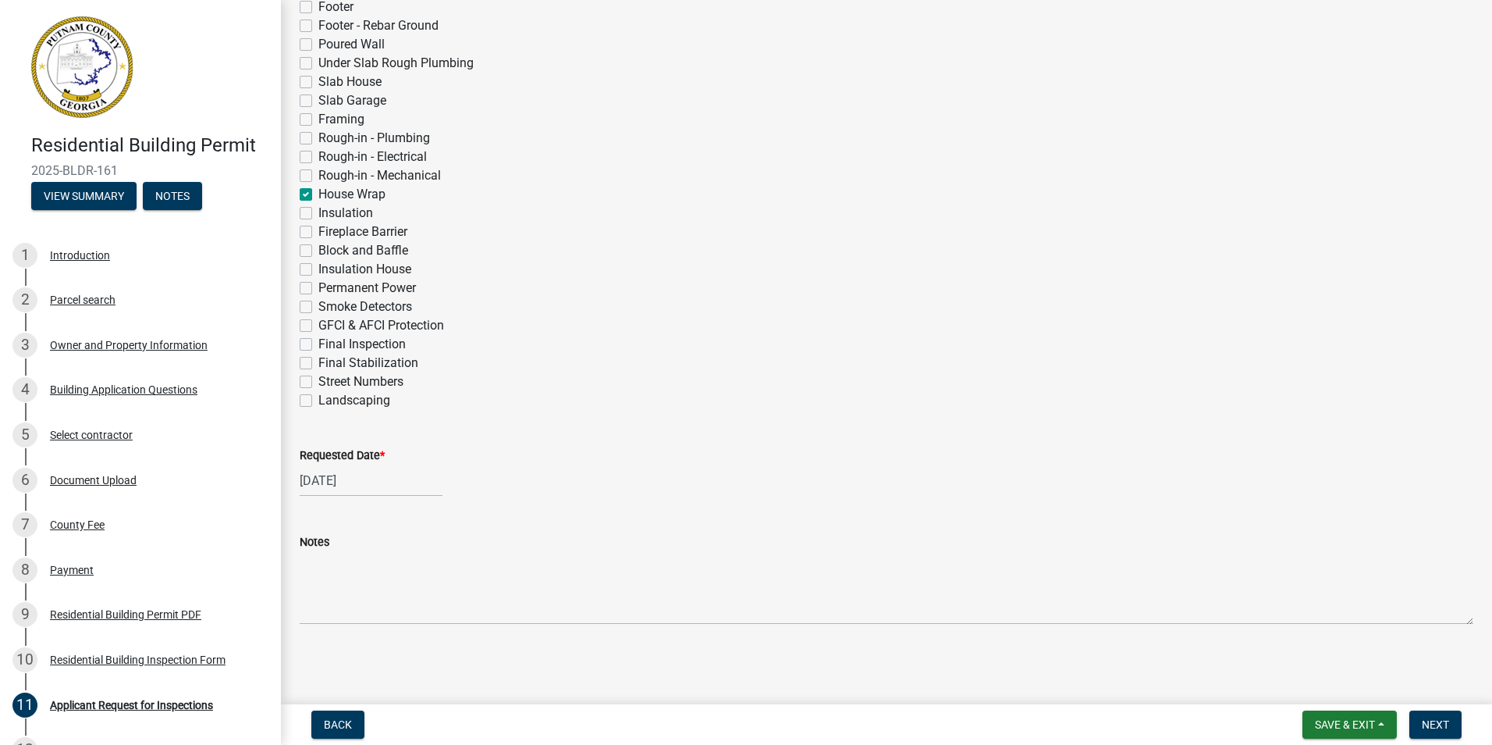
checkbox input "false"
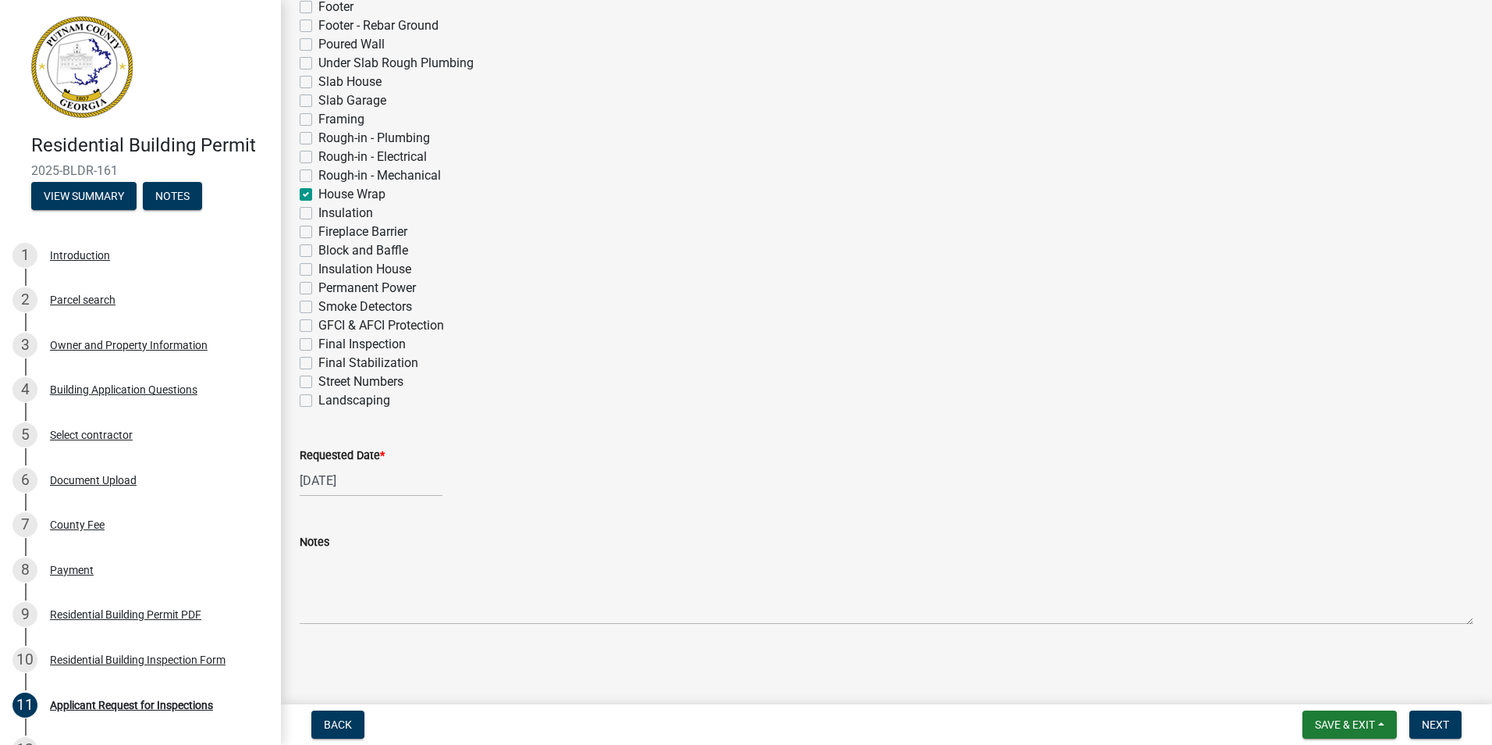
checkbox input "false"
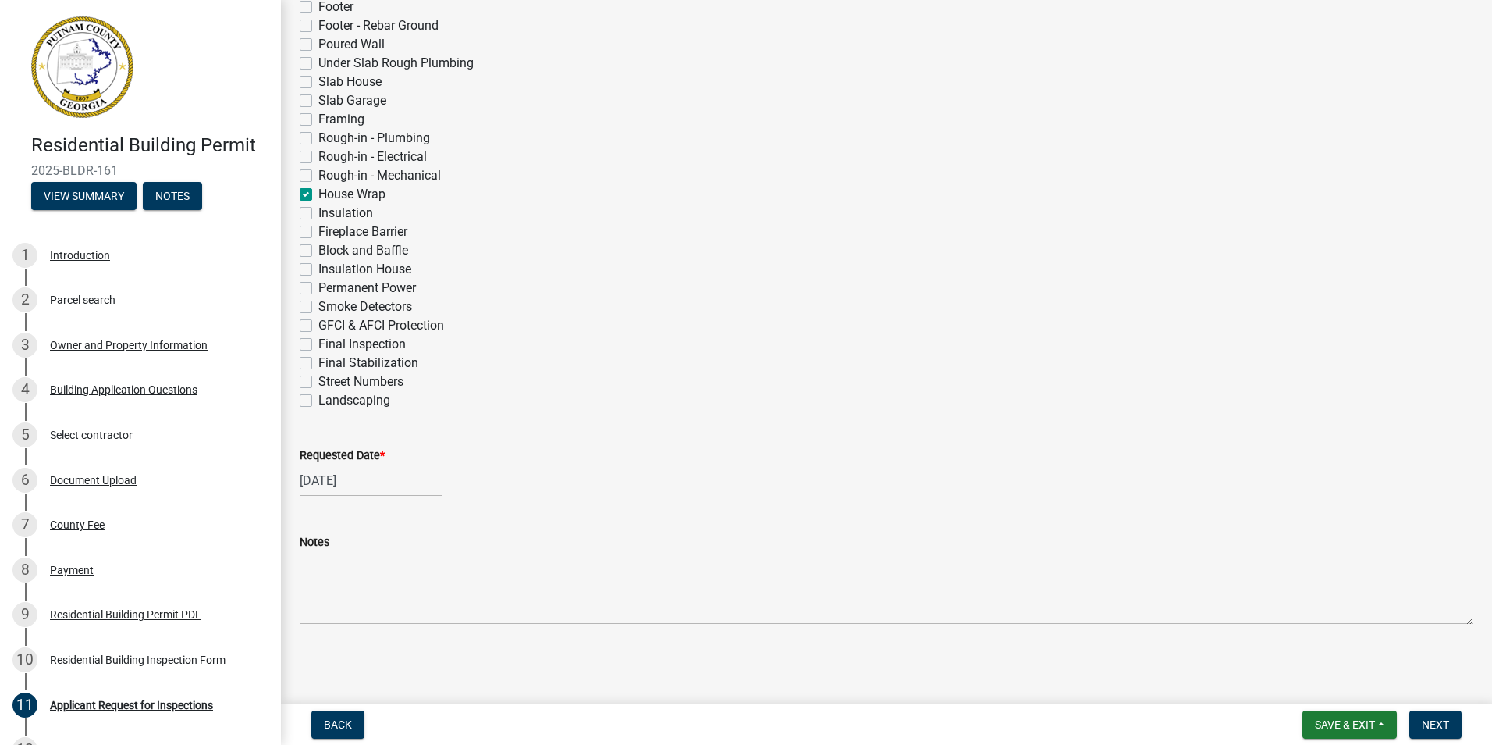
checkbox input "false"
click at [318, 118] on label "Framing" at bounding box center [341, 119] width 46 height 19
click at [318, 118] on input "Framing" at bounding box center [323, 115] width 10 height 10
checkbox input "true"
checkbox input "false"
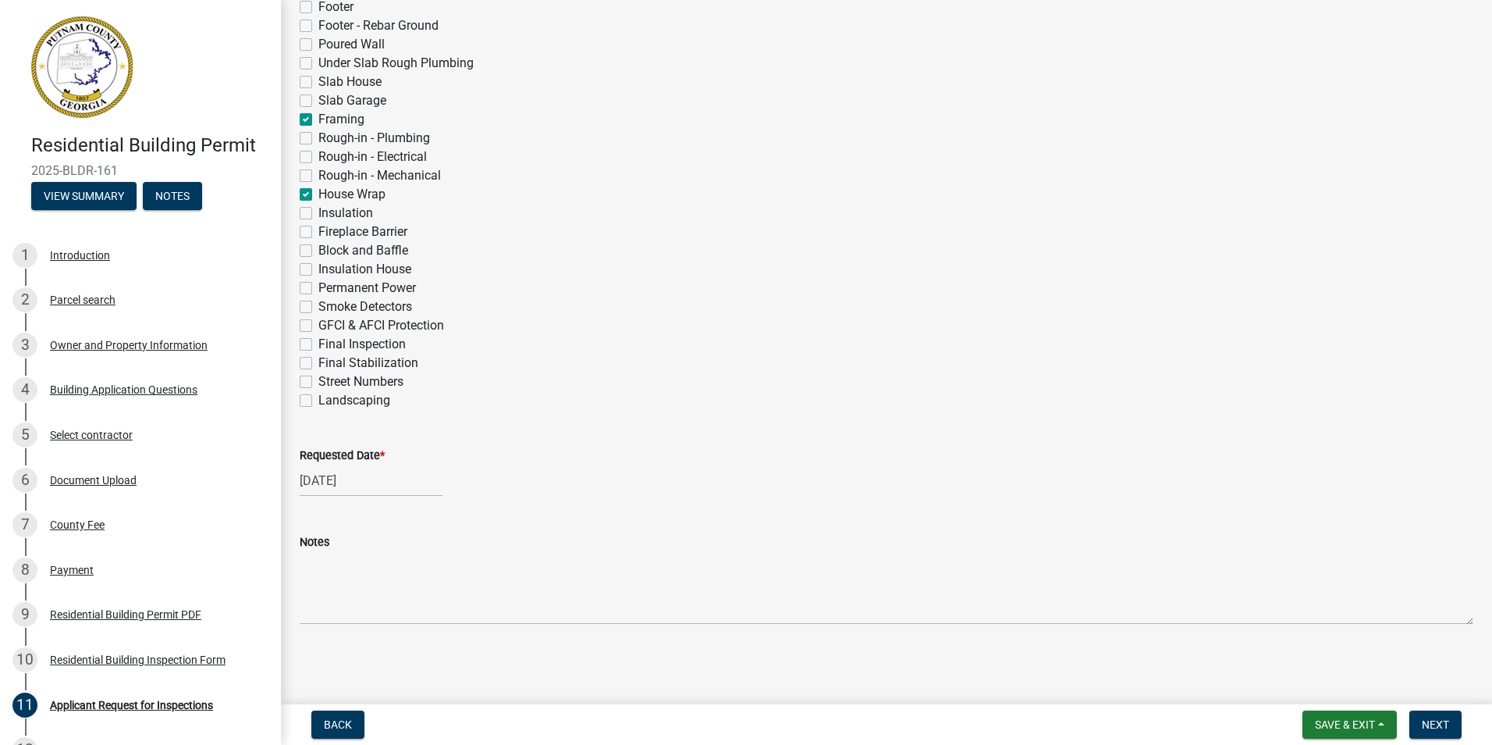
checkbox input "false"
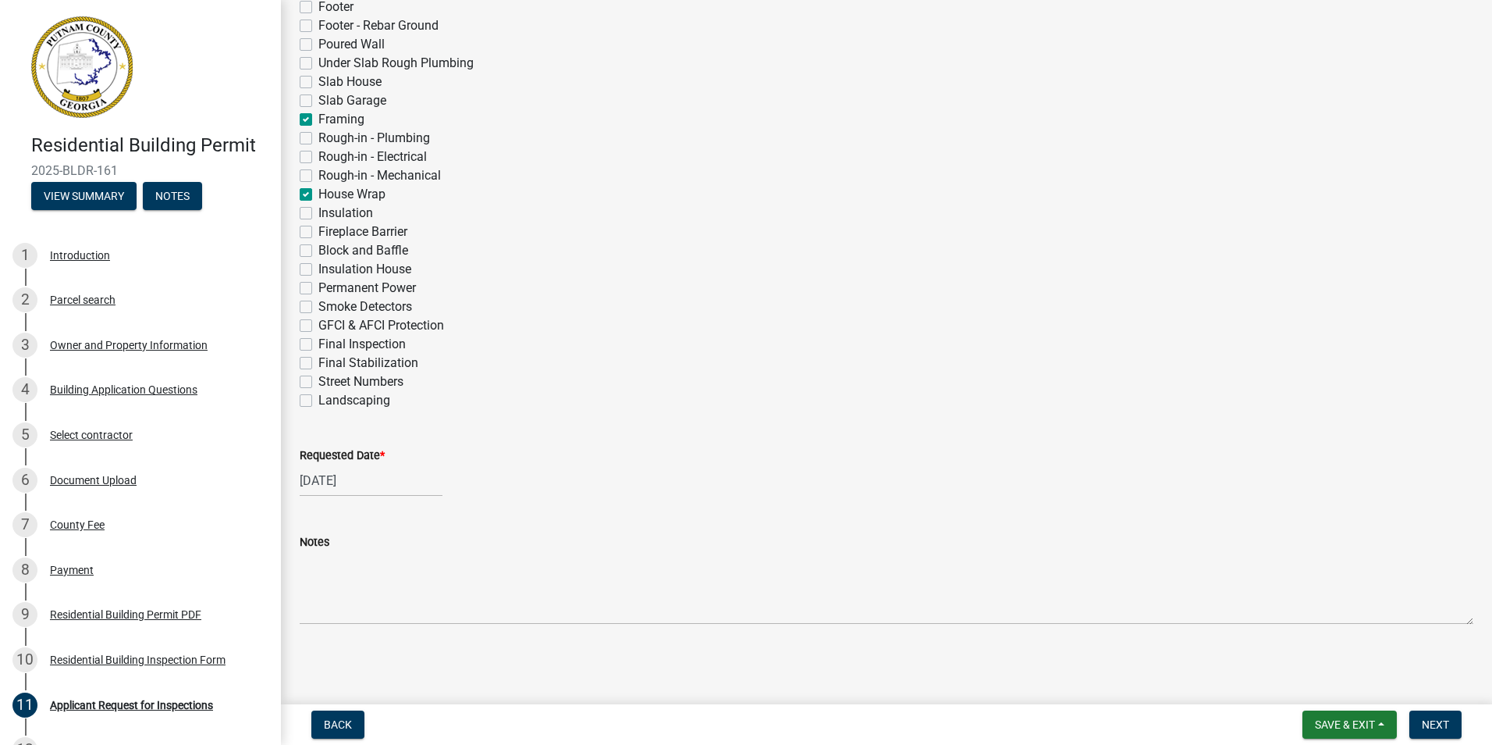
checkbox input "false"
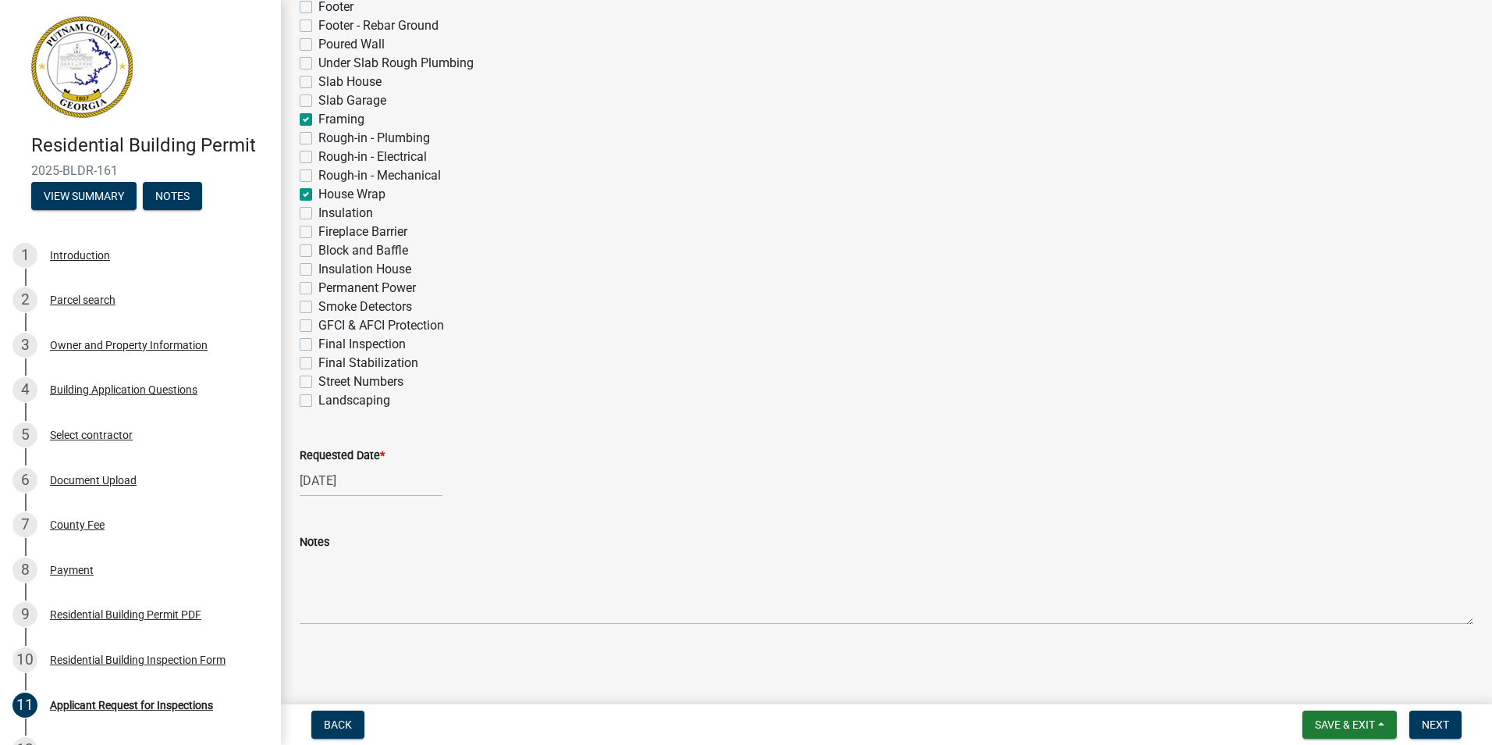
checkbox input "false"
checkbox input "true"
checkbox input "false"
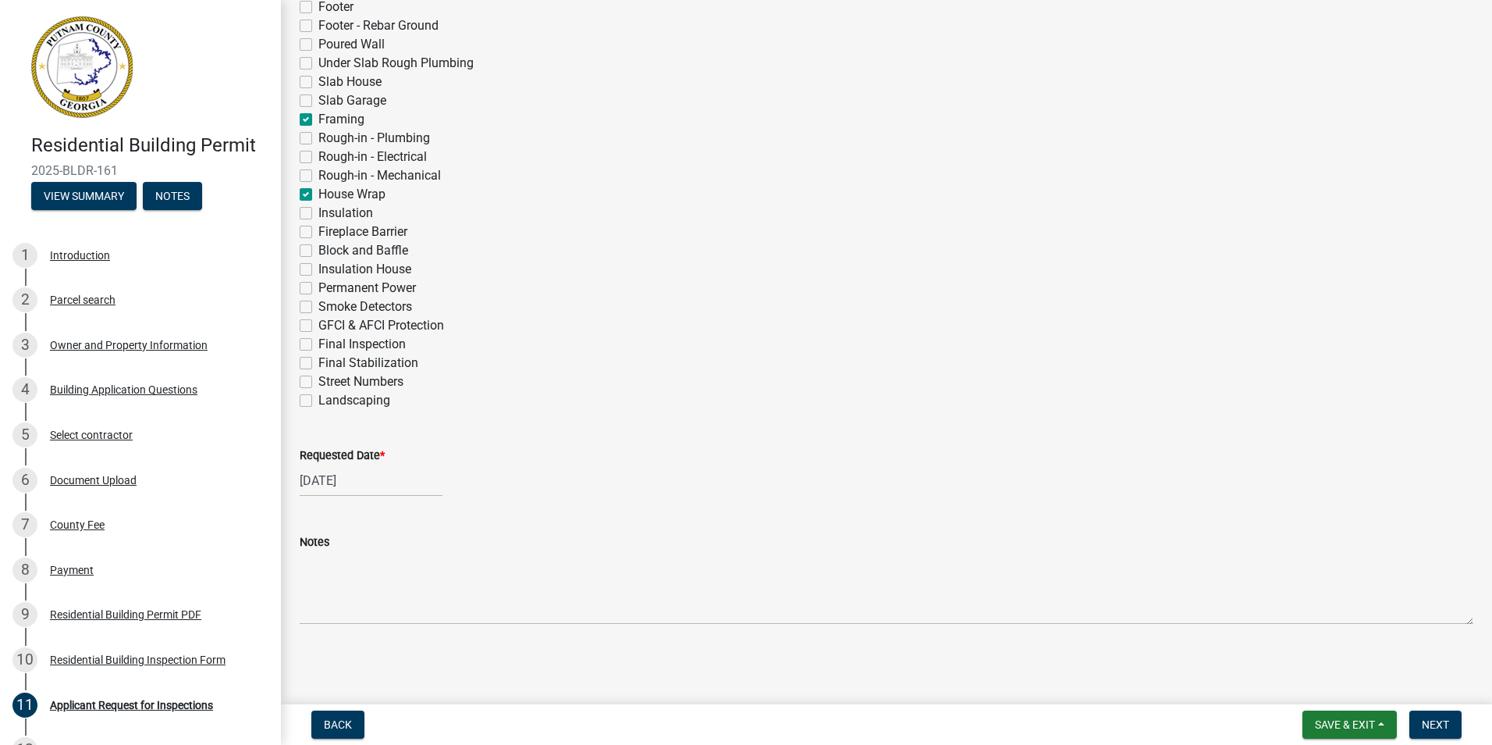
checkbox input "true"
checkbox input "false"
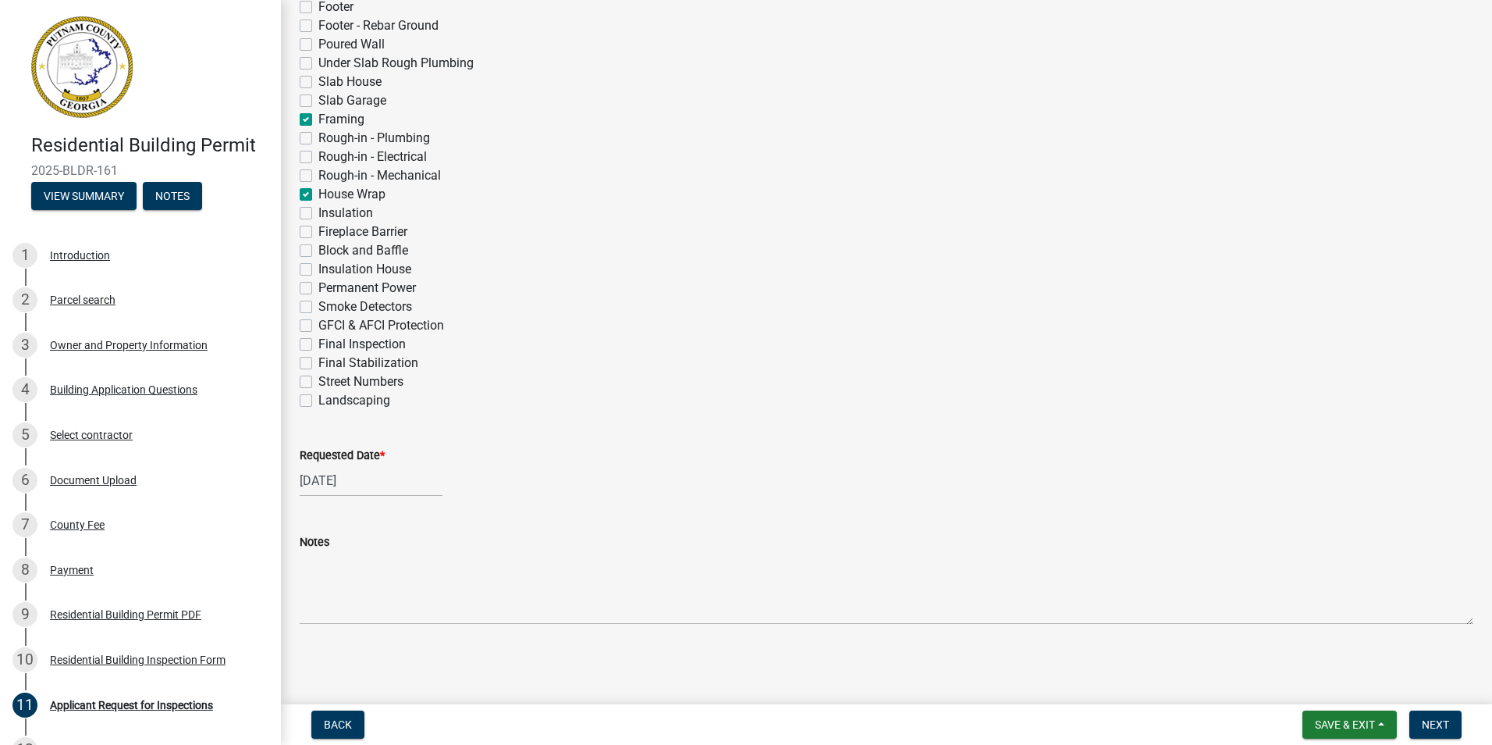
checkbox input "false"
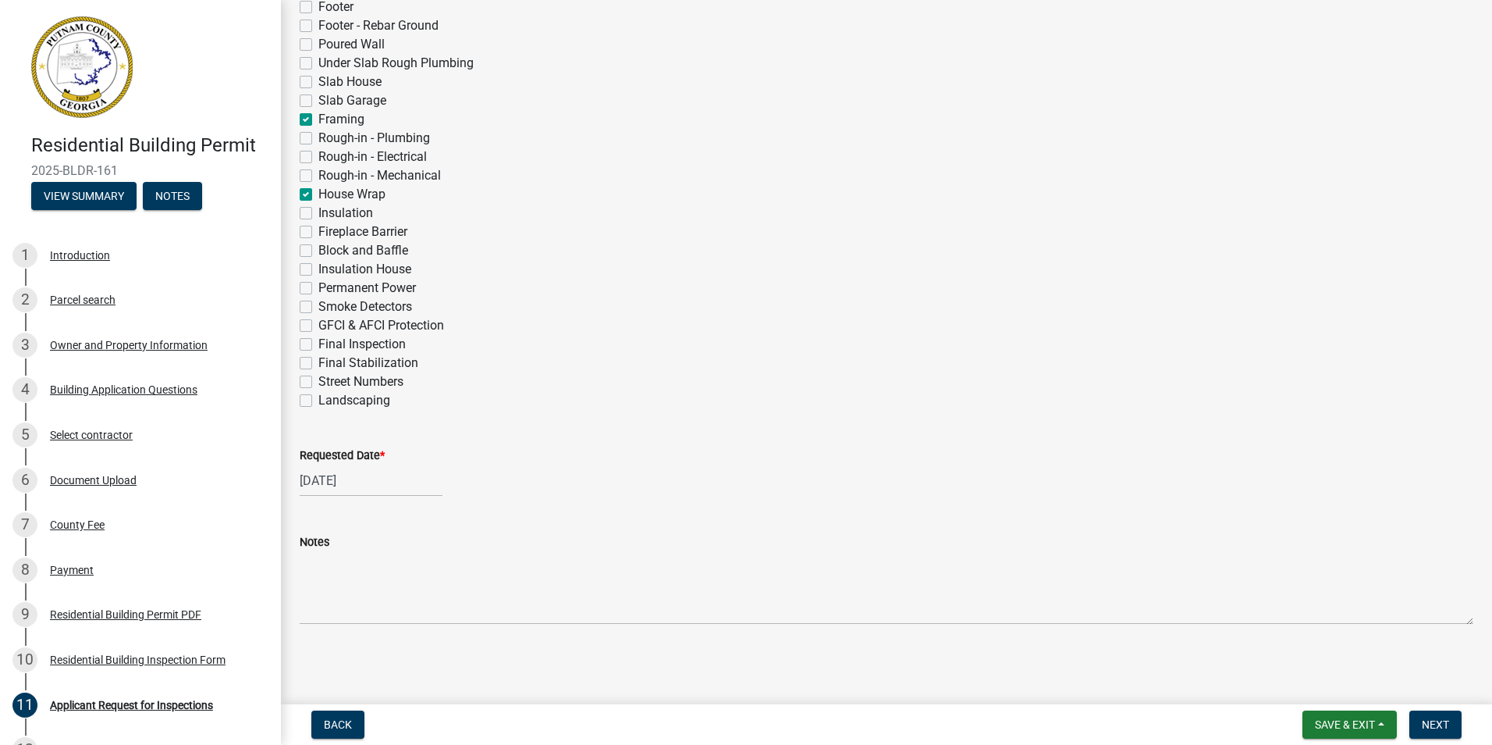
checkbox input "false"
click at [1437, 721] on span "Next" at bounding box center [1435, 724] width 27 height 12
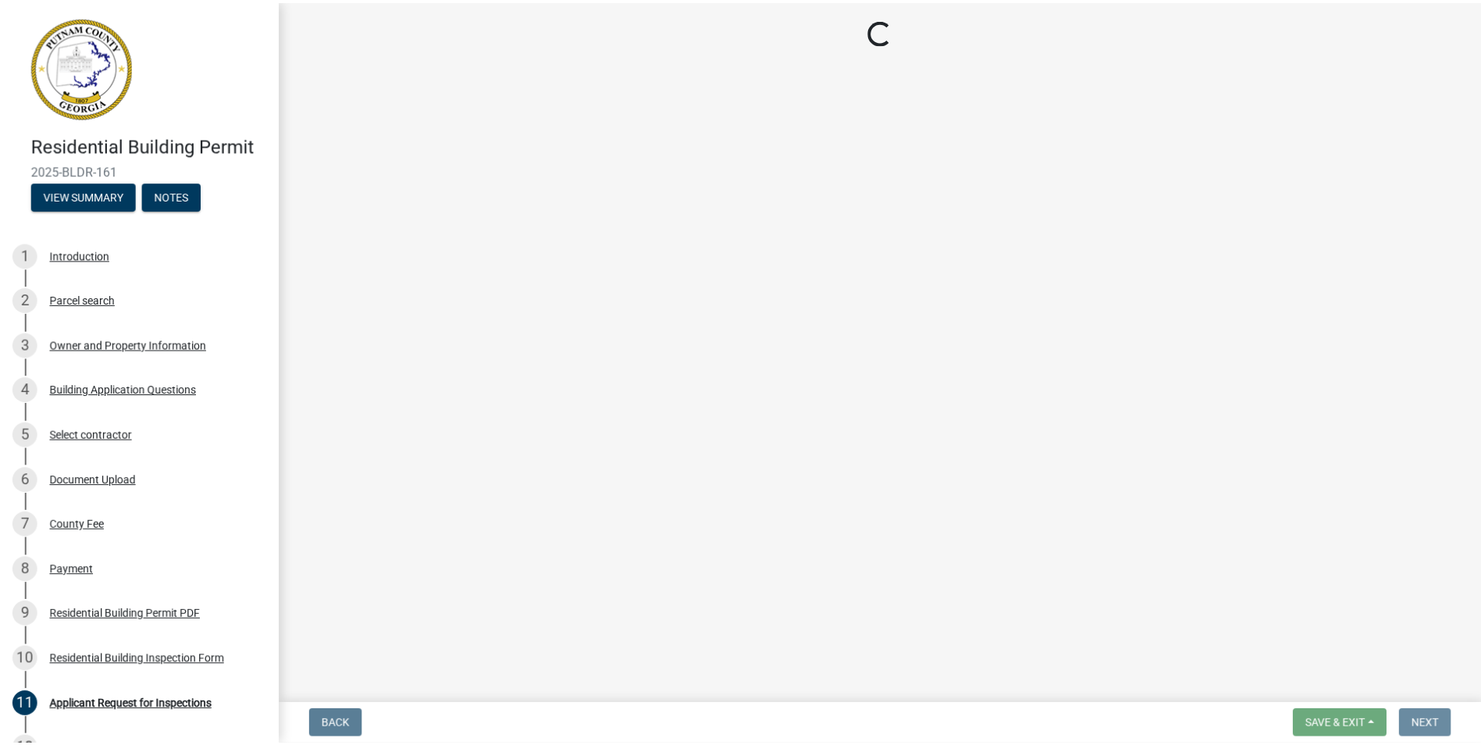
scroll to position [0, 0]
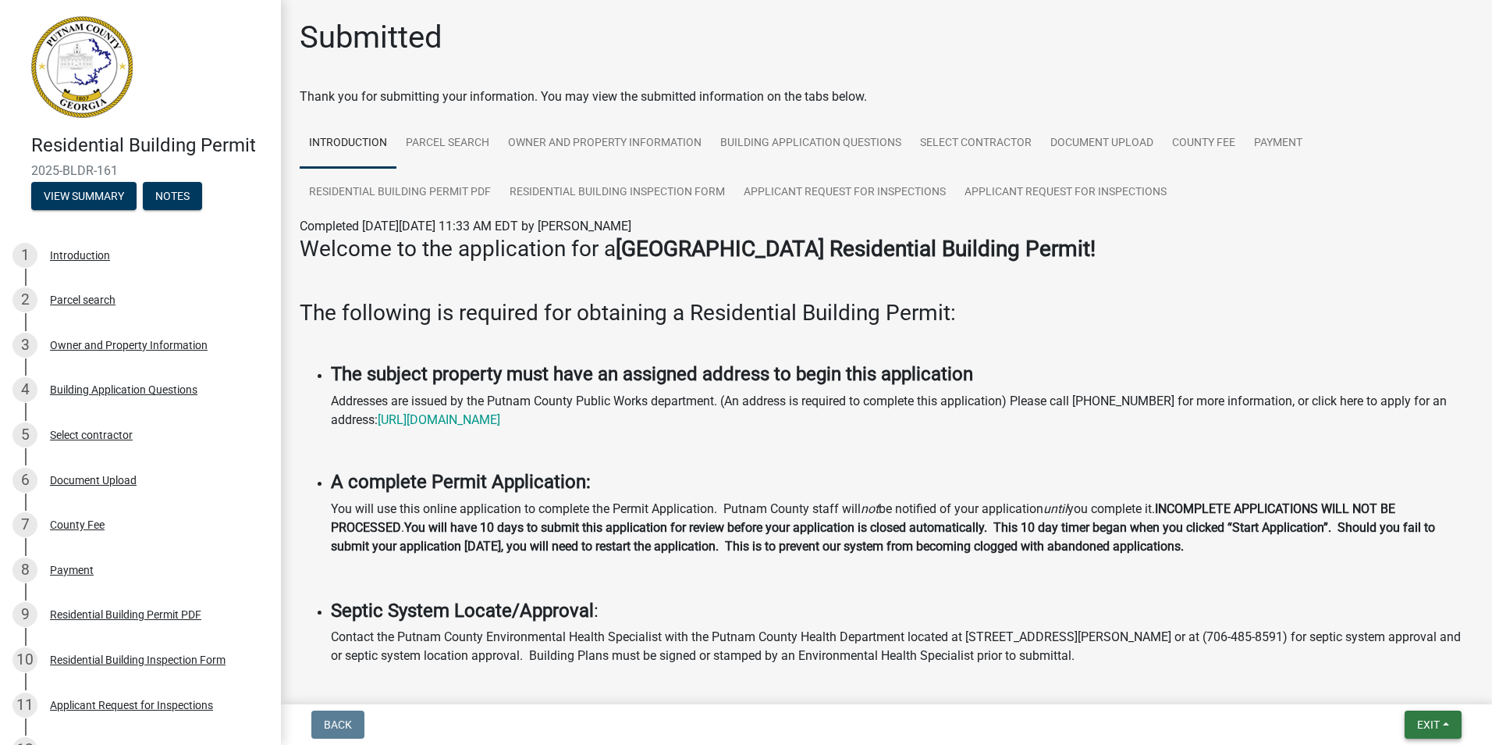
click at [1436, 720] on span "Exit" at bounding box center [1428, 724] width 23 height 12
click at [1410, 687] on button "Save & Exit" at bounding box center [1399, 683] width 125 height 37
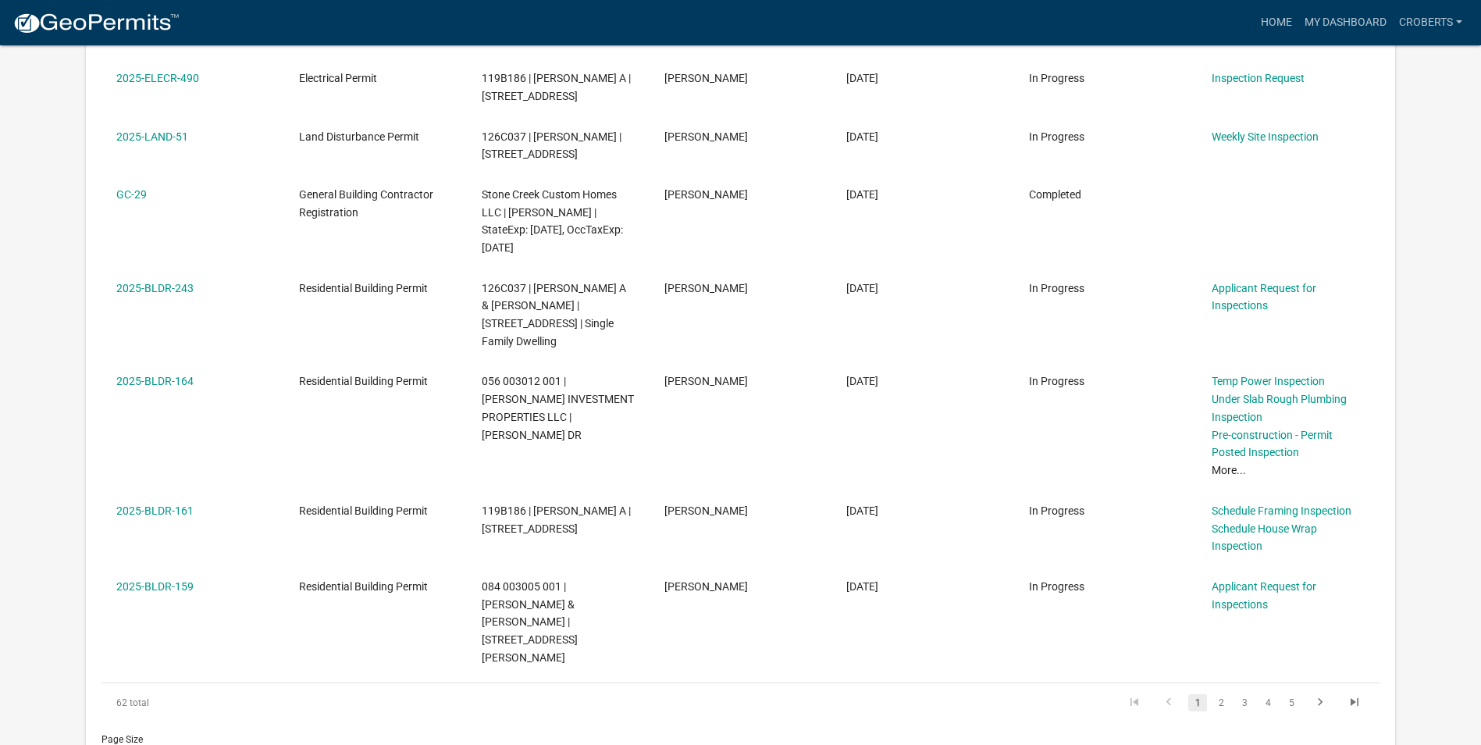
scroll to position [667, 0]
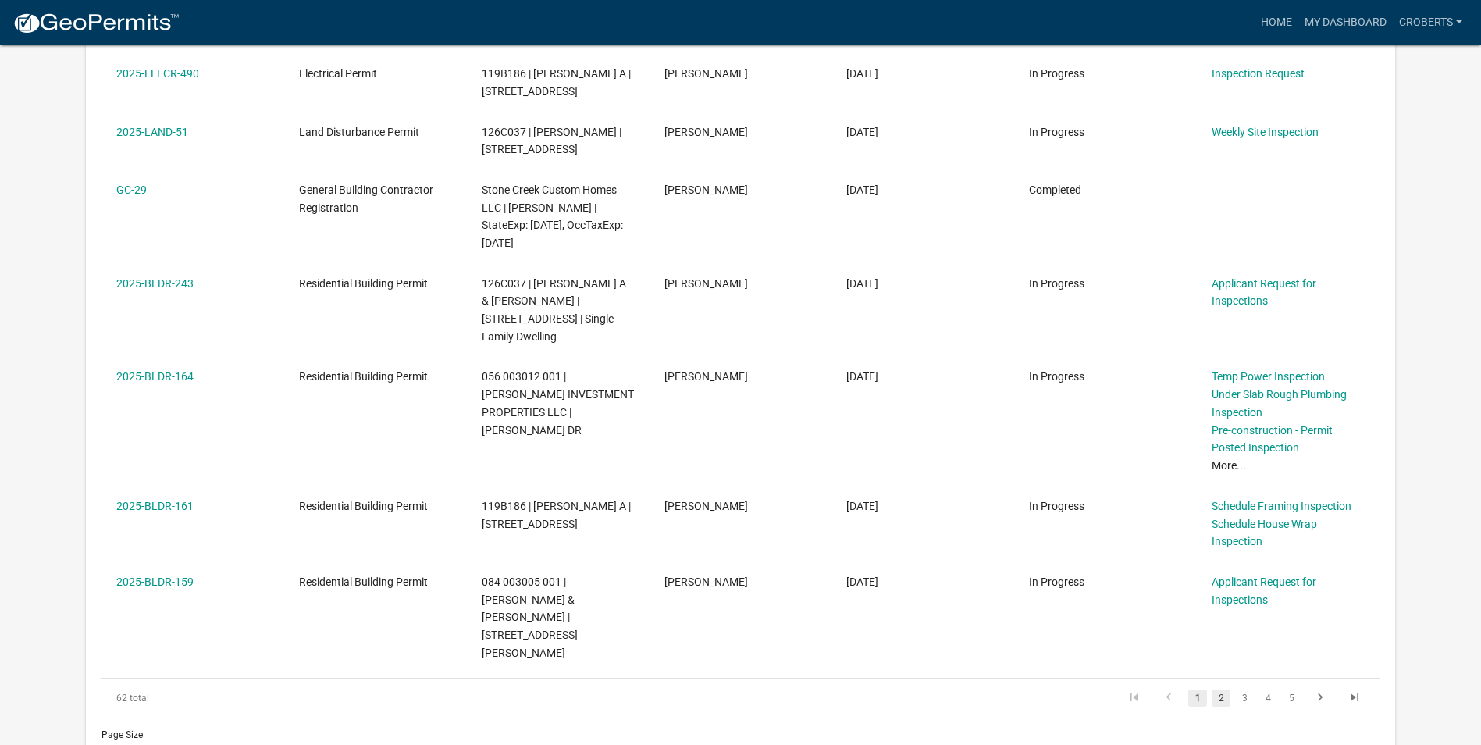
click at [1224, 689] on link "2" at bounding box center [1220, 697] width 19 height 17
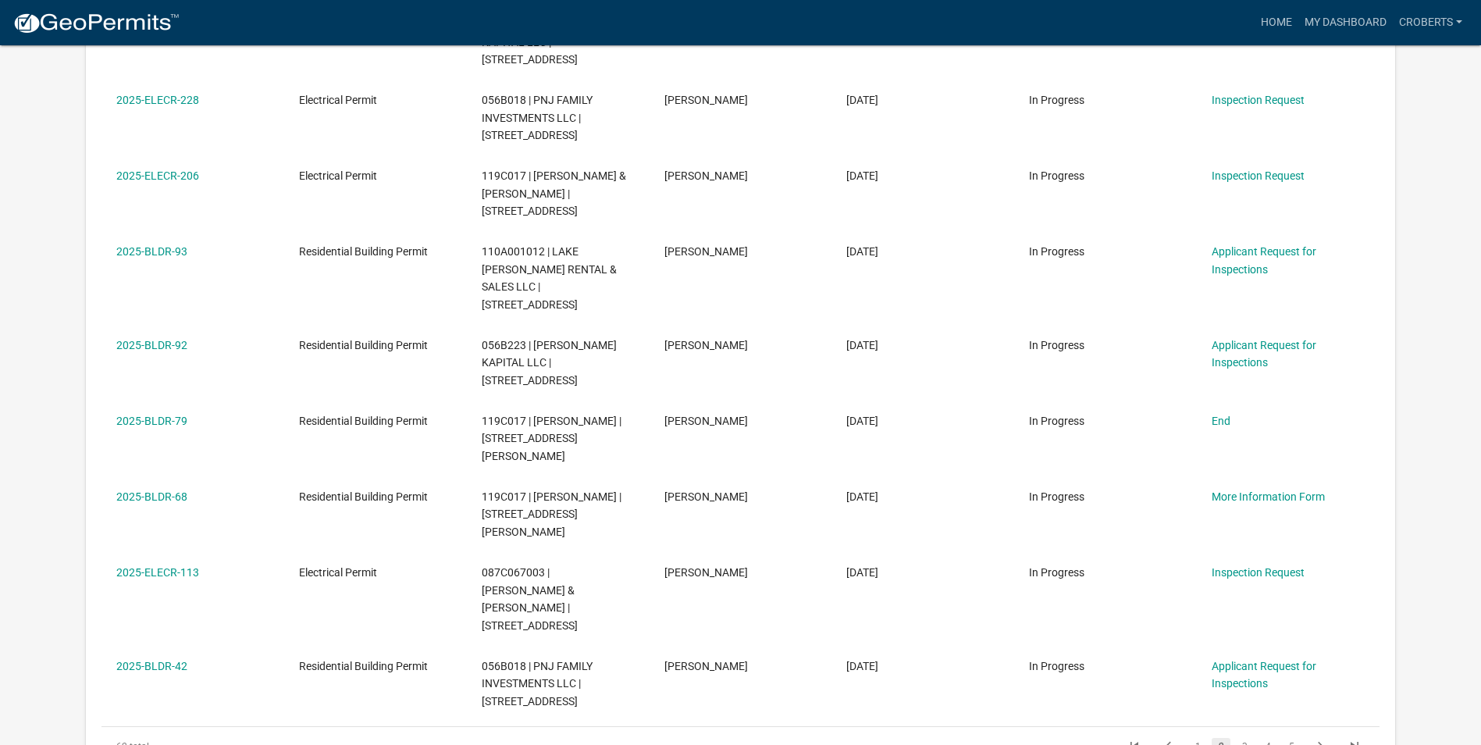
scroll to position [463, 0]
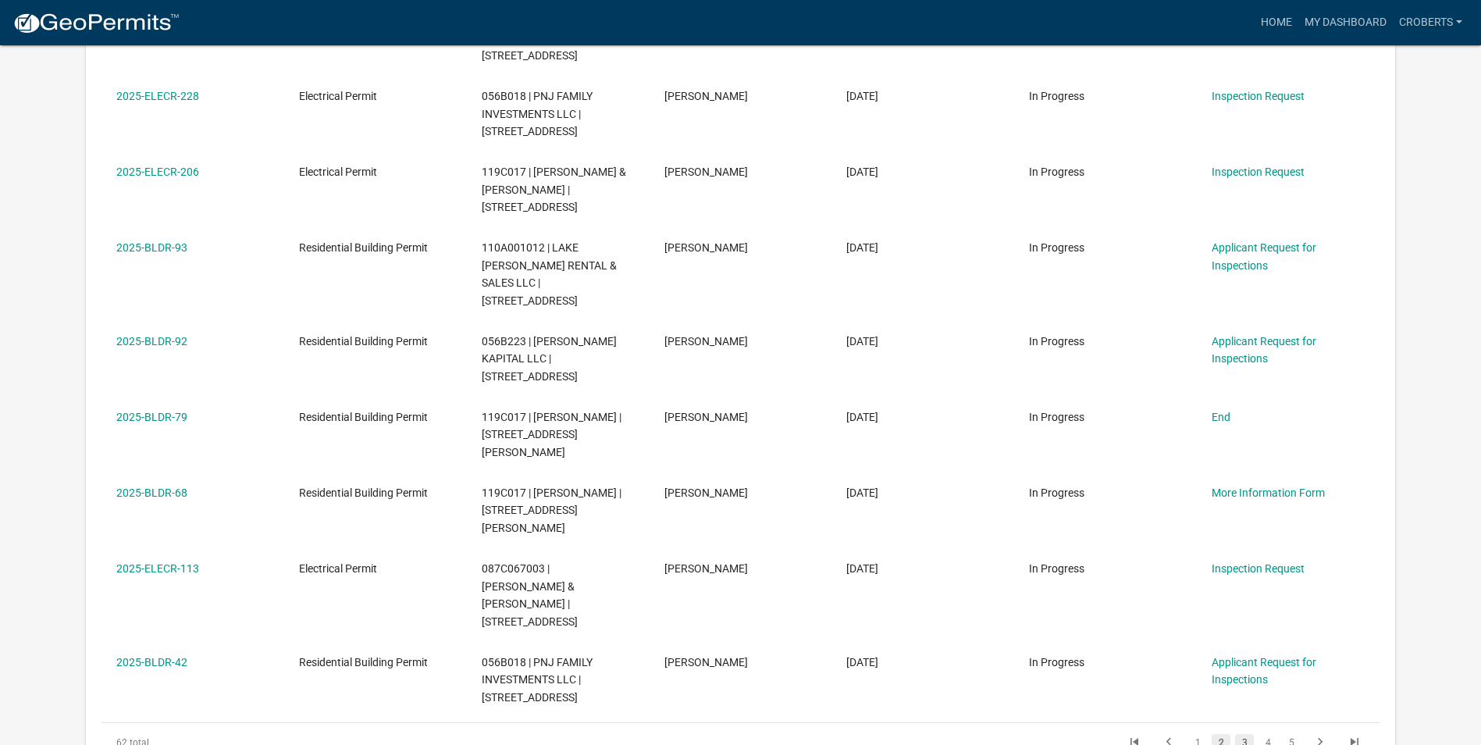
click at [1242, 734] on link "3" at bounding box center [1244, 742] width 19 height 17
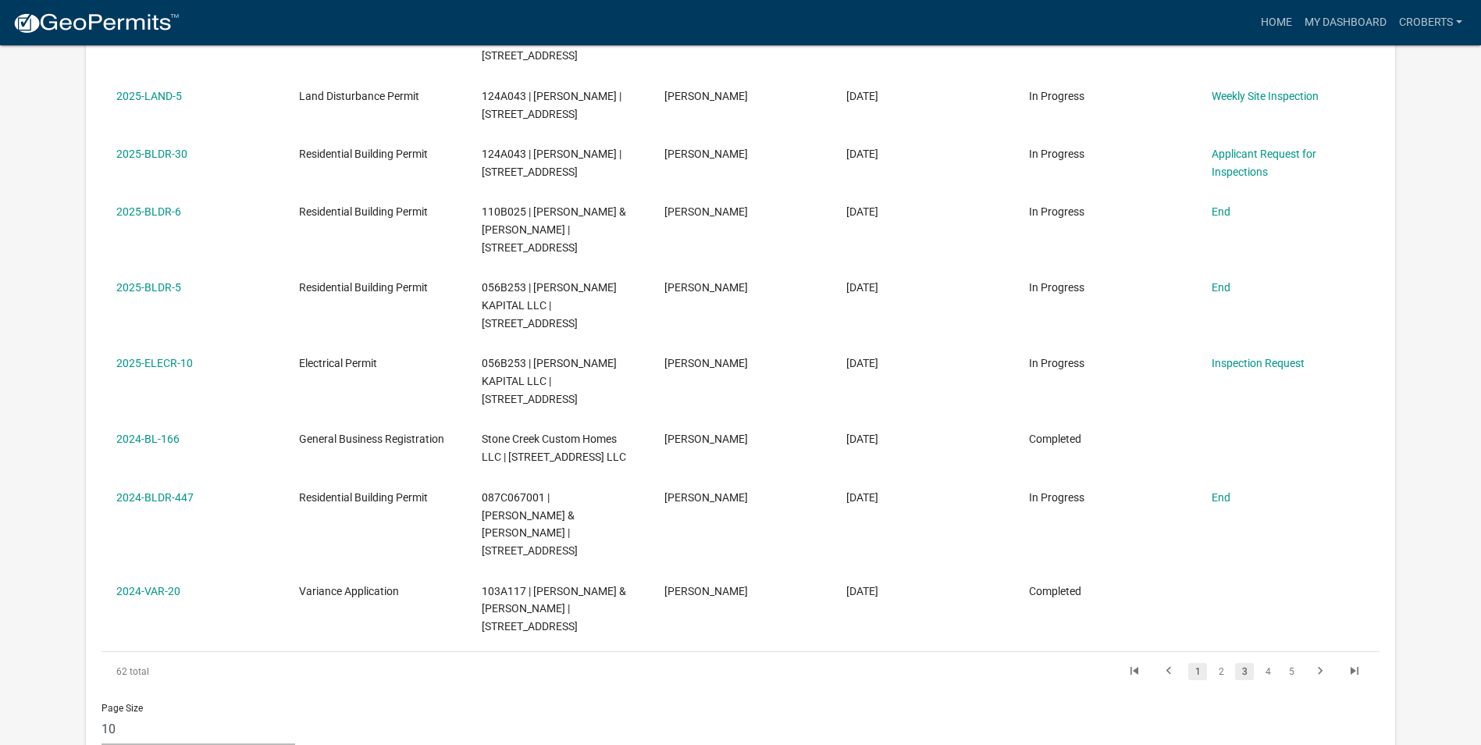
click at [1200, 670] on link "1" at bounding box center [1197, 671] width 19 height 17
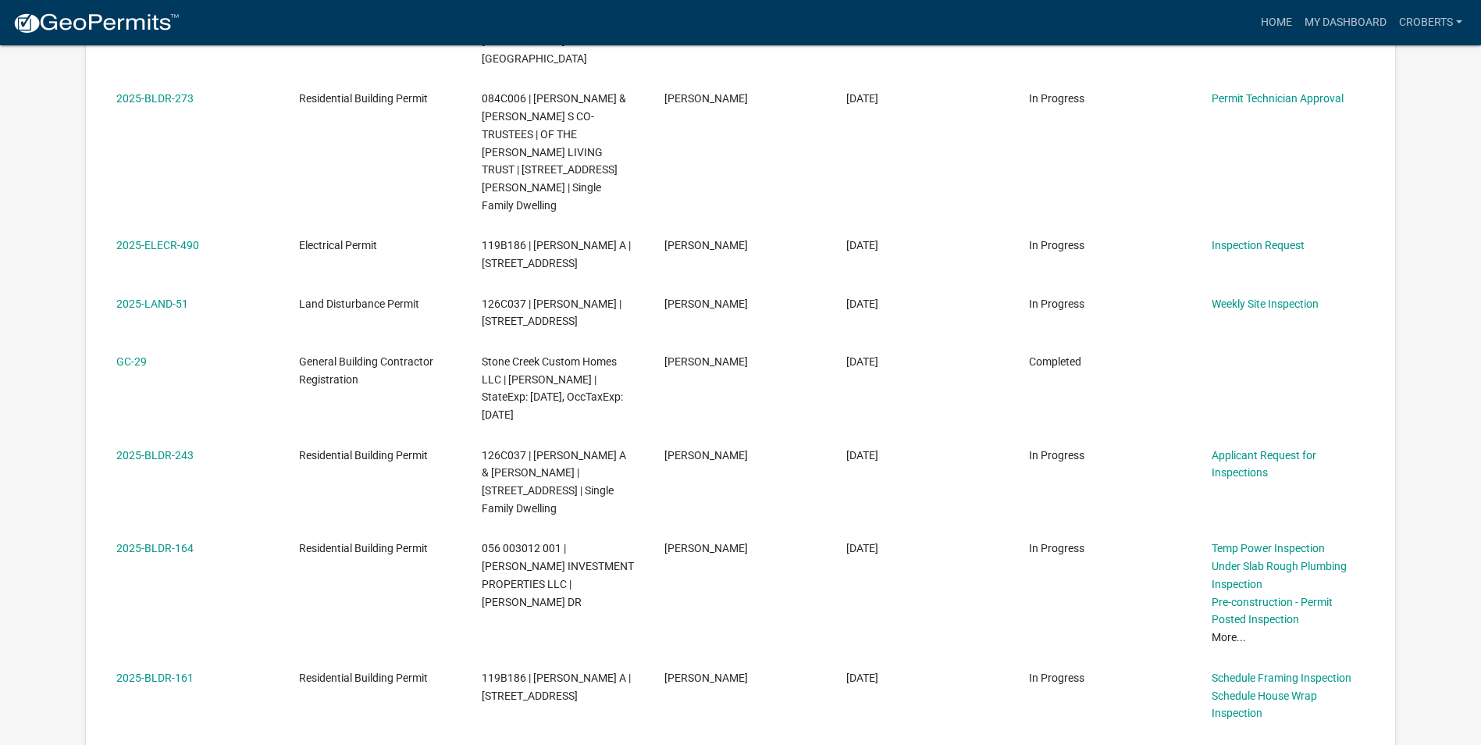
scroll to position [562, 0]
